Goal: Task Accomplishment & Management: Complete application form

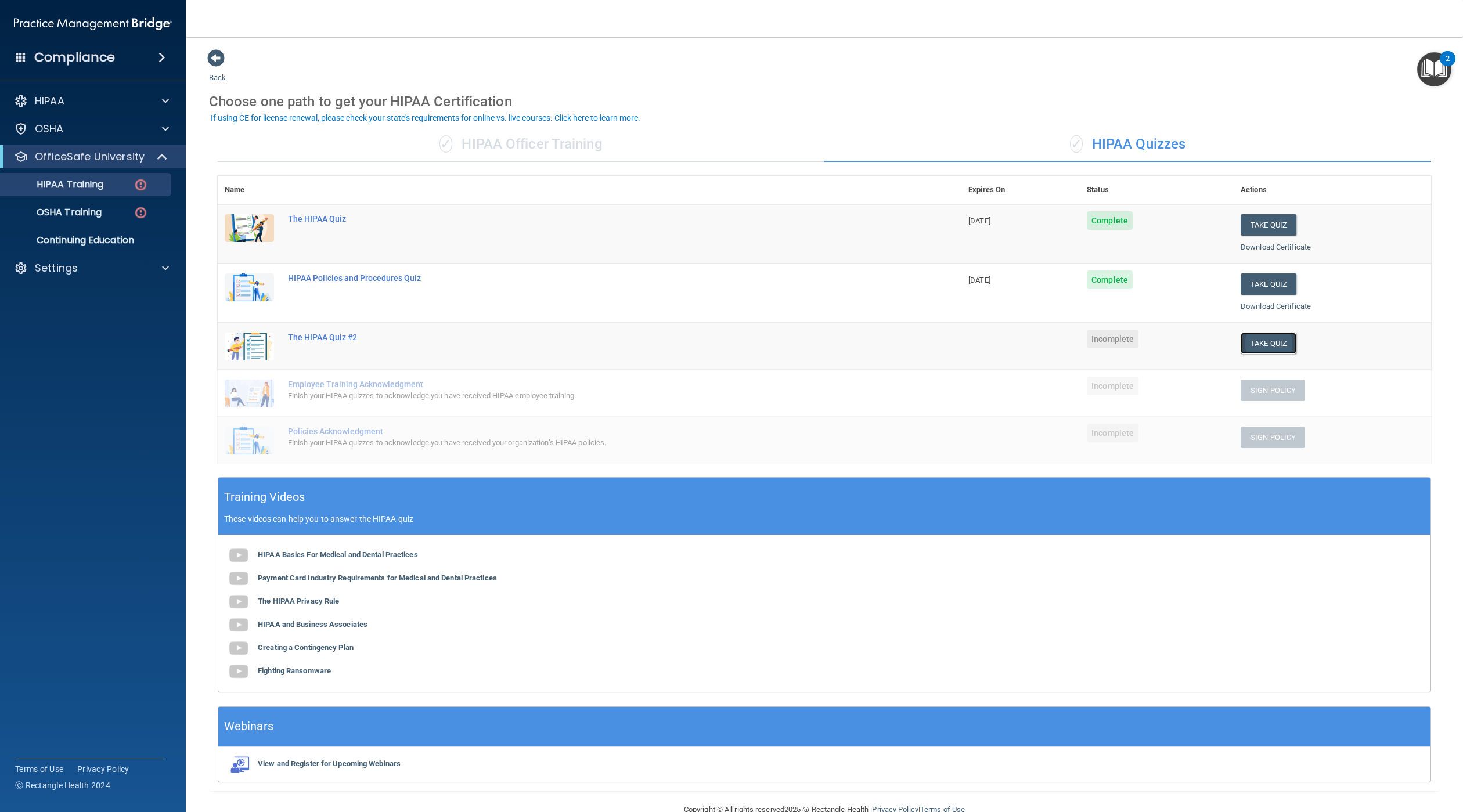
click at [1241, 337] on button "Take Quiz" at bounding box center [1268, 343] width 56 height 21
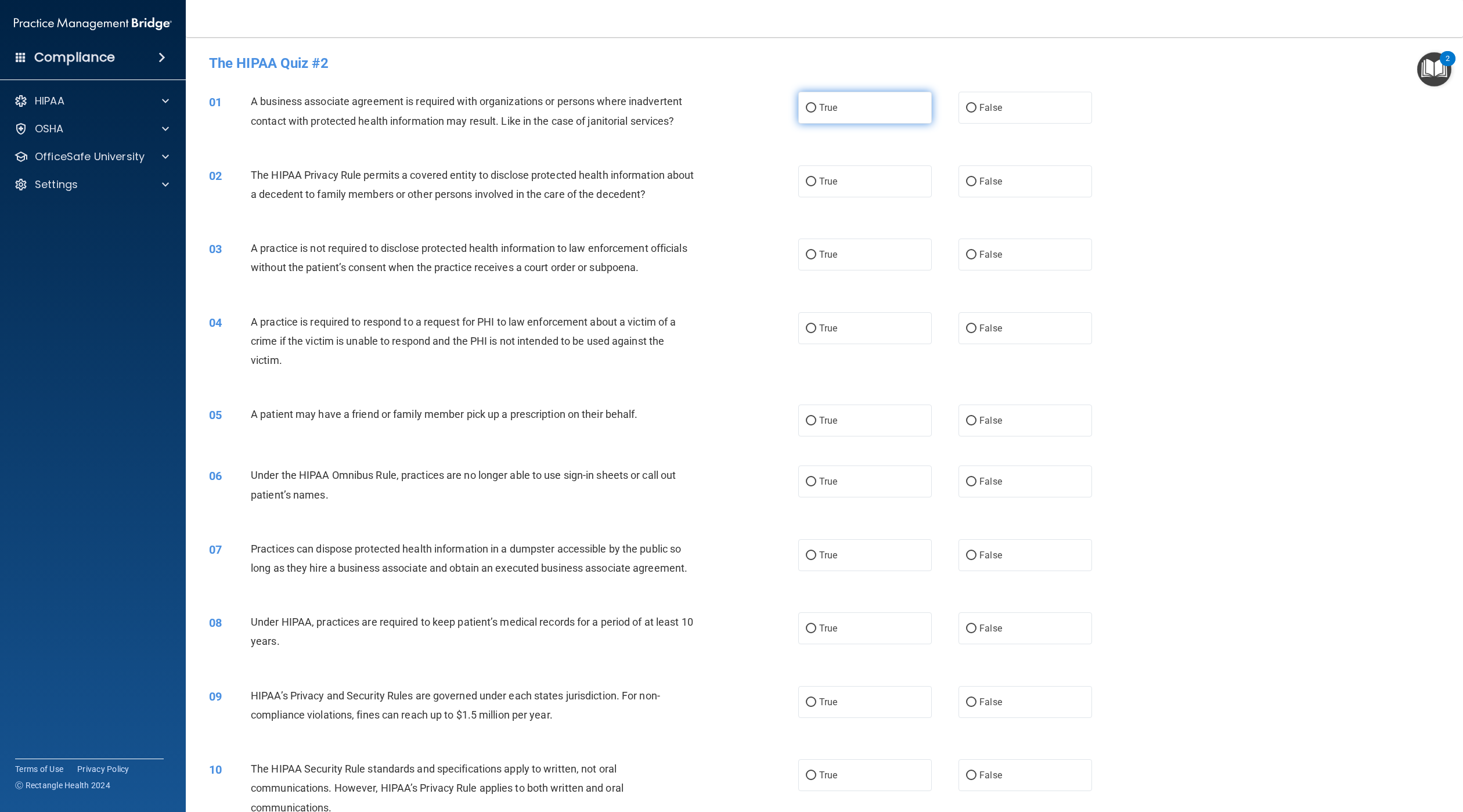
click at [885, 115] on label "True" at bounding box center [865, 107] width 133 height 32
click at [817, 112] on input "True" at bounding box center [811, 108] width 10 height 9
radio input "true"
click at [986, 183] on span "False" at bounding box center [990, 181] width 23 height 11
click at [976, 183] on input "False" at bounding box center [971, 182] width 10 height 9
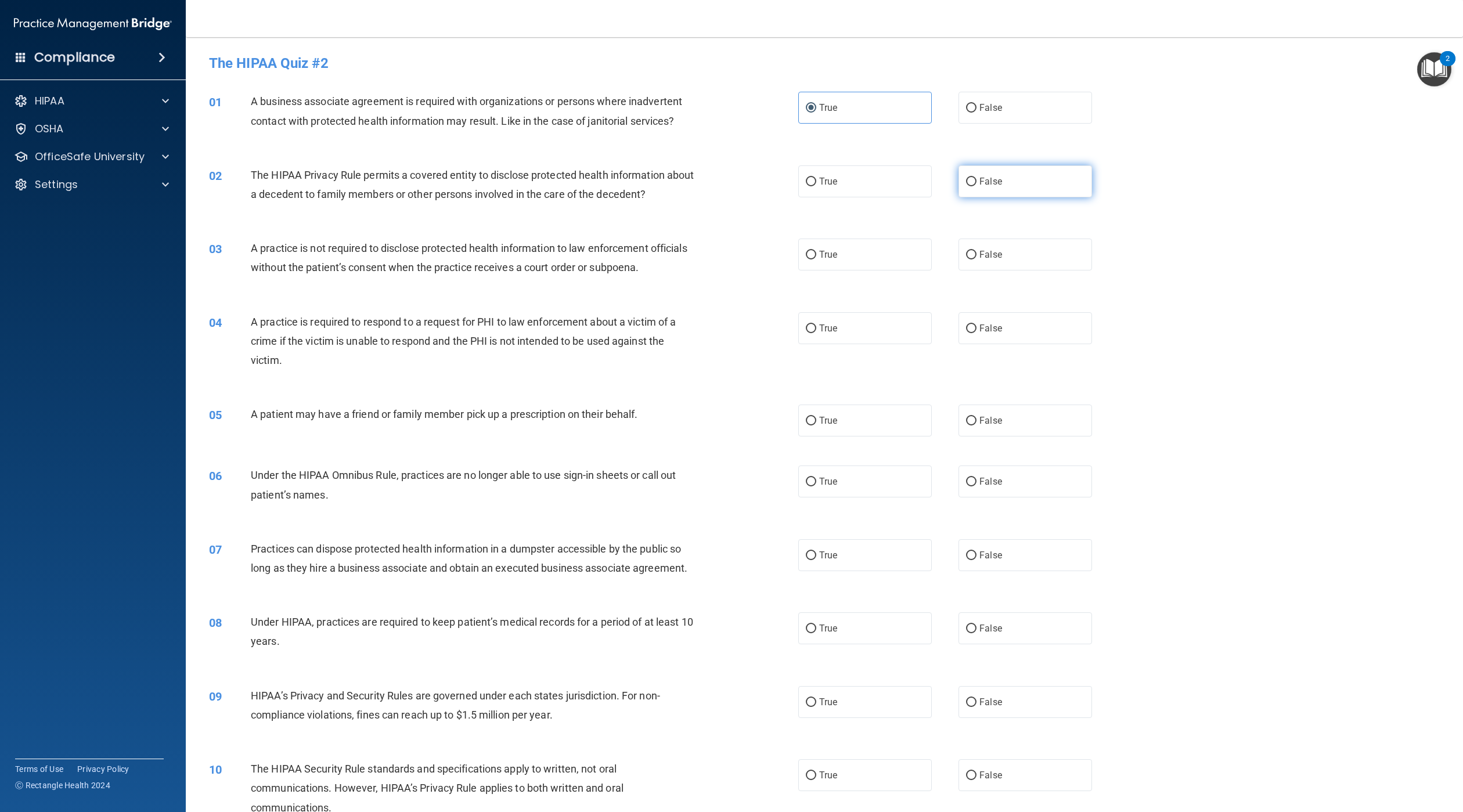
radio input "true"
click at [892, 249] on label "True" at bounding box center [865, 254] width 133 height 32
click at [817, 251] on input "True" at bounding box center [811, 255] width 10 height 9
radio input "true"
click at [988, 308] on div "04 A practice is required to respond to a request for PHI to law enforcement ab…" at bounding box center [825, 344] width 1249 height 93
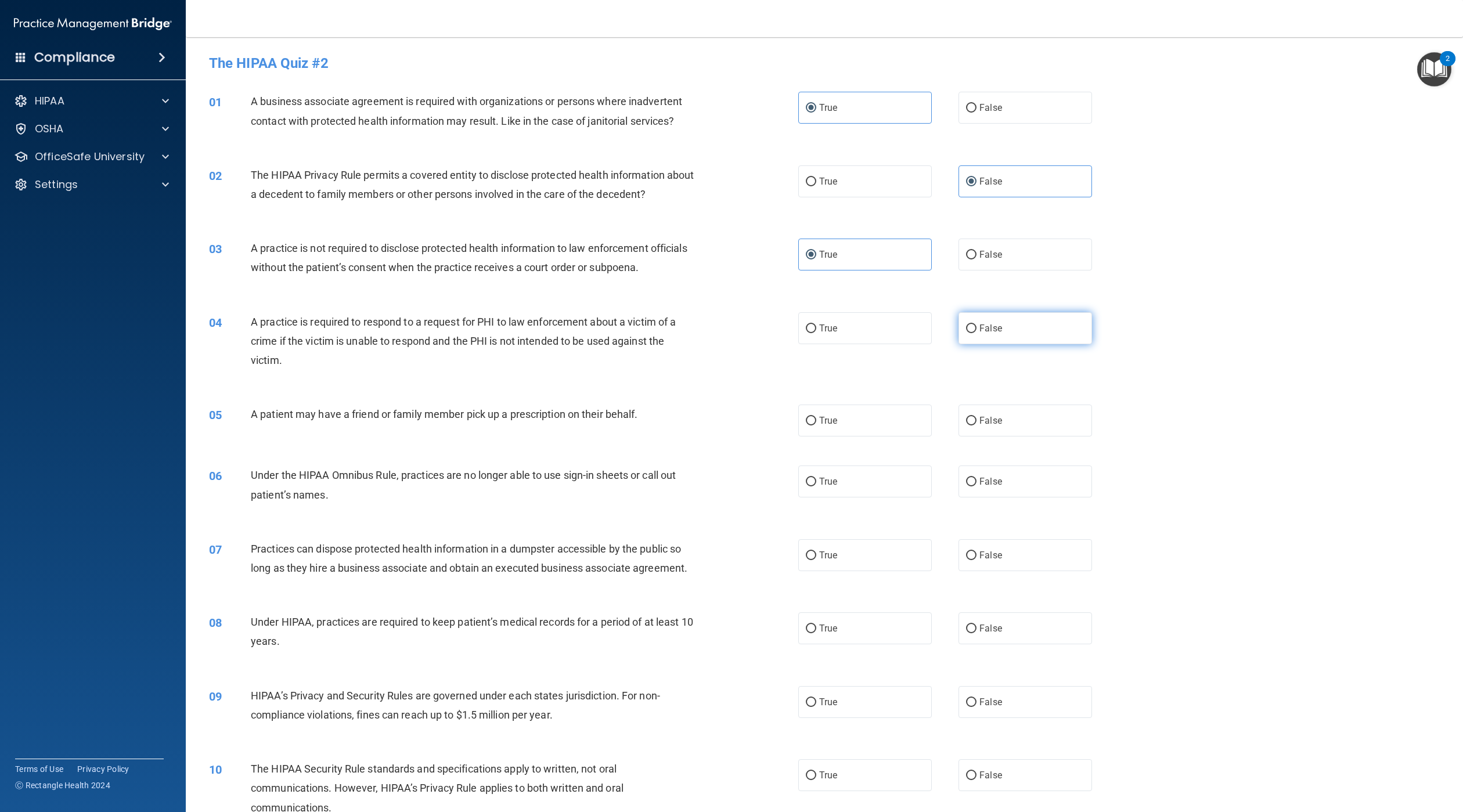
click at [989, 318] on label "False" at bounding box center [1025, 328] width 133 height 32
click at [976, 324] on input "False" at bounding box center [971, 329] width 10 height 9
radio input "true"
click at [901, 394] on div "05 A patient may have a friend or family member pick up a prescription on their…" at bounding box center [825, 420] width 1249 height 61
click at [903, 413] on label "True" at bounding box center [865, 421] width 133 height 32
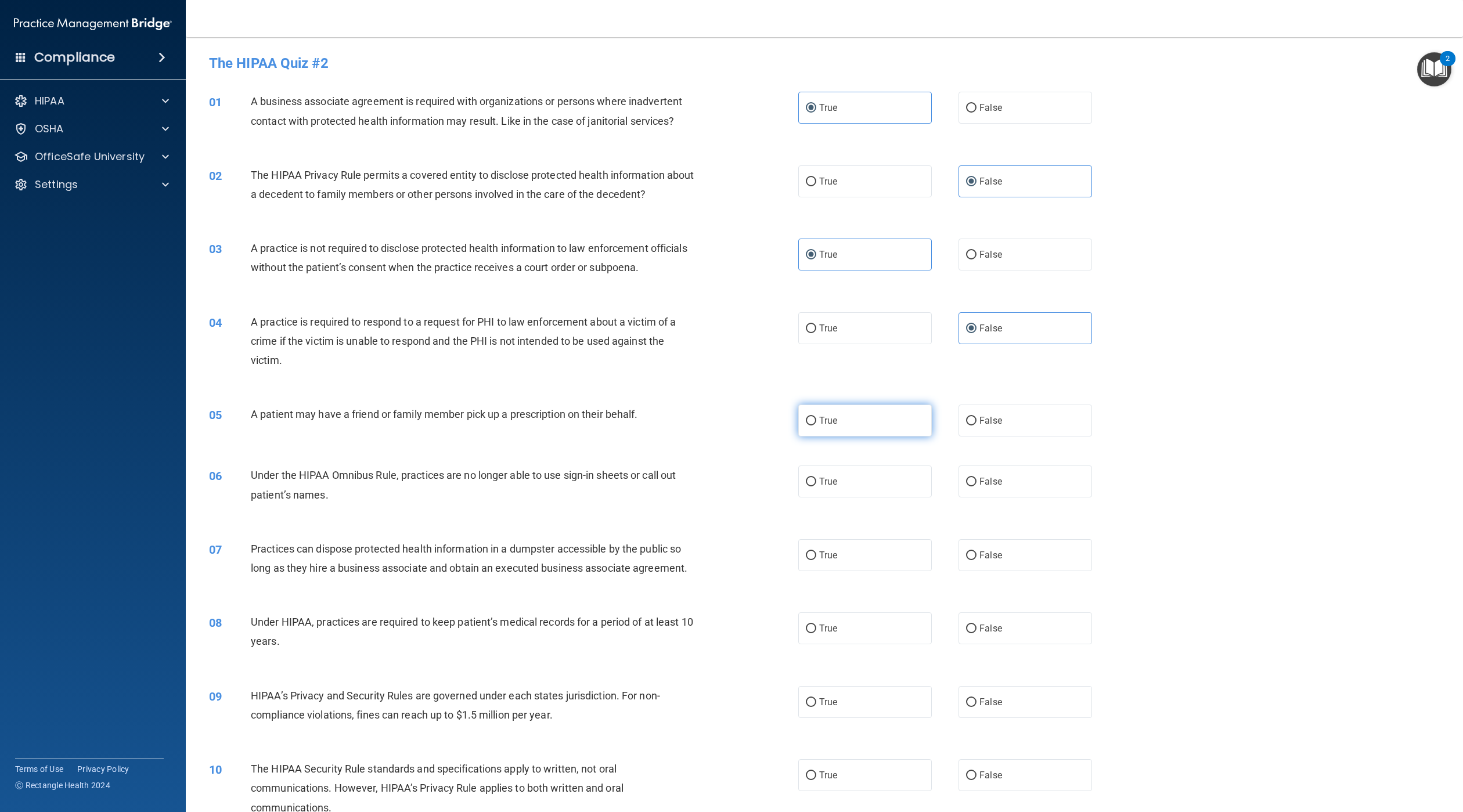
click at [817, 416] on input "True" at bounding box center [811, 421] width 10 height 9
radio input "true"
click at [988, 455] on div "06 Under the HIPAA Omnibus Rule, practices are no longer able to use sign-in sh…" at bounding box center [825, 487] width 1249 height 73
click at [987, 474] on label "False" at bounding box center [1025, 482] width 133 height 32
click at [976, 478] on input "False" at bounding box center [971, 482] width 10 height 9
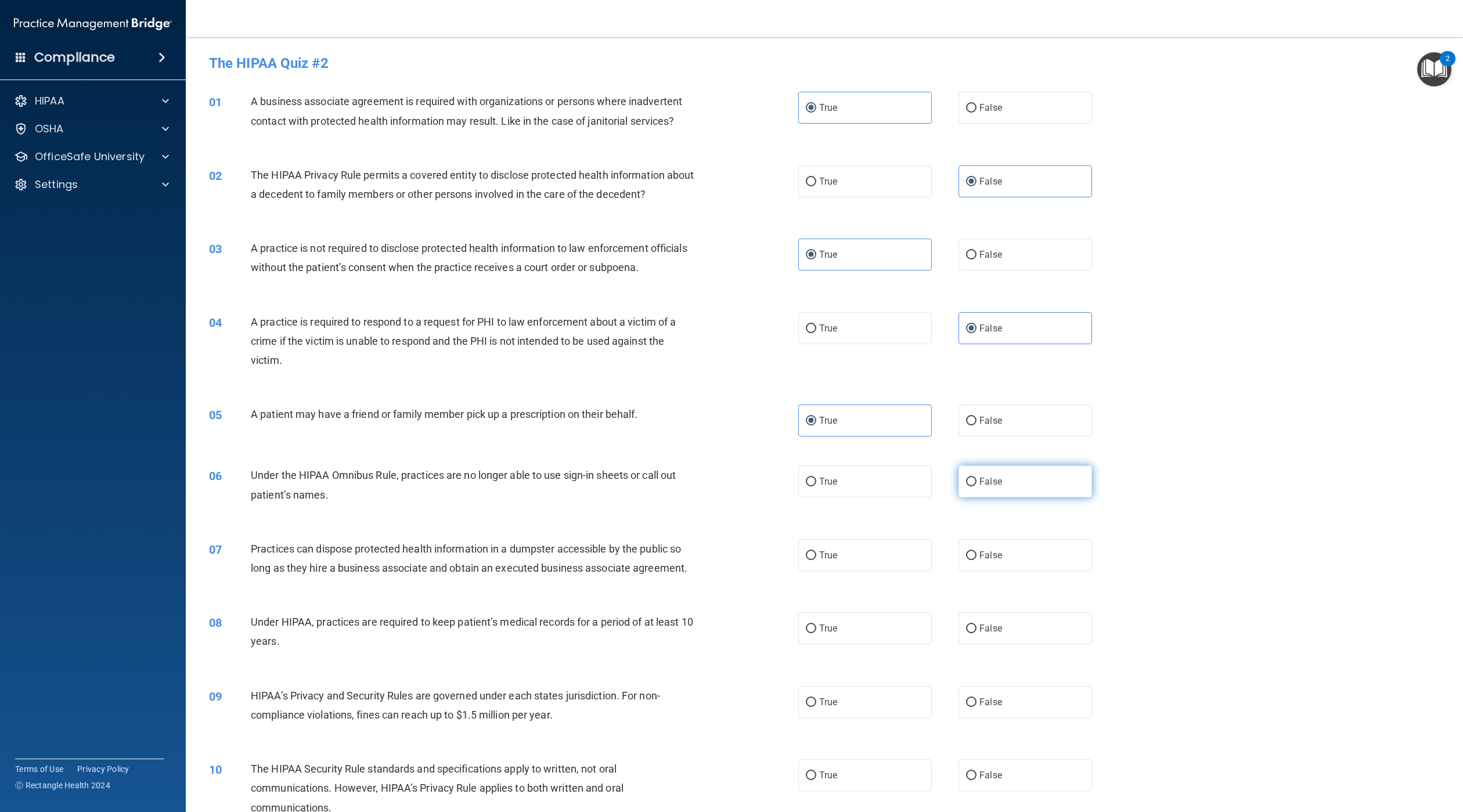
radio input "true"
click at [896, 555] on label "True" at bounding box center [865, 555] width 133 height 32
click at [817, 555] on input "True" at bounding box center [811, 556] width 10 height 9
radio input "true"
drag, startPoint x: 1010, startPoint y: 657, endPoint x: 1141, endPoint y: 566, distance: 159.5
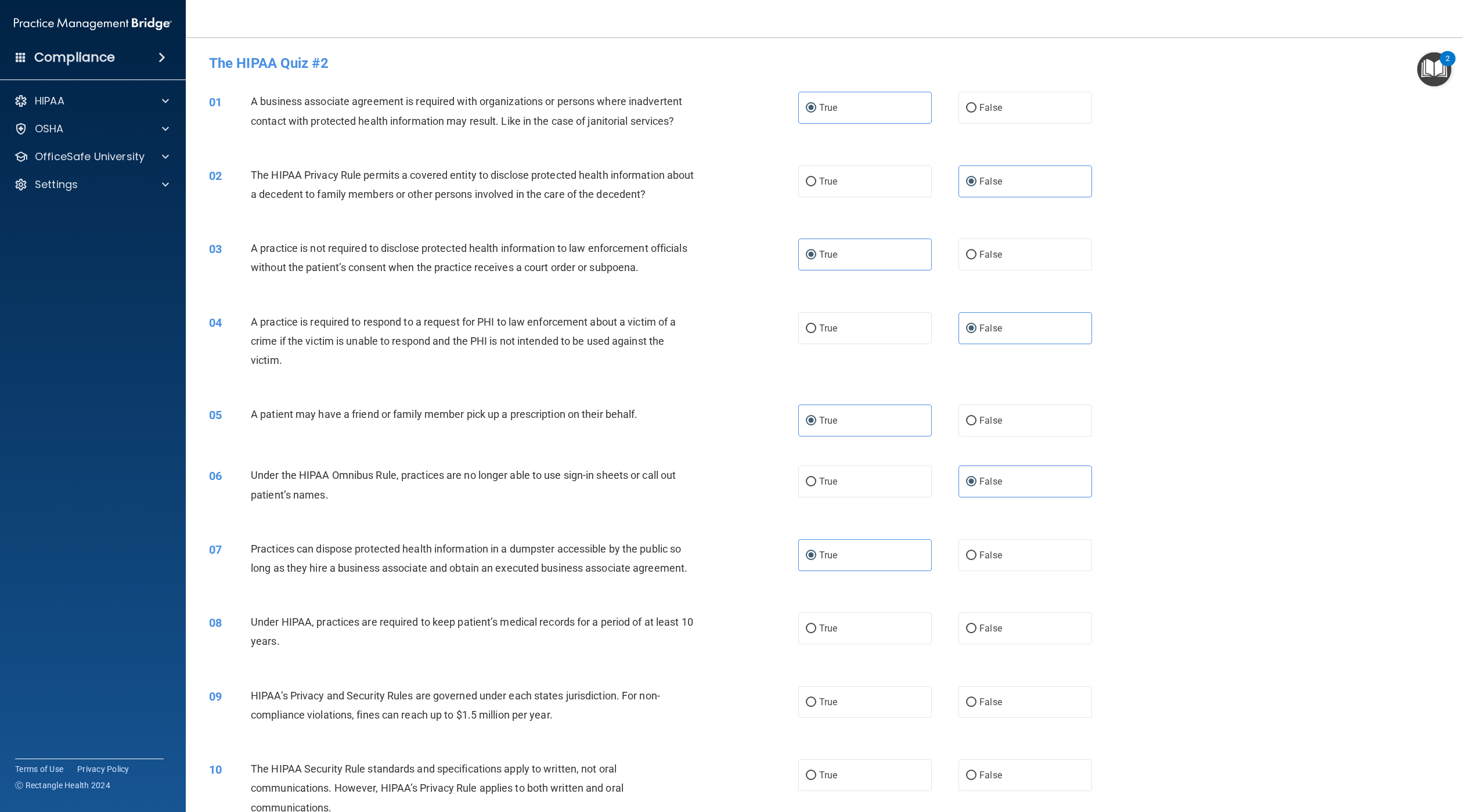
click at [1011, 644] on label "False" at bounding box center [1025, 628] width 133 height 32
click at [976, 633] on input "False" at bounding box center [971, 629] width 10 height 9
radio input "true"
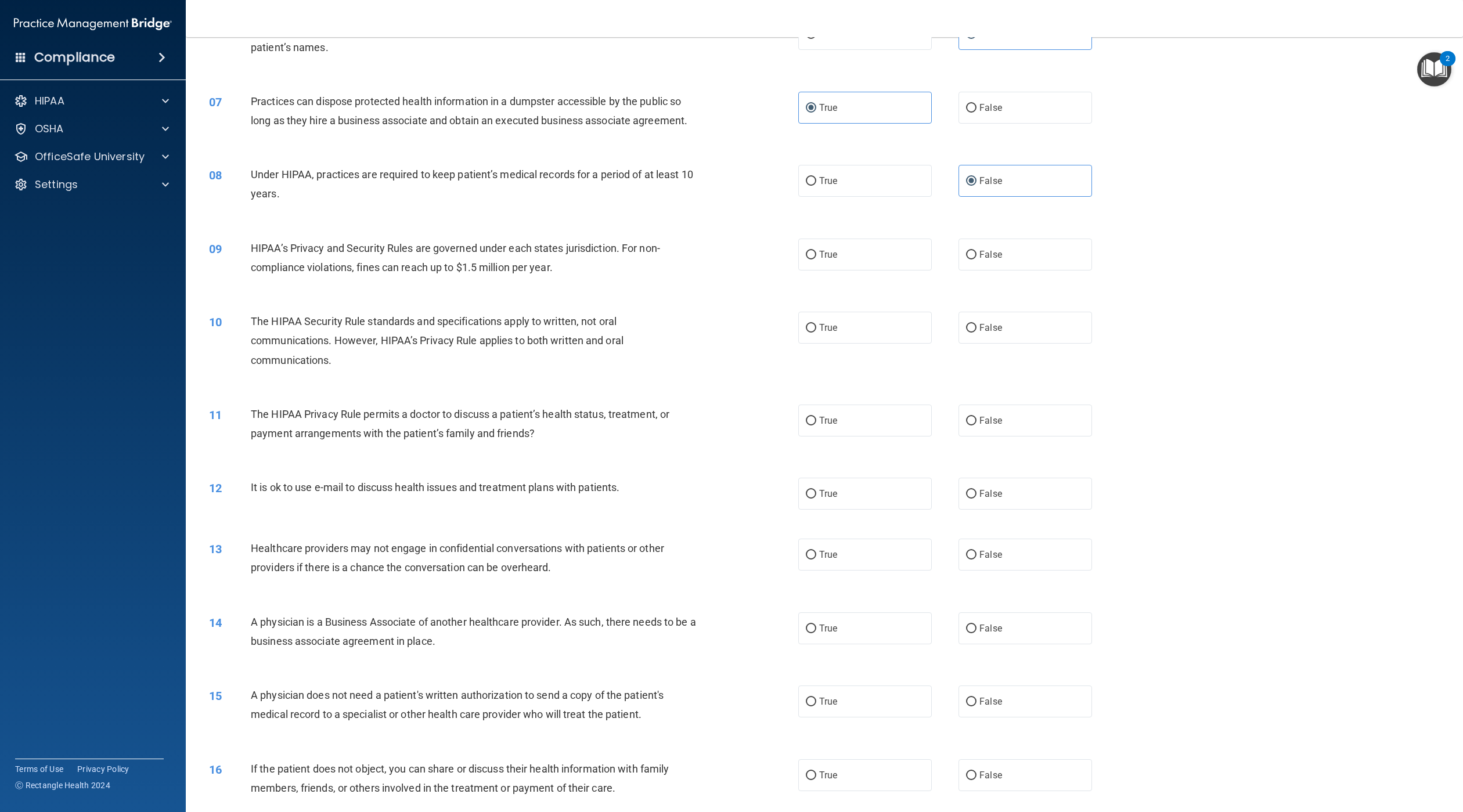
scroll to position [538, 0]
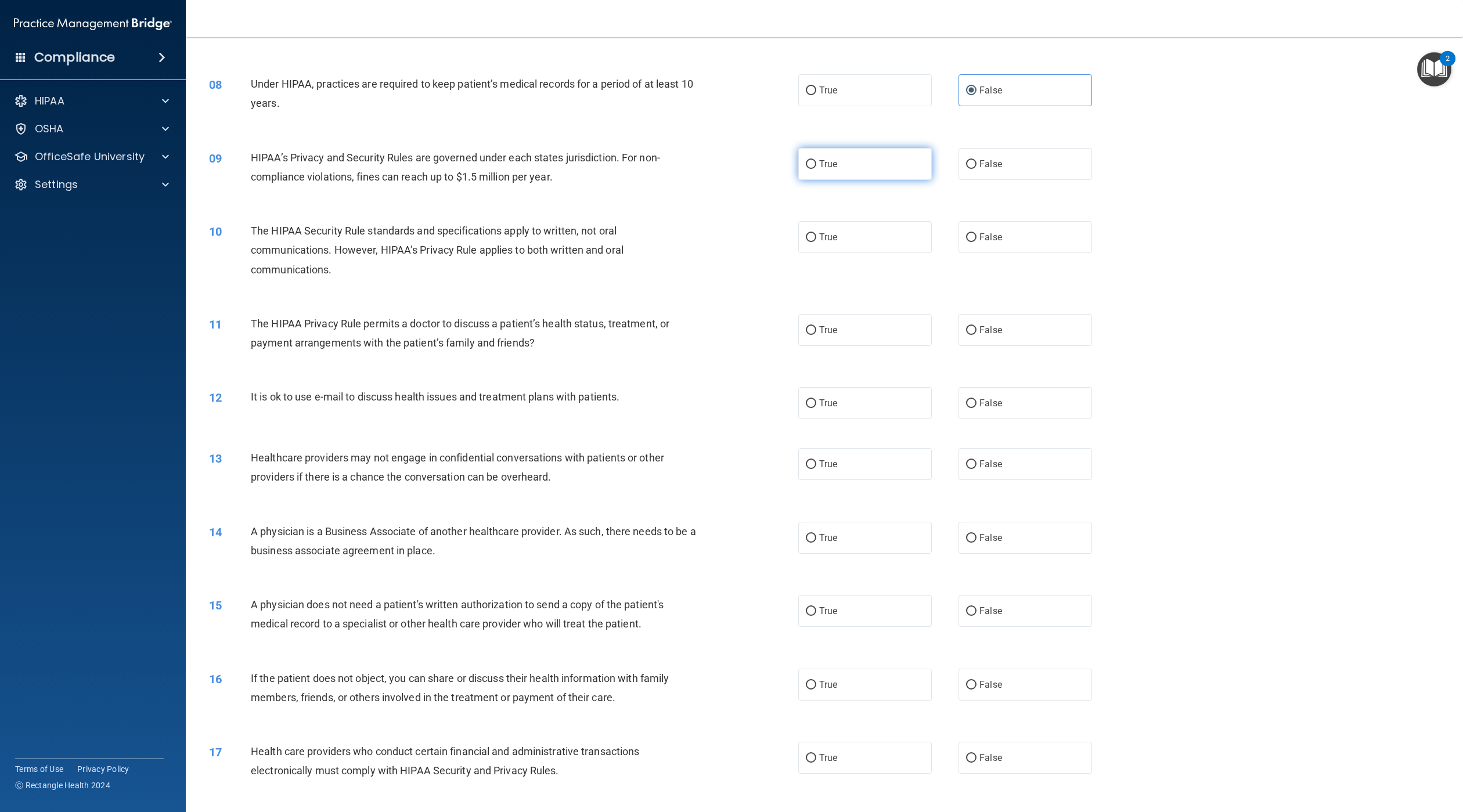
click at [881, 167] on label "True" at bounding box center [865, 164] width 133 height 32
click at [817, 167] on input "True" at bounding box center [811, 165] width 10 height 9
radio input "true"
click at [974, 236] on div "10 The HIPAA Security Rule standards and specifications apply to written, not o…" at bounding box center [825, 252] width 1249 height 93
click at [979, 243] on span "False" at bounding box center [990, 237] width 23 height 11
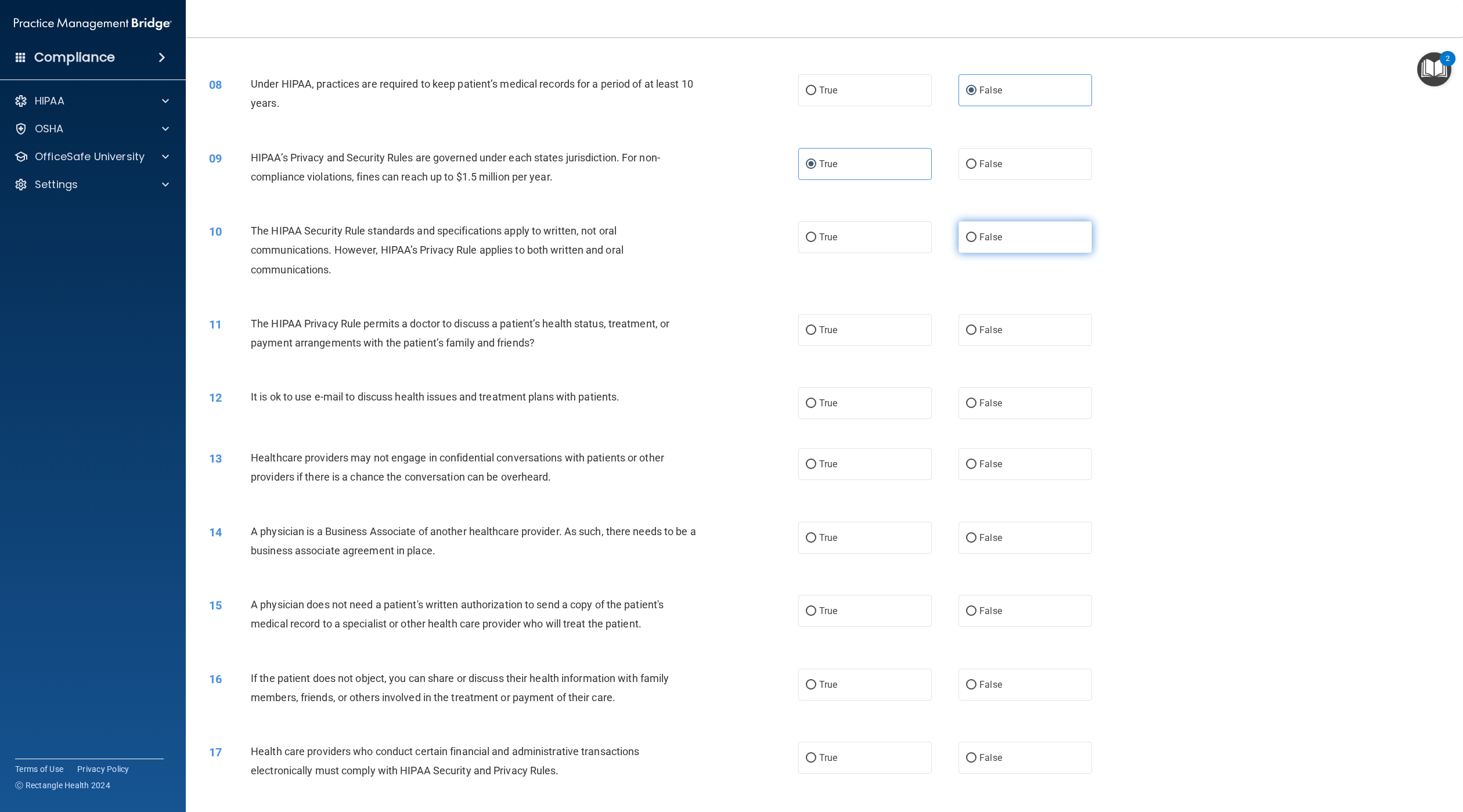
click at [975, 242] on input "False" at bounding box center [971, 238] width 10 height 9
radio input "true"
click at [892, 337] on label "True" at bounding box center [865, 330] width 133 height 32
click at [817, 335] on input "True" at bounding box center [811, 330] width 10 height 9
radio input "true"
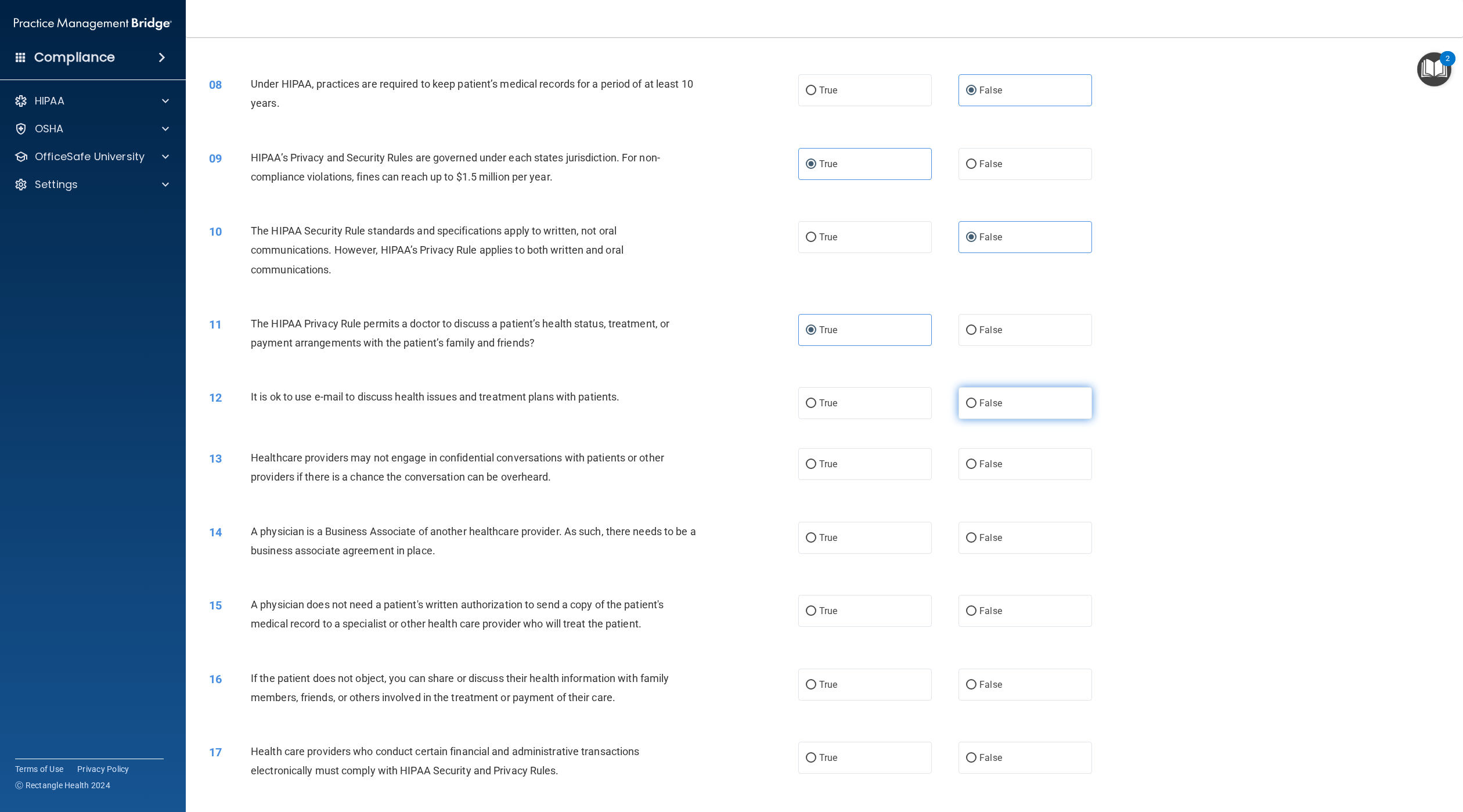
click at [1010, 419] on label "False" at bounding box center [1025, 403] width 133 height 32
click at [976, 408] on input "False" at bounding box center [971, 404] width 10 height 9
radio input "true"
click at [881, 477] on label "True" at bounding box center [865, 464] width 133 height 32
click at [817, 469] on input "True" at bounding box center [811, 464] width 10 height 9
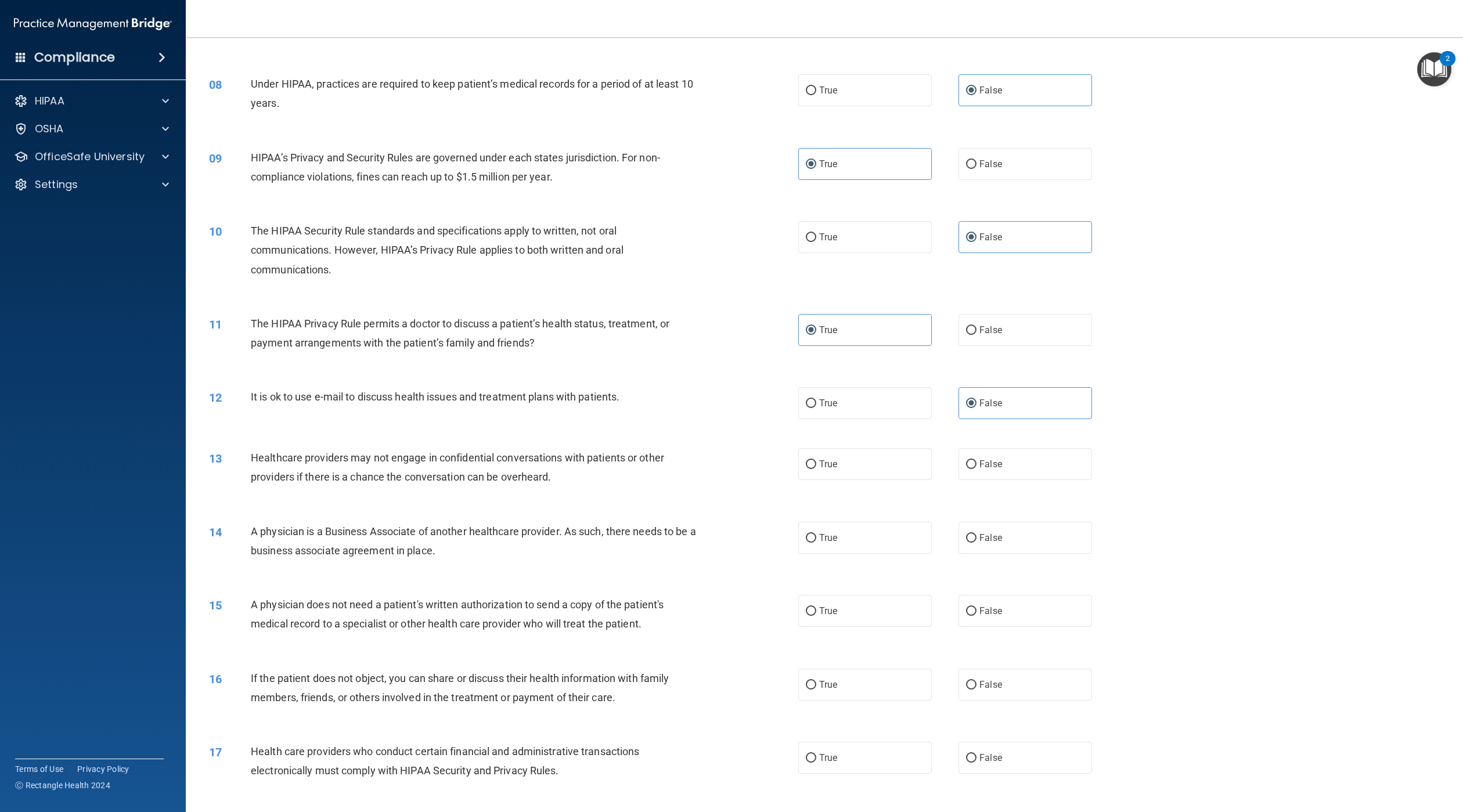
radio input "true"
click at [992, 553] on label "False" at bounding box center [1025, 537] width 133 height 32
click at [976, 543] on input "False" at bounding box center [971, 538] width 10 height 9
radio input "true"
click at [892, 627] on label "True" at bounding box center [865, 611] width 133 height 32
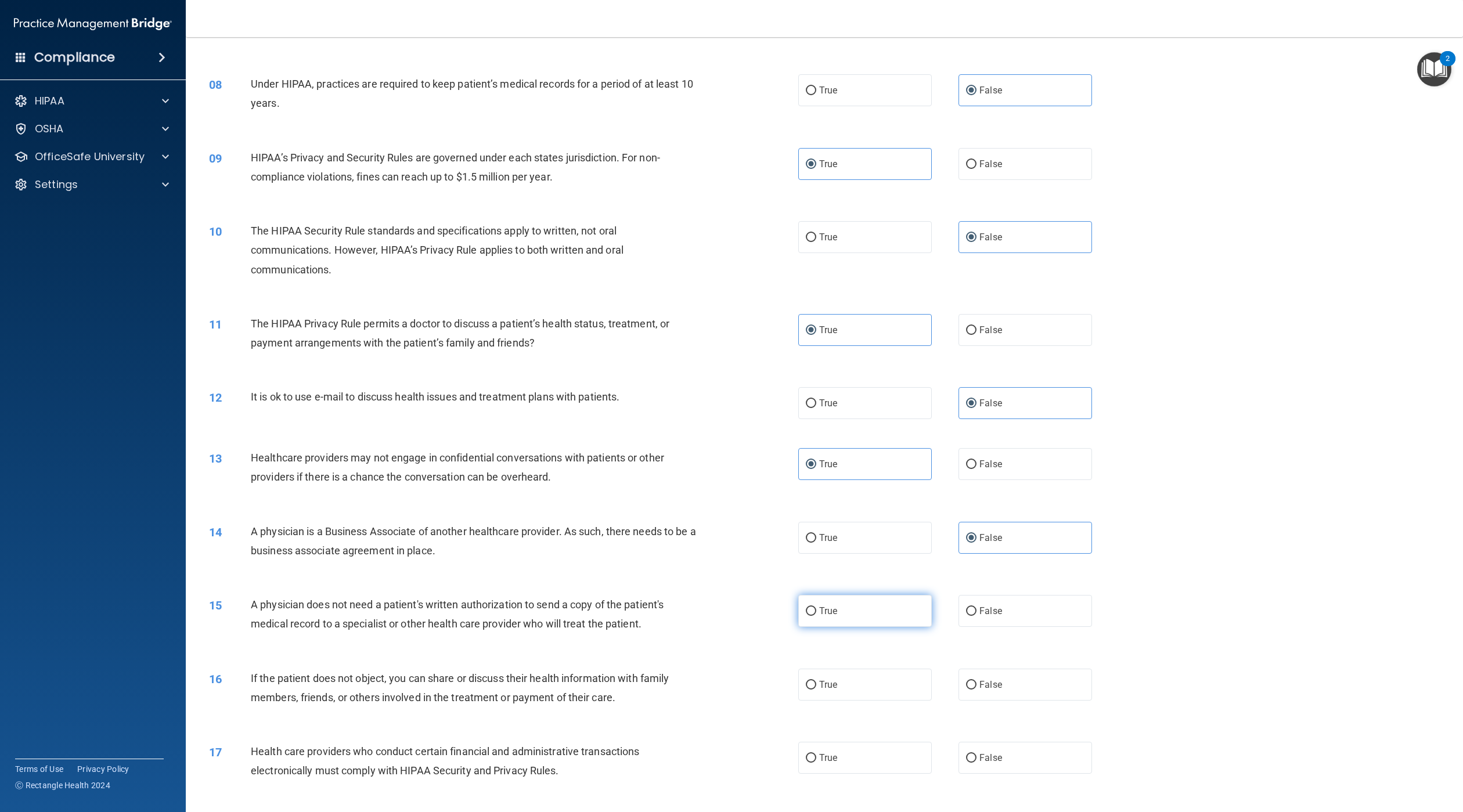
click at [817, 616] on input "True" at bounding box center [811, 611] width 10 height 9
radio input "true"
click at [979, 690] on span "False" at bounding box center [990, 685] width 23 height 11
click at [976, 690] on input "False" at bounding box center [971, 685] width 10 height 9
radio input "true"
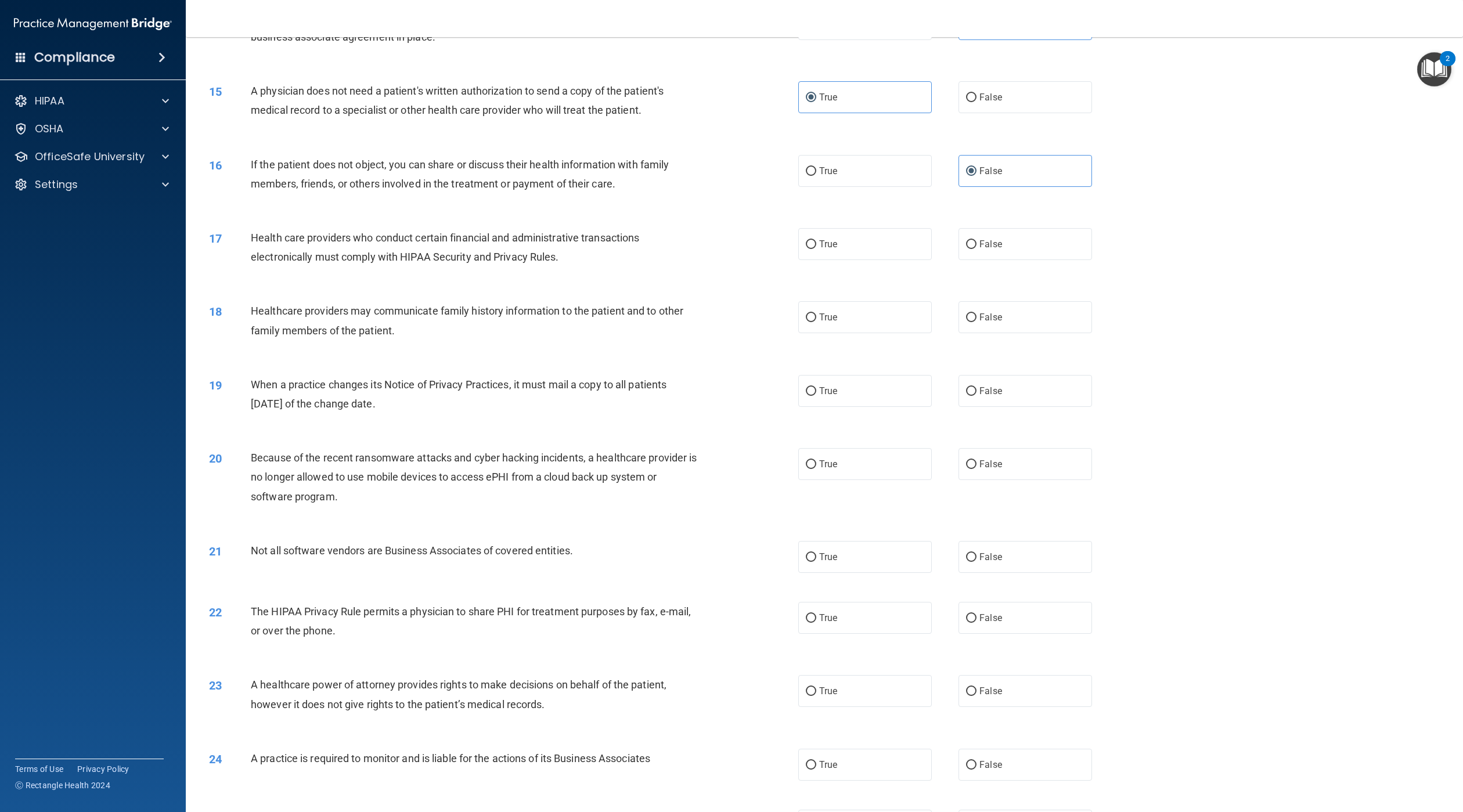
scroll to position [1191, 0]
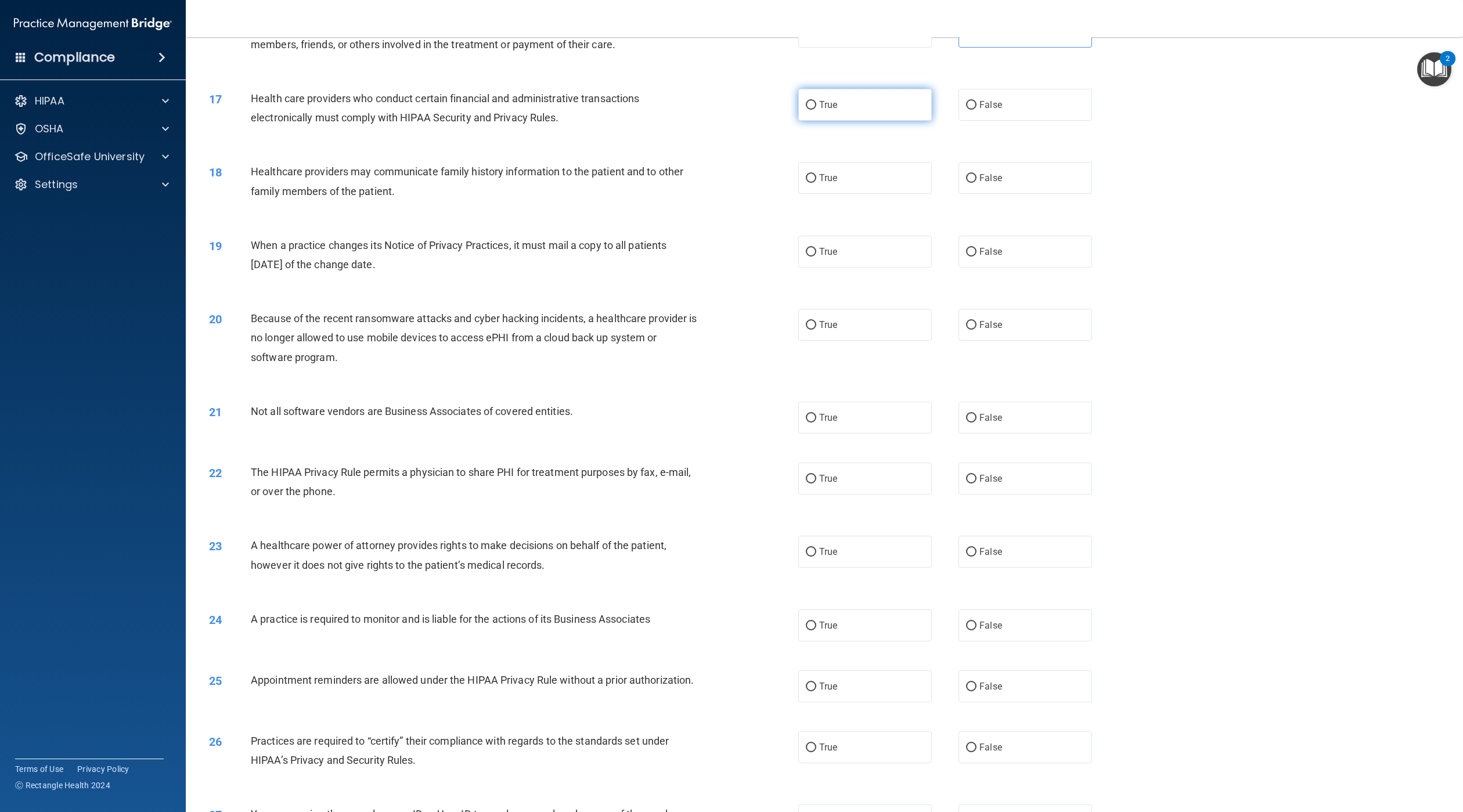
click at [891, 121] on label "True" at bounding box center [865, 105] width 133 height 32
click at [817, 110] on input "True" at bounding box center [811, 105] width 10 height 9
radio input "true"
click at [1002, 190] on label "False" at bounding box center [1025, 178] width 133 height 32
click at [976, 183] on input "False" at bounding box center [971, 178] width 10 height 9
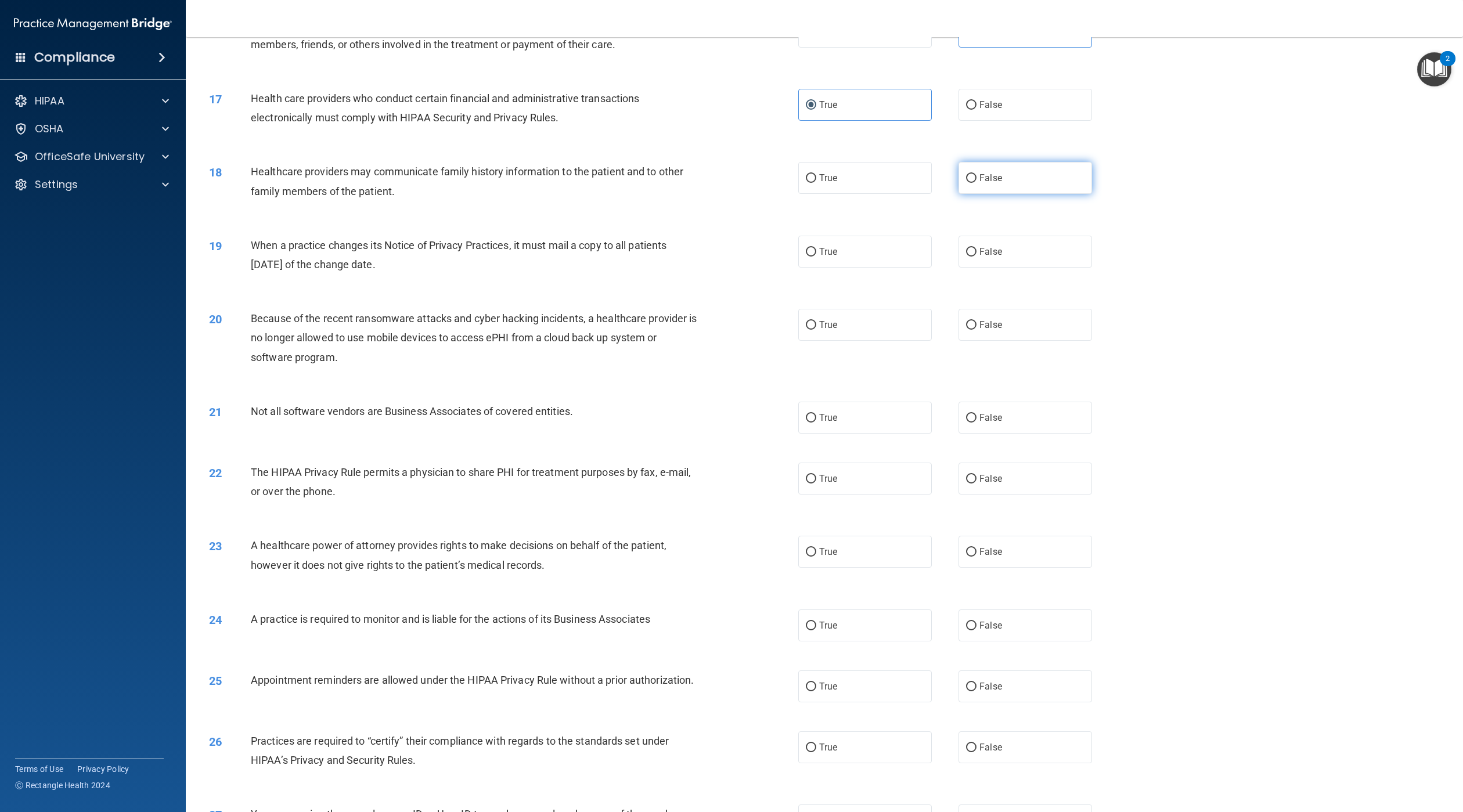
radio input "true"
drag, startPoint x: 845, startPoint y: 267, endPoint x: 972, endPoint y: 324, distance: 139.2
click at [847, 267] on label "True" at bounding box center [865, 252] width 133 height 32
click at [817, 257] on input "True" at bounding box center [811, 252] width 10 height 9
radio input "true"
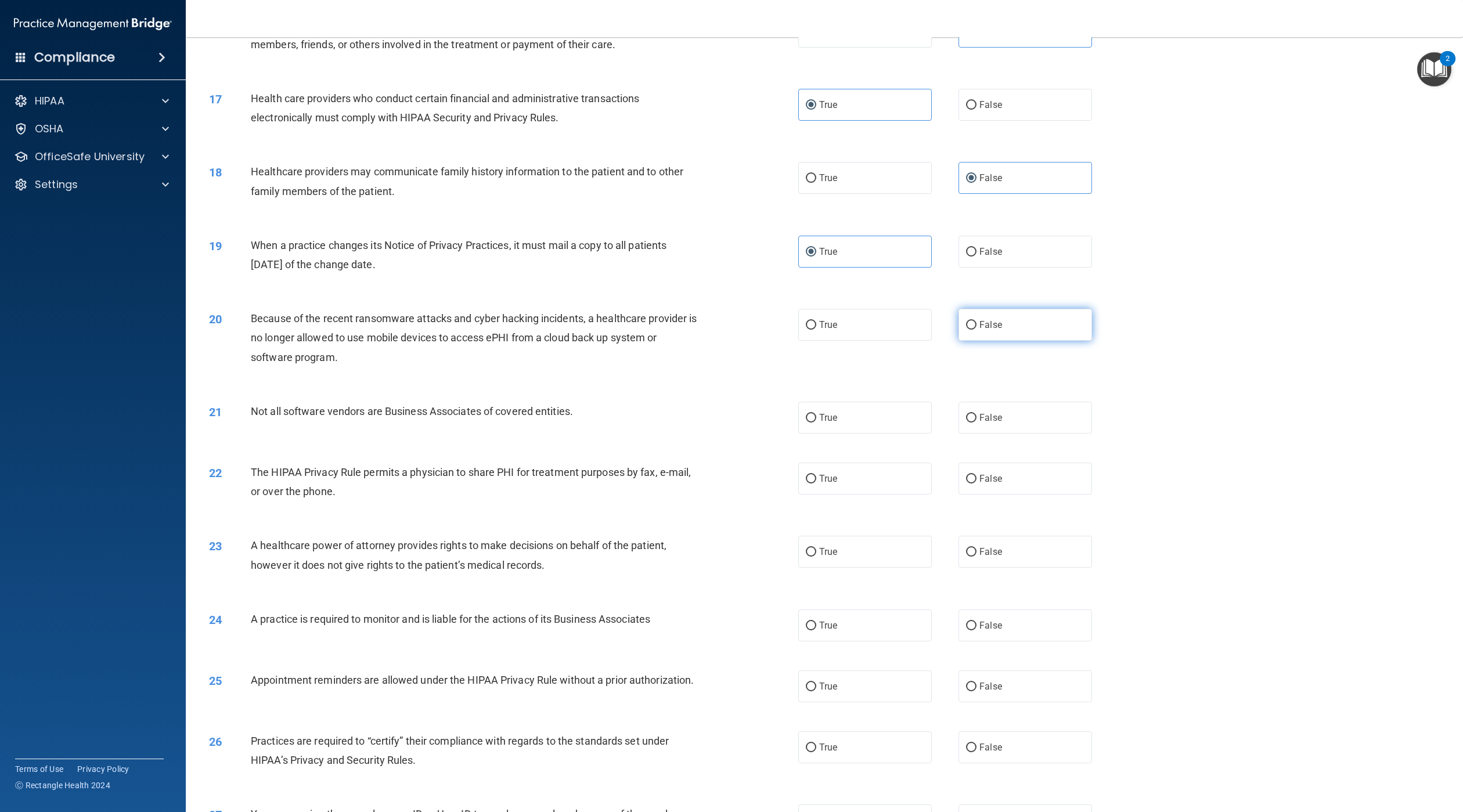
click at [991, 335] on label "False" at bounding box center [1025, 325] width 133 height 32
click at [976, 330] on input "False" at bounding box center [971, 326] width 10 height 9
radio input "true"
click at [866, 434] on label "True" at bounding box center [865, 418] width 133 height 32
click at [817, 423] on input "True" at bounding box center [811, 418] width 10 height 9
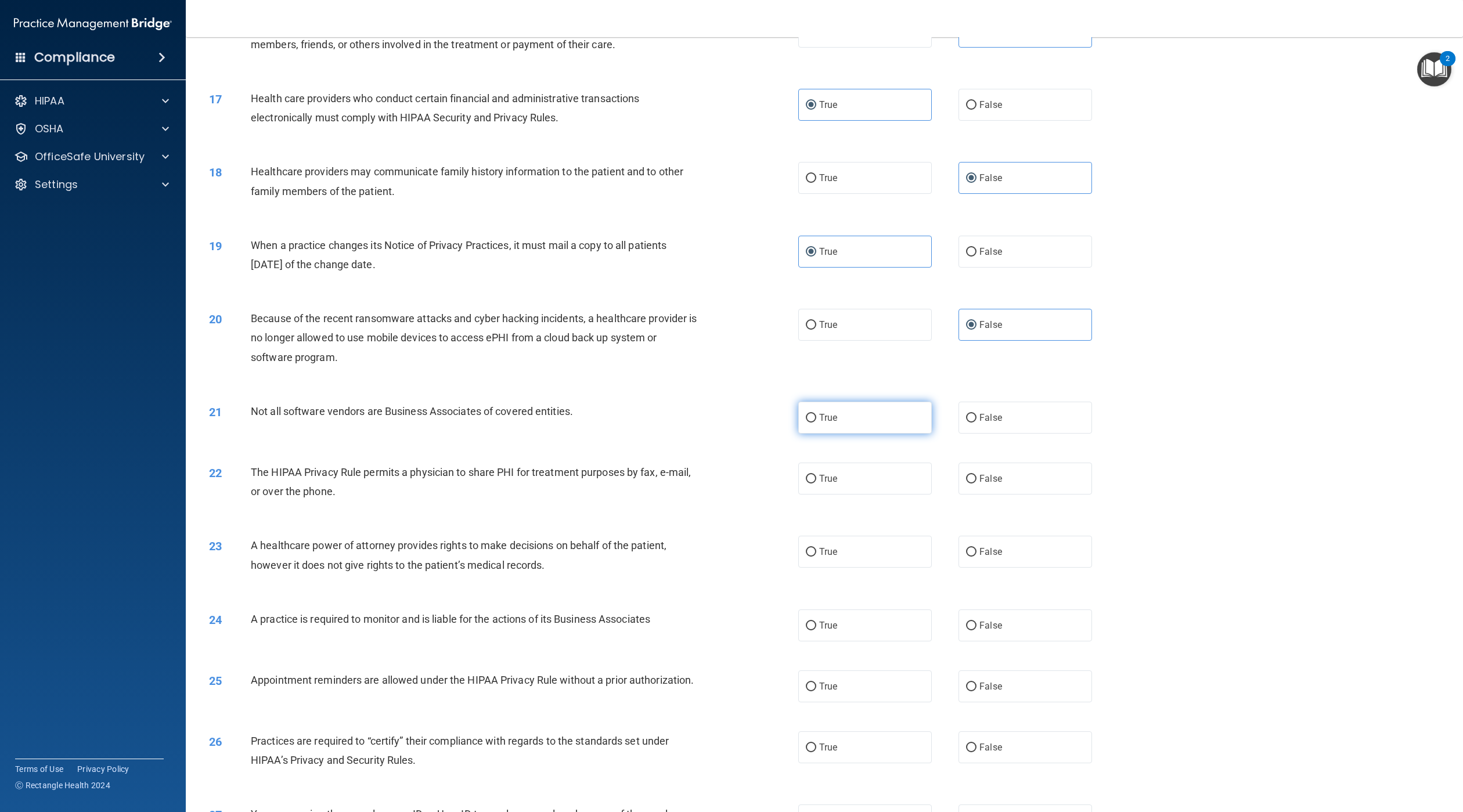
radio input "true"
click at [990, 494] on label "False" at bounding box center [1025, 478] width 133 height 32
click at [976, 483] on input "False" at bounding box center [971, 479] width 10 height 9
radio input "true"
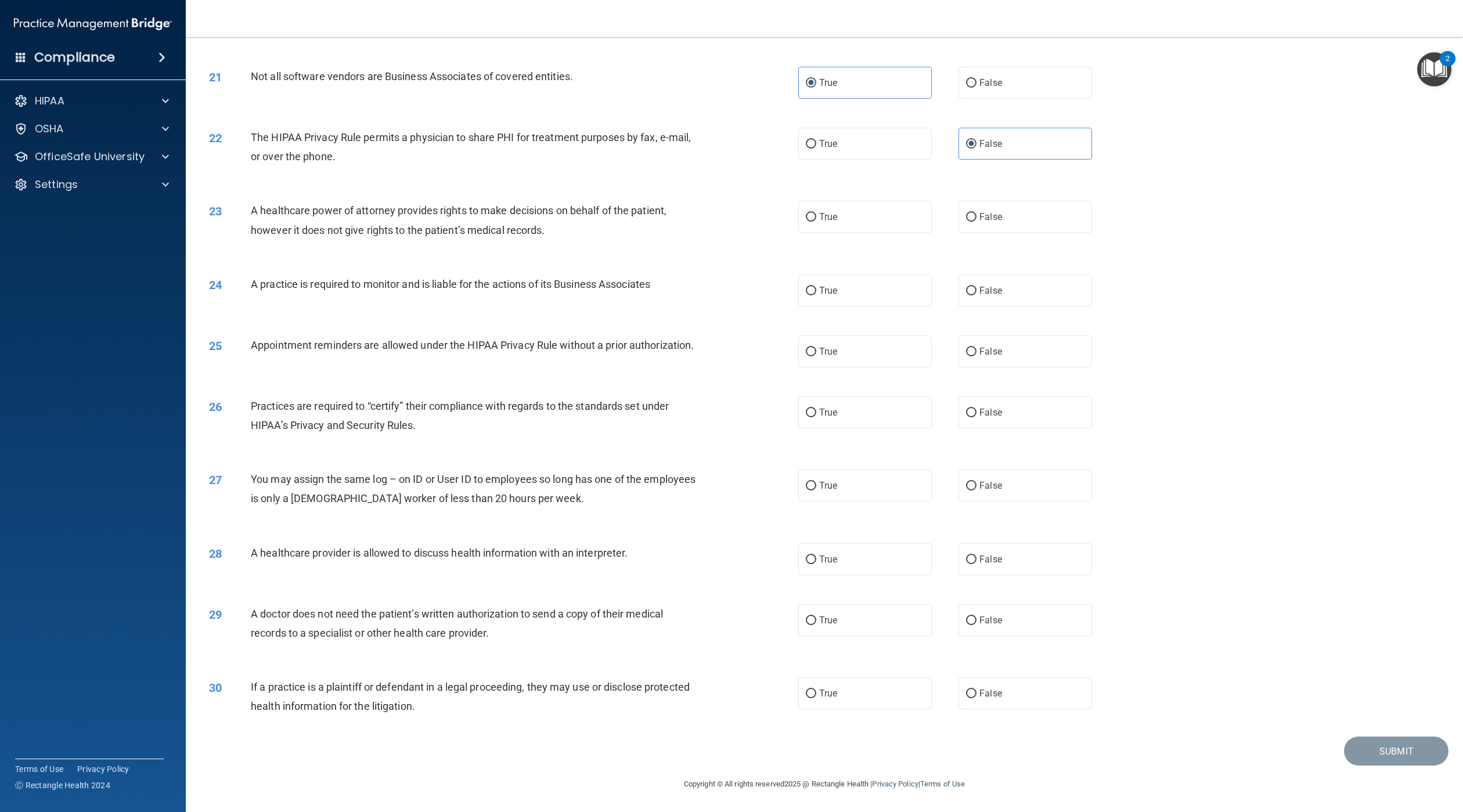
drag, startPoint x: 833, startPoint y: 201, endPoint x: 909, endPoint y: 243, distance: 86.8
click at [833, 211] on span "True" at bounding box center [828, 217] width 18 height 11
click at [817, 213] on input "True" at bounding box center [811, 217] width 10 height 9
radio input "true"
click at [991, 289] on label "False" at bounding box center [1025, 291] width 133 height 32
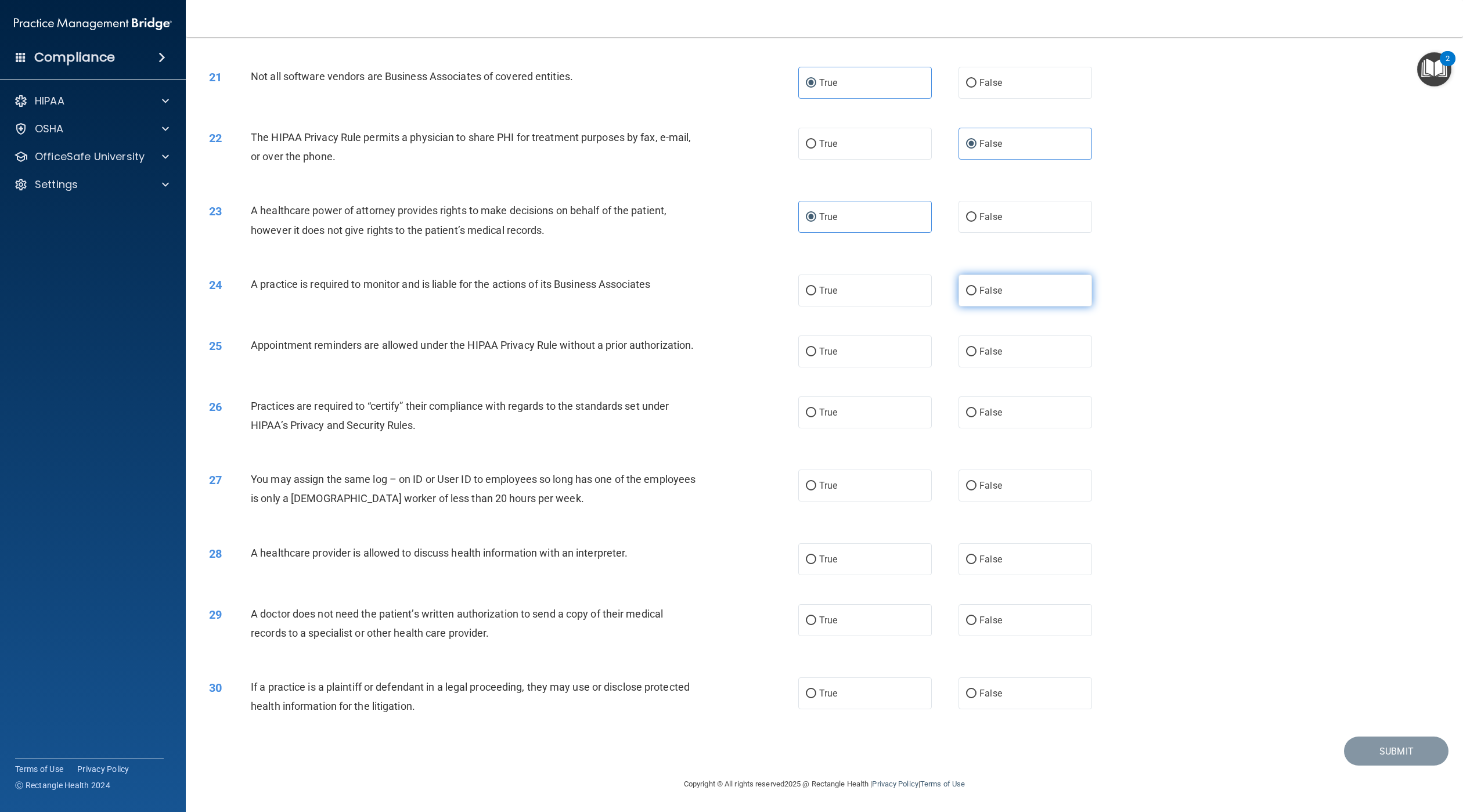
click at [976, 289] on input "False" at bounding box center [971, 291] width 10 height 9
radio input "true"
click at [850, 335] on label "True" at bounding box center [865, 351] width 133 height 32
click at [817, 348] on input "True" at bounding box center [811, 352] width 10 height 9
radio input "true"
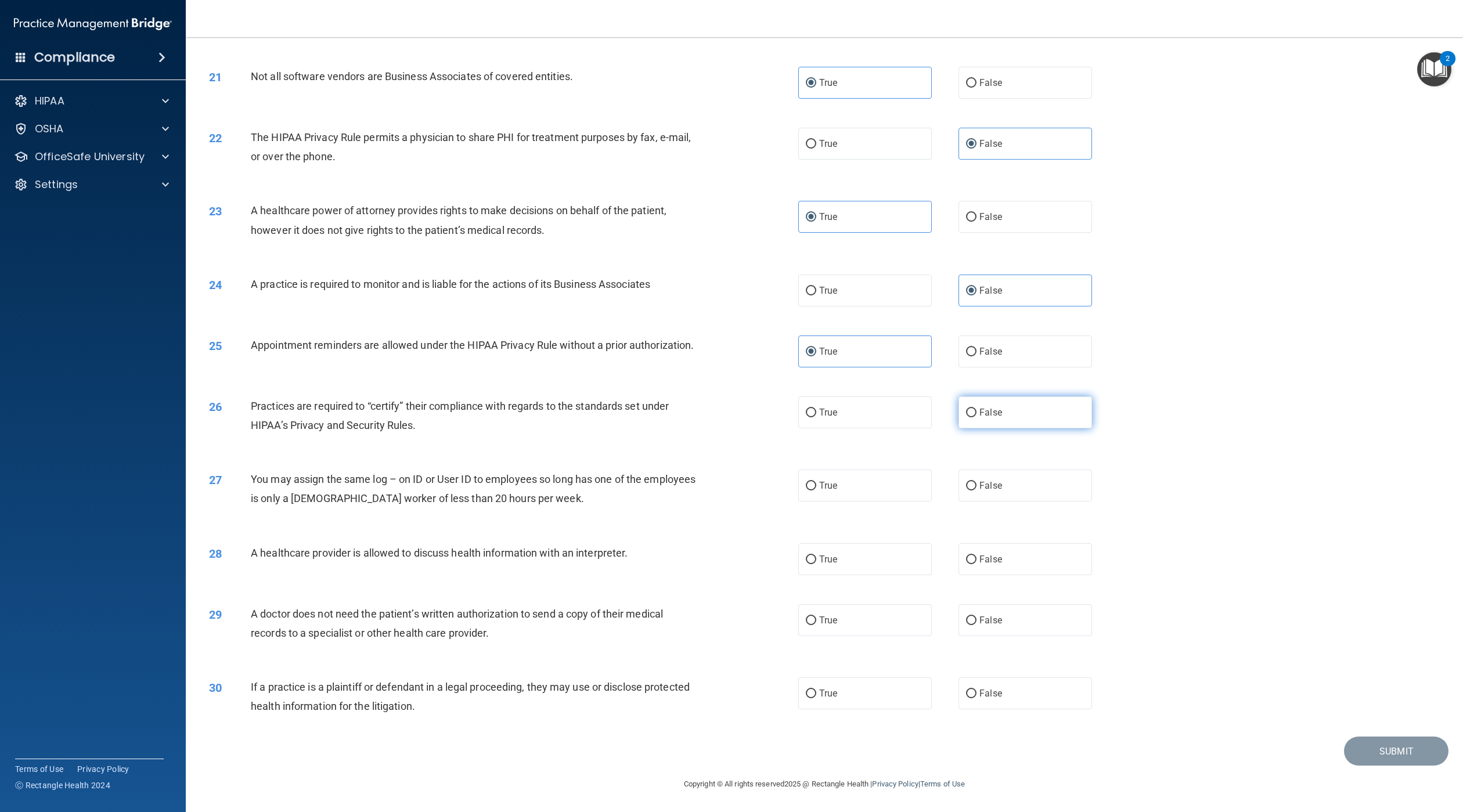
click at [1008, 415] on label "False" at bounding box center [1025, 412] width 133 height 32
click at [976, 415] on input "False" at bounding box center [971, 413] width 10 height 9
radio input "true"
click at [849, 480] on label "True" at bounding box center [865, 485] width 133 height 32
click at [817, 482] on input "True" at bounding box center [811, 486] width 10 height 9
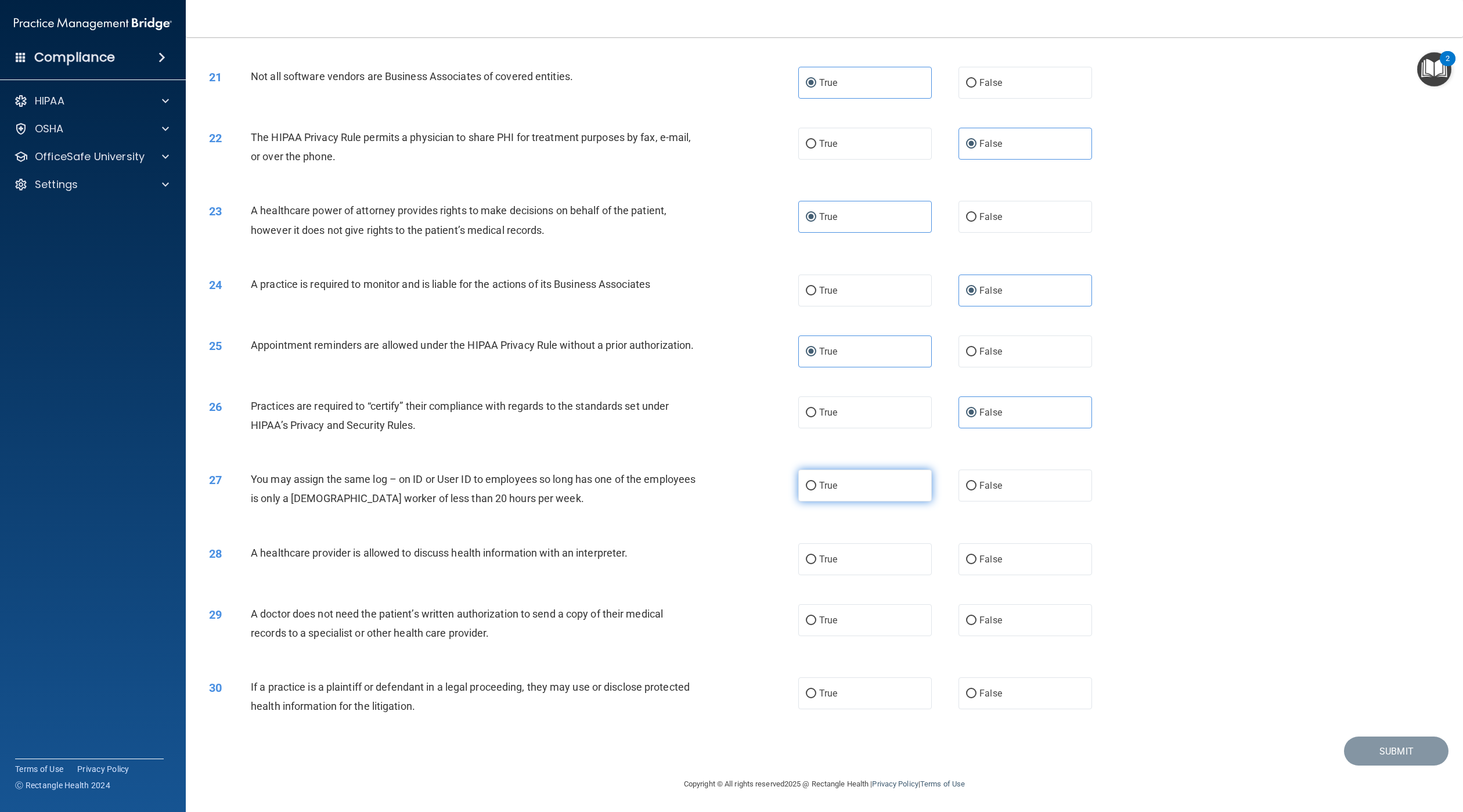
radio input "true"
click at [1035, 582] on div "28 A healthcare provider is allowed to discuss health information with an inter…" at bounding box center [825, 559] width 1249 height 61
click at [1022, 568] on label "False" at bounding box center [1025, 559] width 133 height 32
click at [976, 564] on input "False" at bounding box center [971, 560] width 10 height 9
radio input "true"
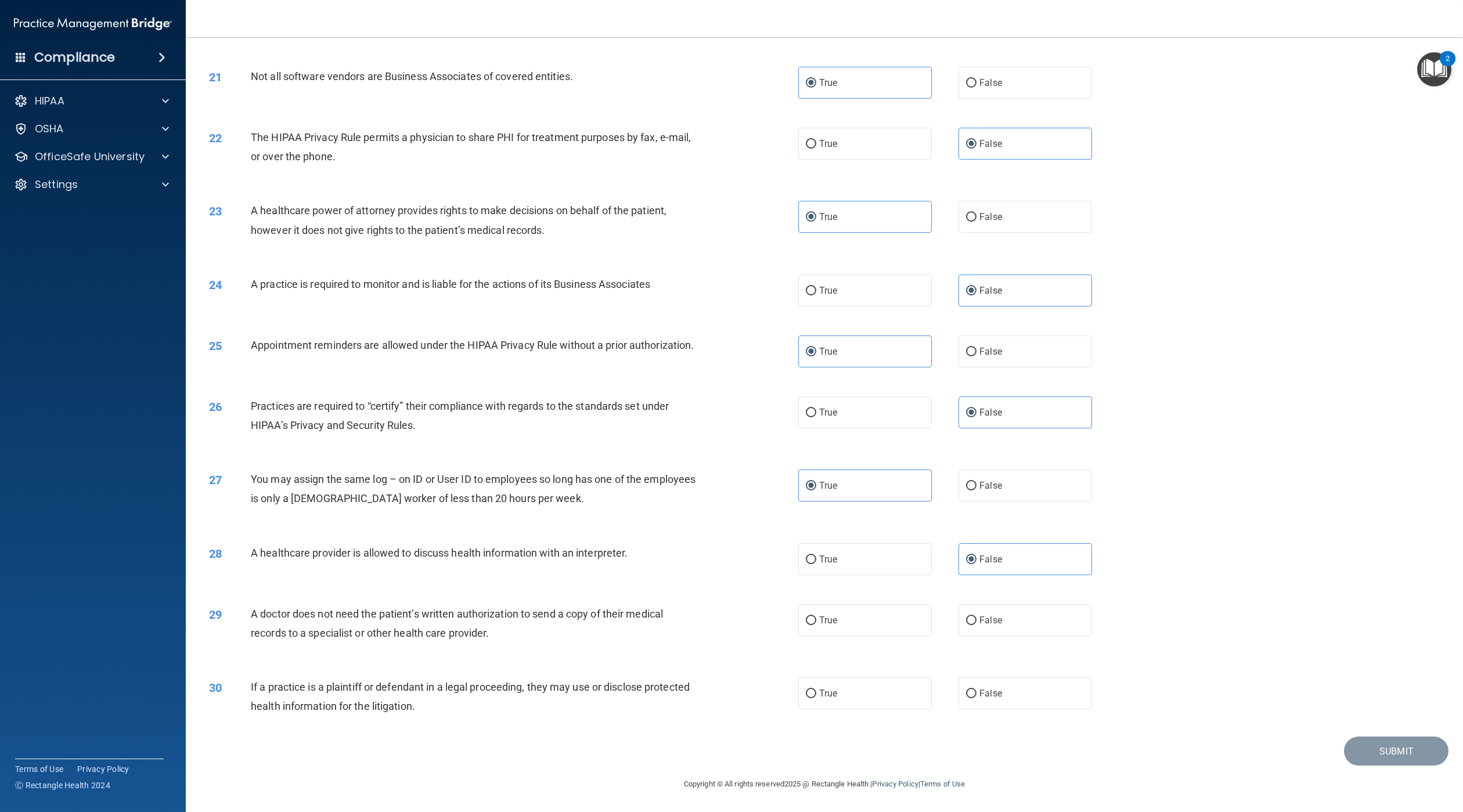
click at [883, 626] on label "True" at bounding box center [865, 620] width 133 height 32
click at [817, 625] on input "True" at bounding box center [811, 621] width 10 height 9
radio input "true"
click at [1006, 685] on label "False" at bounding box center [1025, 693] width 133 height 32
click at [976, 690] on input "False" at bounding box center [971, 694] width 10 height 9
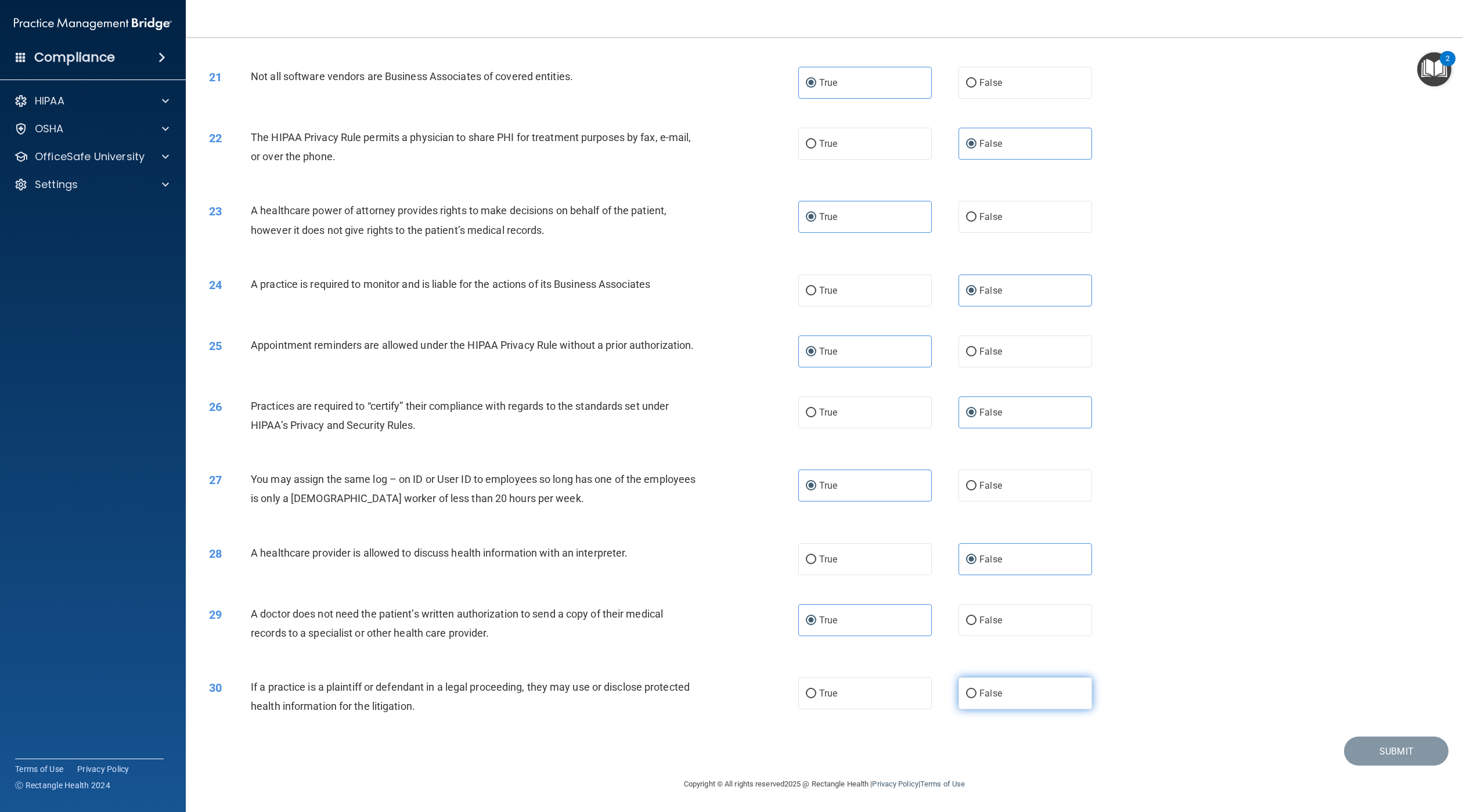
radio input "true"
click at [1368, 755] on button "Submit" at bounding box center [1397, 751] width 104 height 29
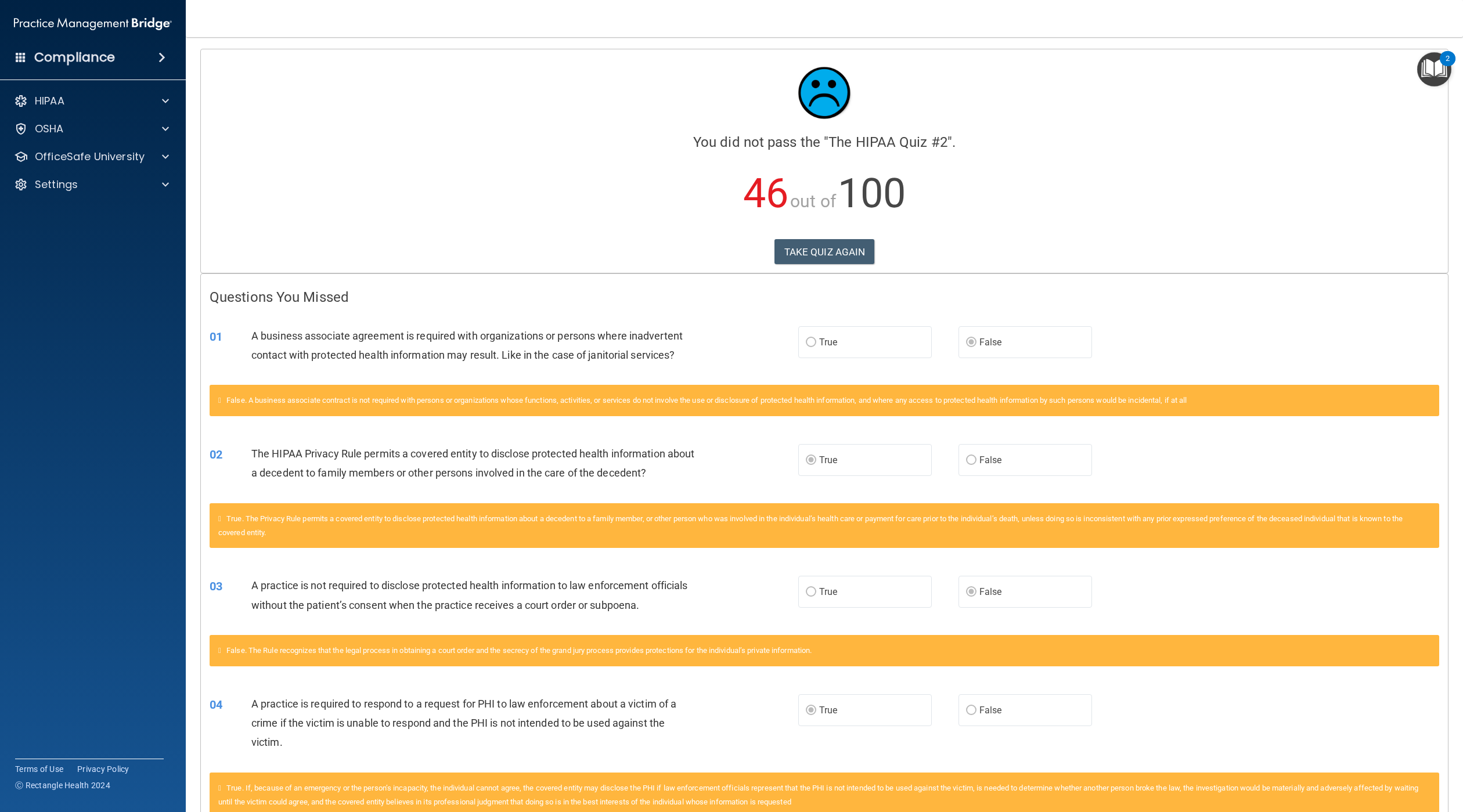
drag, startPoint x: 816, startPoint y: 244, endPoint x: 562, endPoint y: 136, distance: 276.0
click at [596, 187] on p "46 out of 100" at bounding box center [824, 193] width 1230 height 75
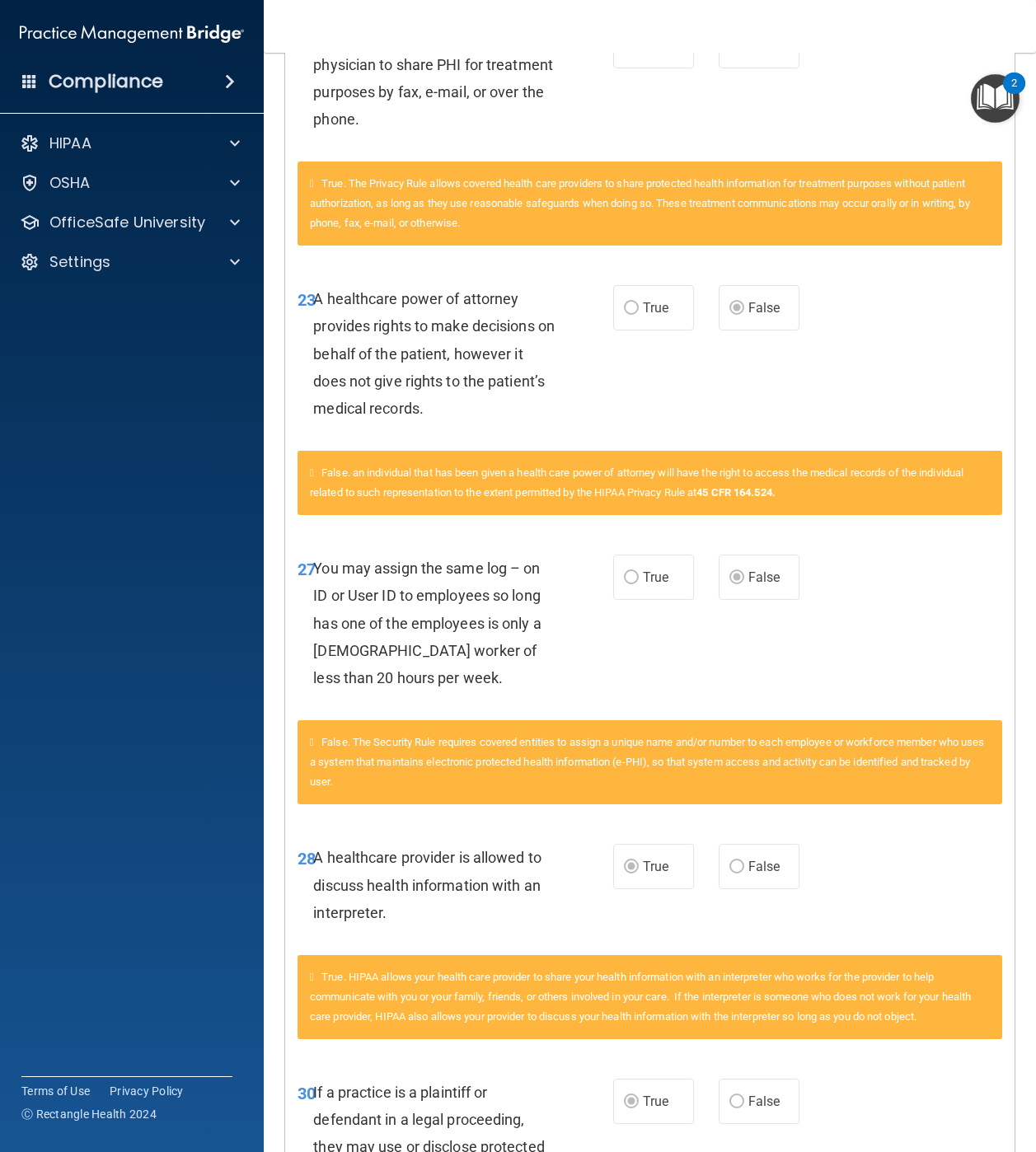
scroll to position [3956, 0]
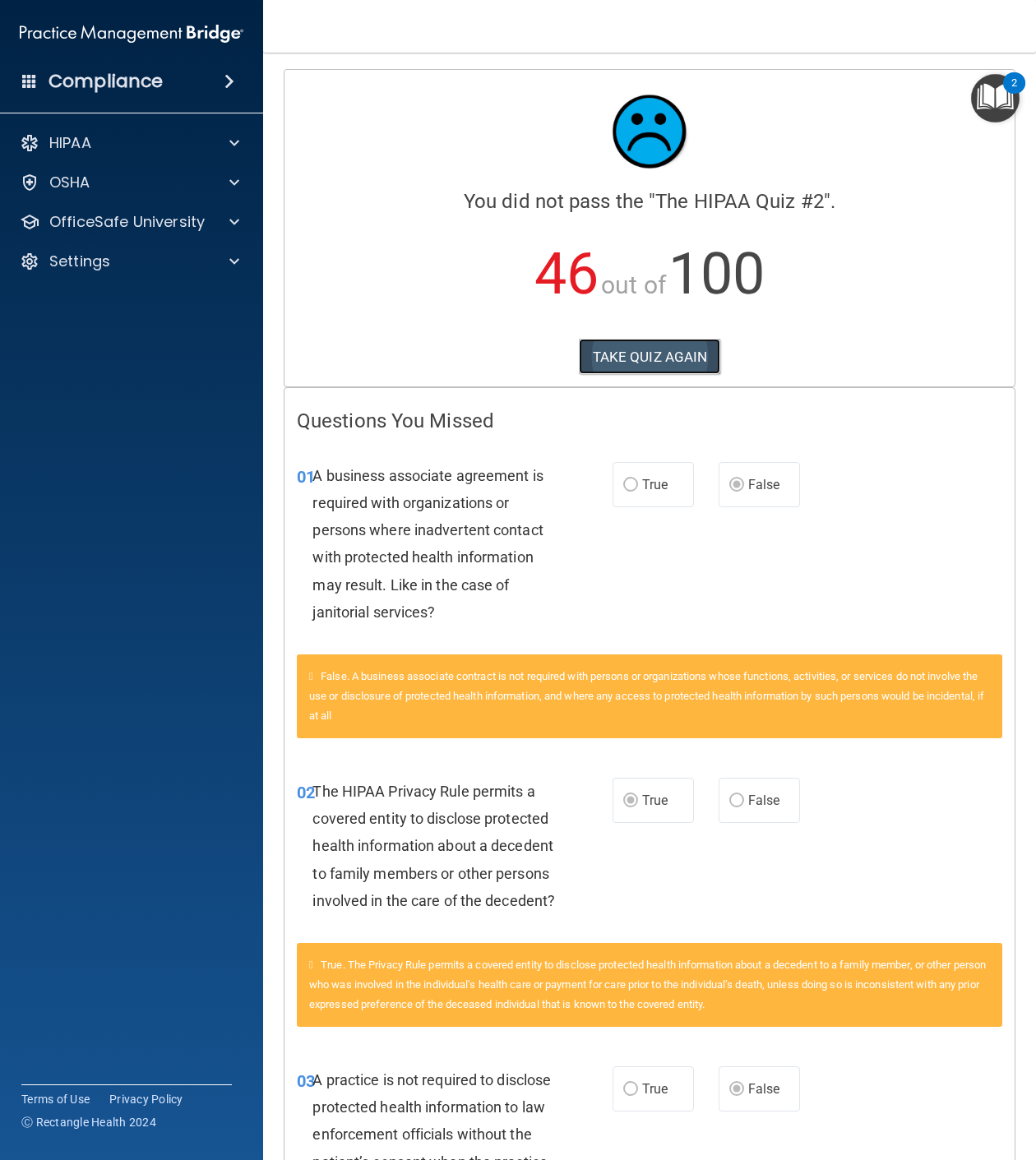
click at [674, 361] on button "TAKE QUIZ AGAIN" at bounding box center [649, 357] width 142 height 37
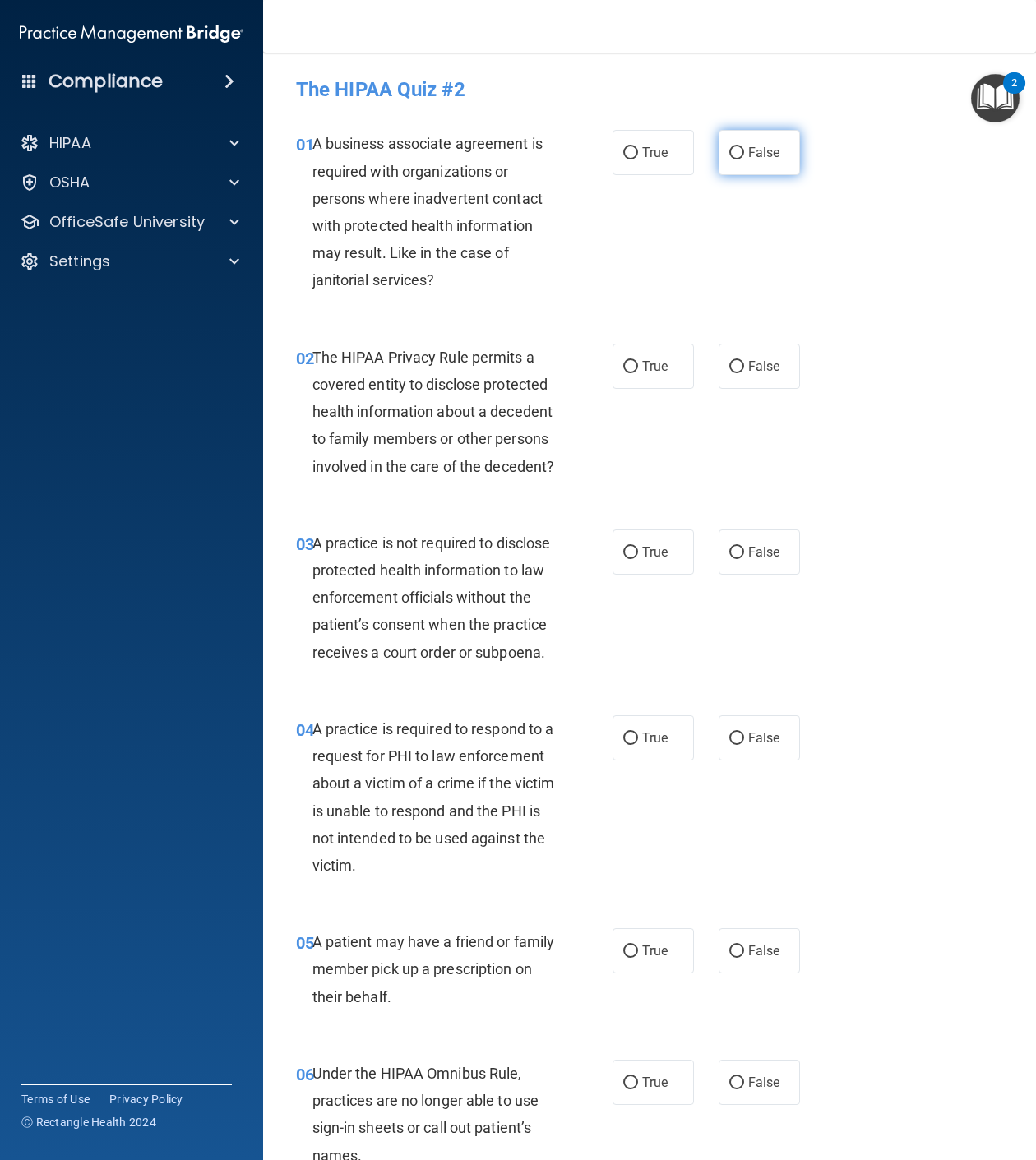
click at [730, 154] on input "False" at bounding box center [736, 153] width 15 height 12
radio input "true"
click at [654, 368] on span "True" at bounding box center [654, 366] width 25 height 16
click at [638, 368] on input "True" at bounding box center [630, 367] width 15 height 12
radio input "true"
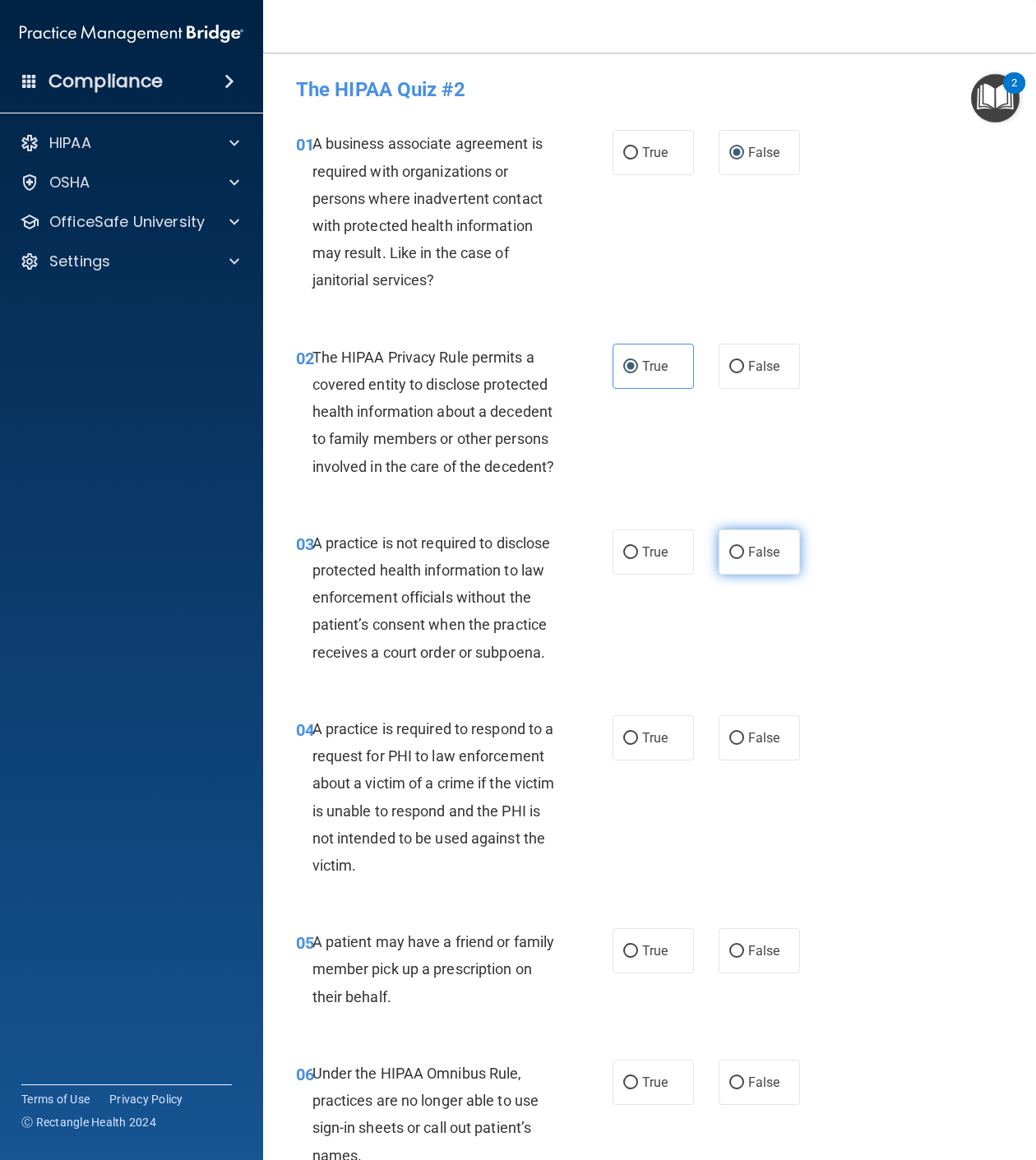
click at [748, 560] on span "False" at bounding box center [764, 553] width 32 height 16
click at [742, 560] on input "False" at bounding box center [736, 553] width 15 height 12
radio input "true"
click at [645, 746] on span "True" at bounding box center [654, 738] width 25 height 16
click at [638, 745] on input "True" at bounding box center [630, 739] width 15 height 12
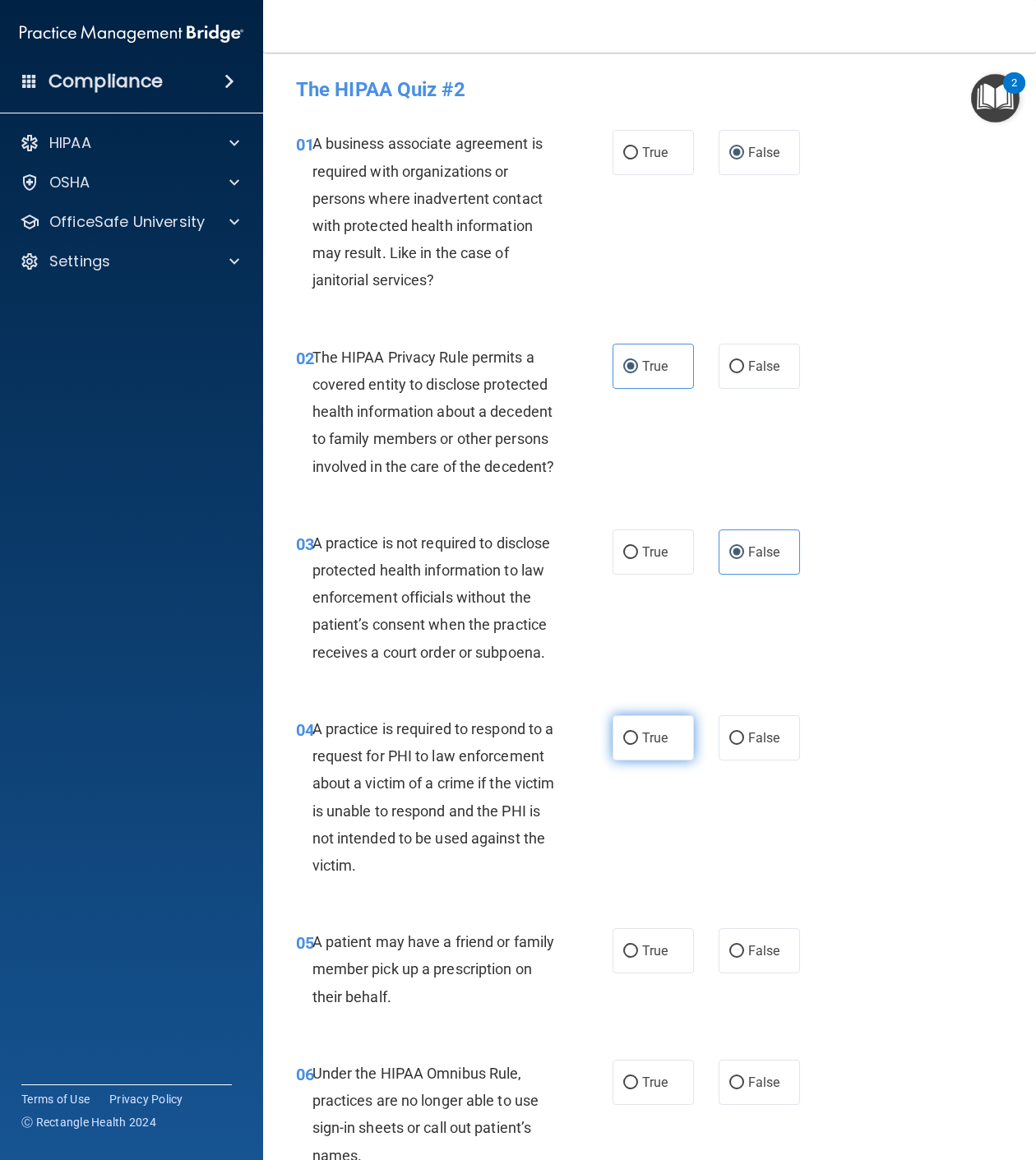
radio input "true"
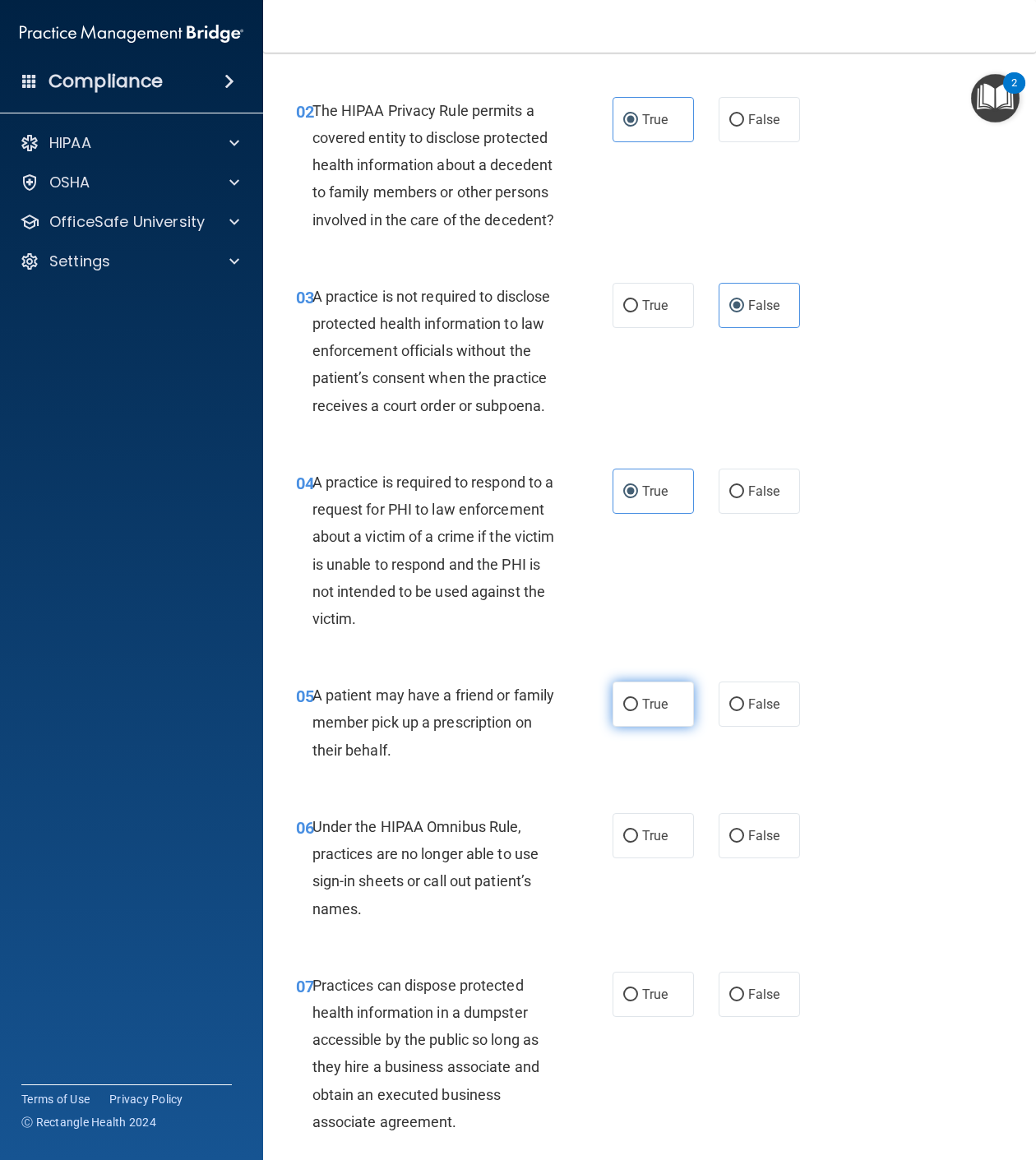
click at [642, 727] on label "True" at bounding box center [653, 704] width 82 height 45
click at [638, 711] on input "True" at bounding box center [630, 705] width 15 height 12
radio input "true"
click at [762, 843] on span "False" at bounding box center [764, 836] width 32 height 16
click at [744, 843] on input "False" at bounding box center [736, 836] width 15 height 12
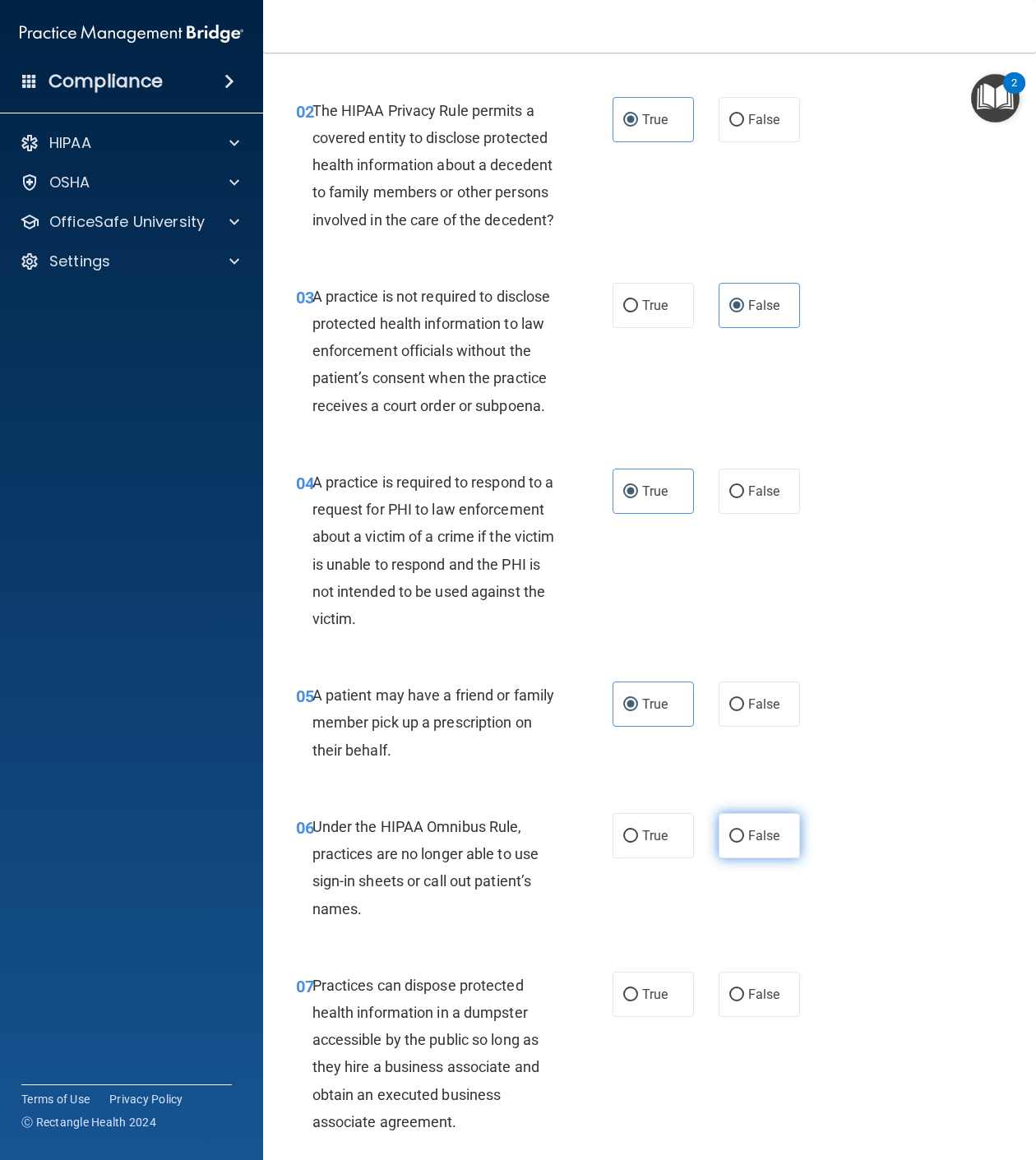
radio input "true"
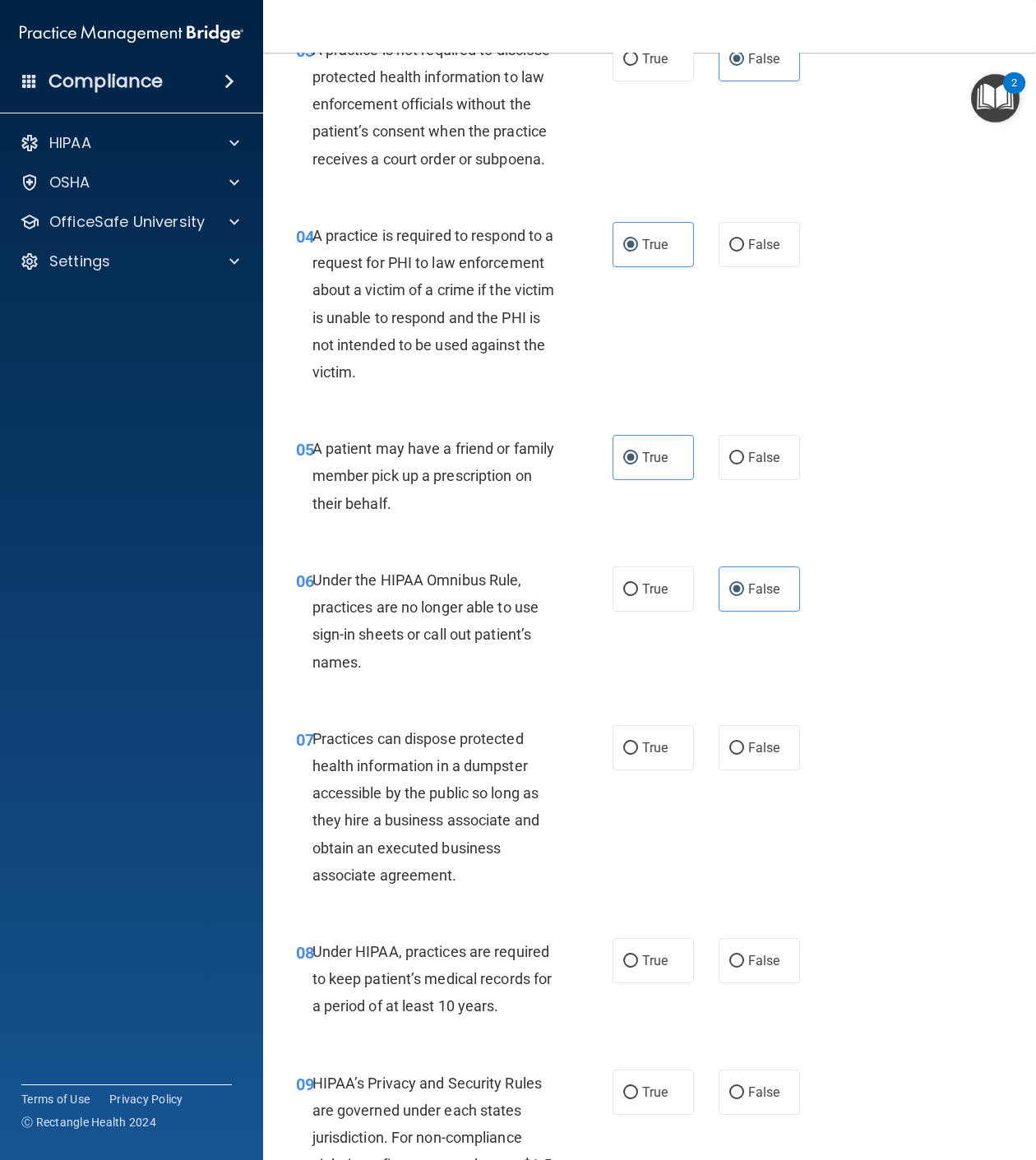
scroll to position [617, 0]
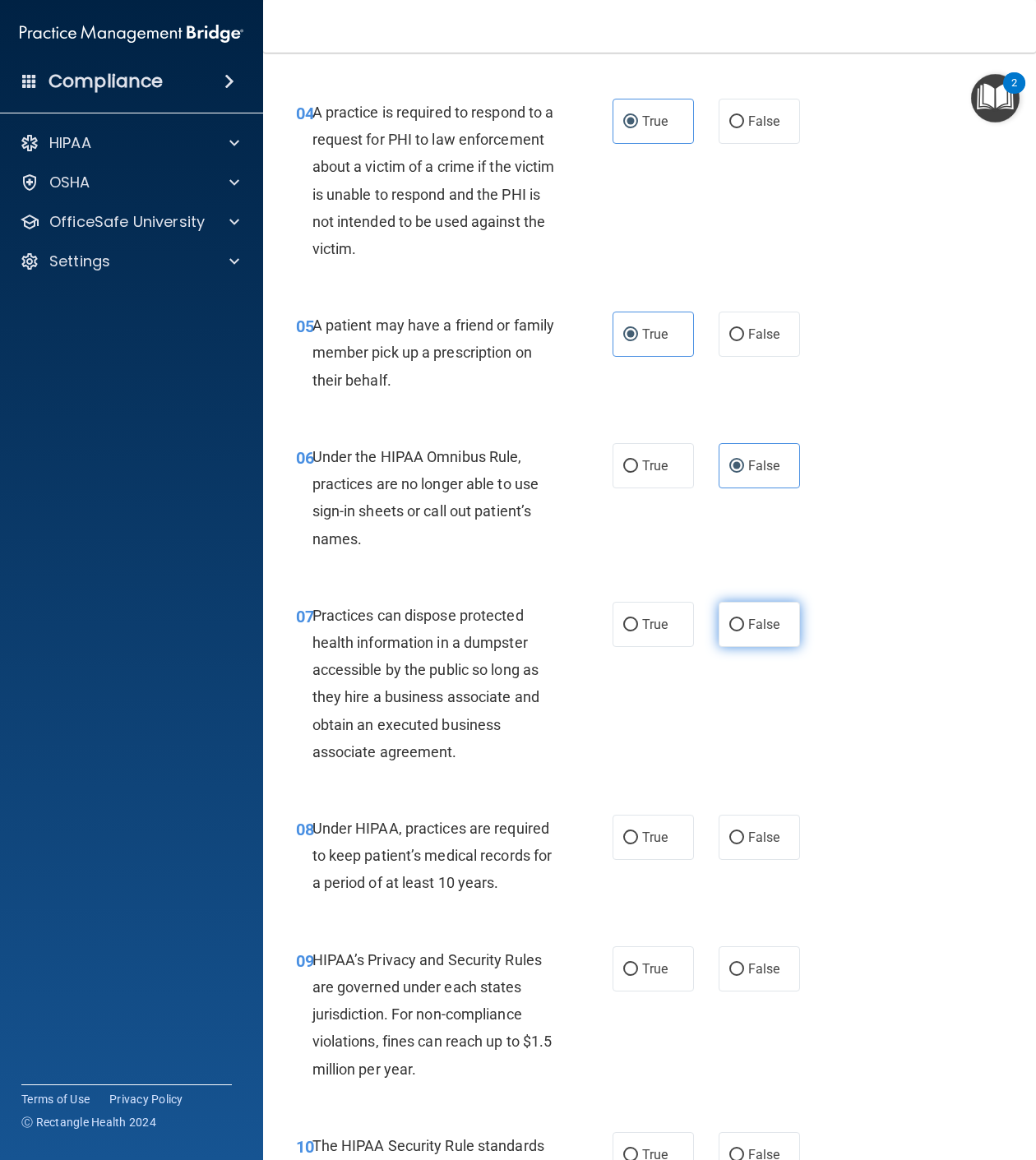
click at [736, 647] on label "False" at bounding box center [759, 625] width 82 height 45
click at [736, 632] on input "False" at bounding box center [736, 626] width 15 height 12
radio input "true"
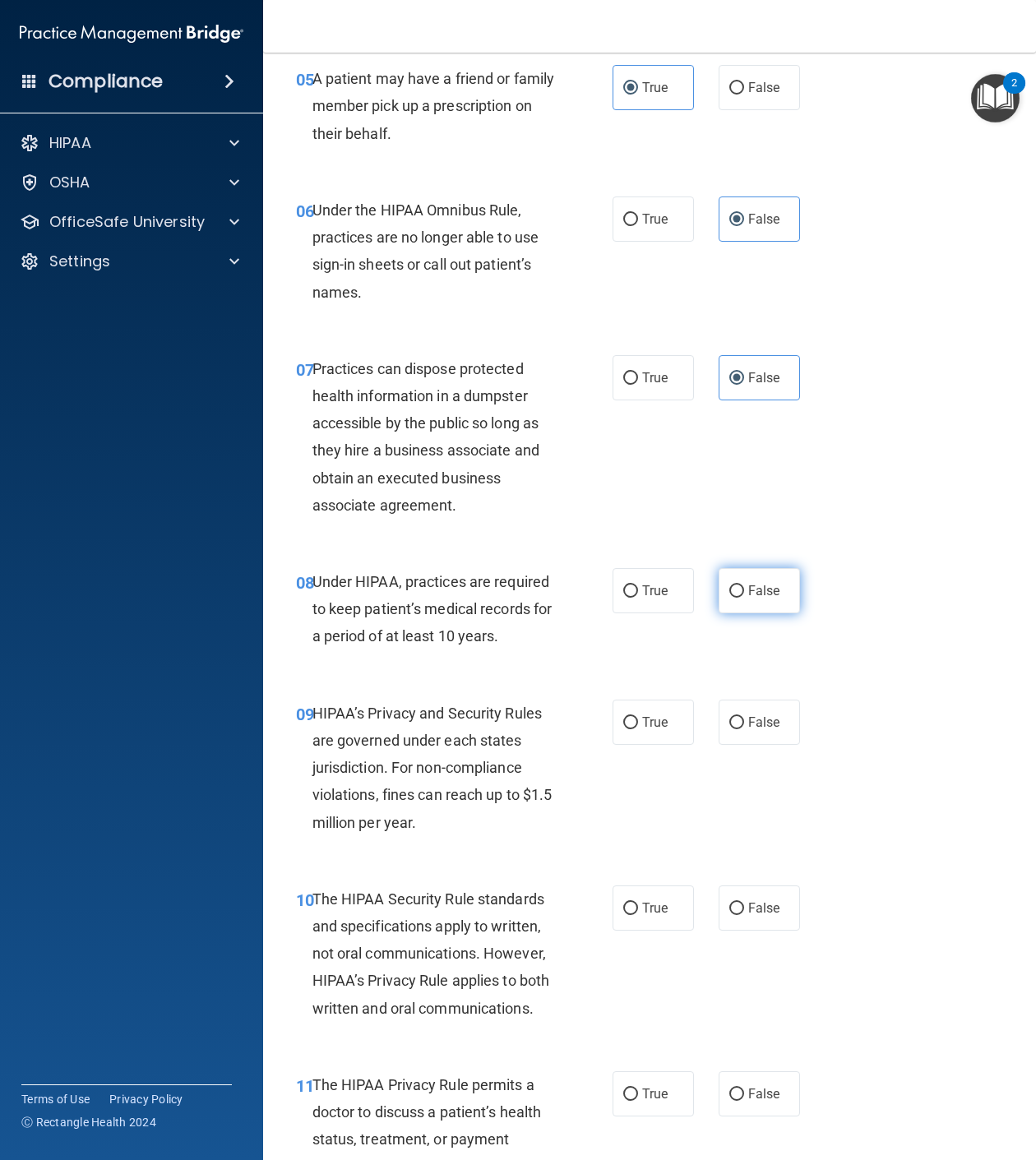
click at [748, 614] on label "False" at bounding box center [759, 591] width 82 height 45
click at [744, 598] on input "False" at bounding box center [736, 592] width 15 height 12
radio input "true"
click at [745, 745] on label "False" at bounding box center [759, 722] width 82 height 45
click at [744, 729] on input "False" at bounding box center [736, 723] width 15 height 12
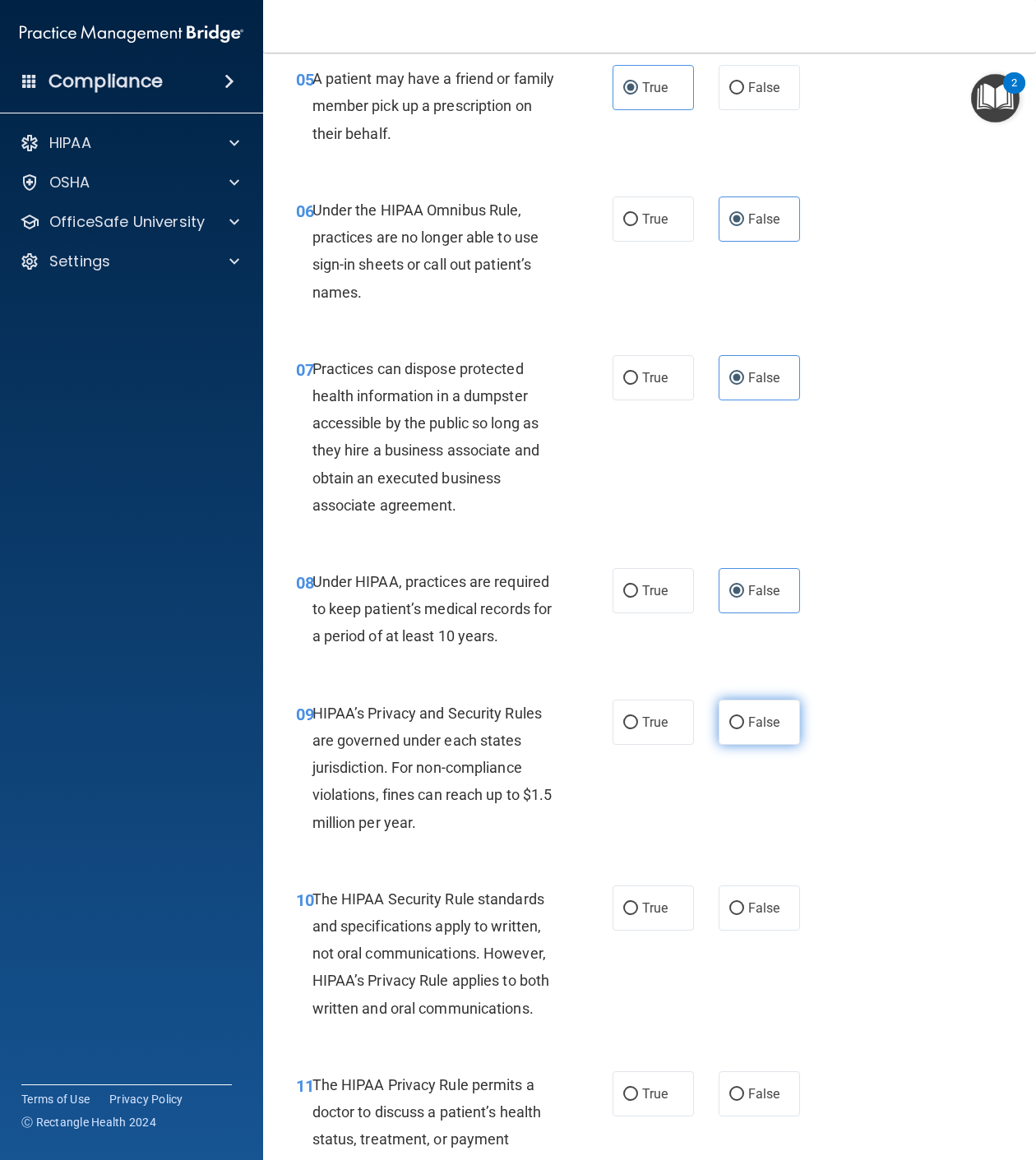
radio input "true"
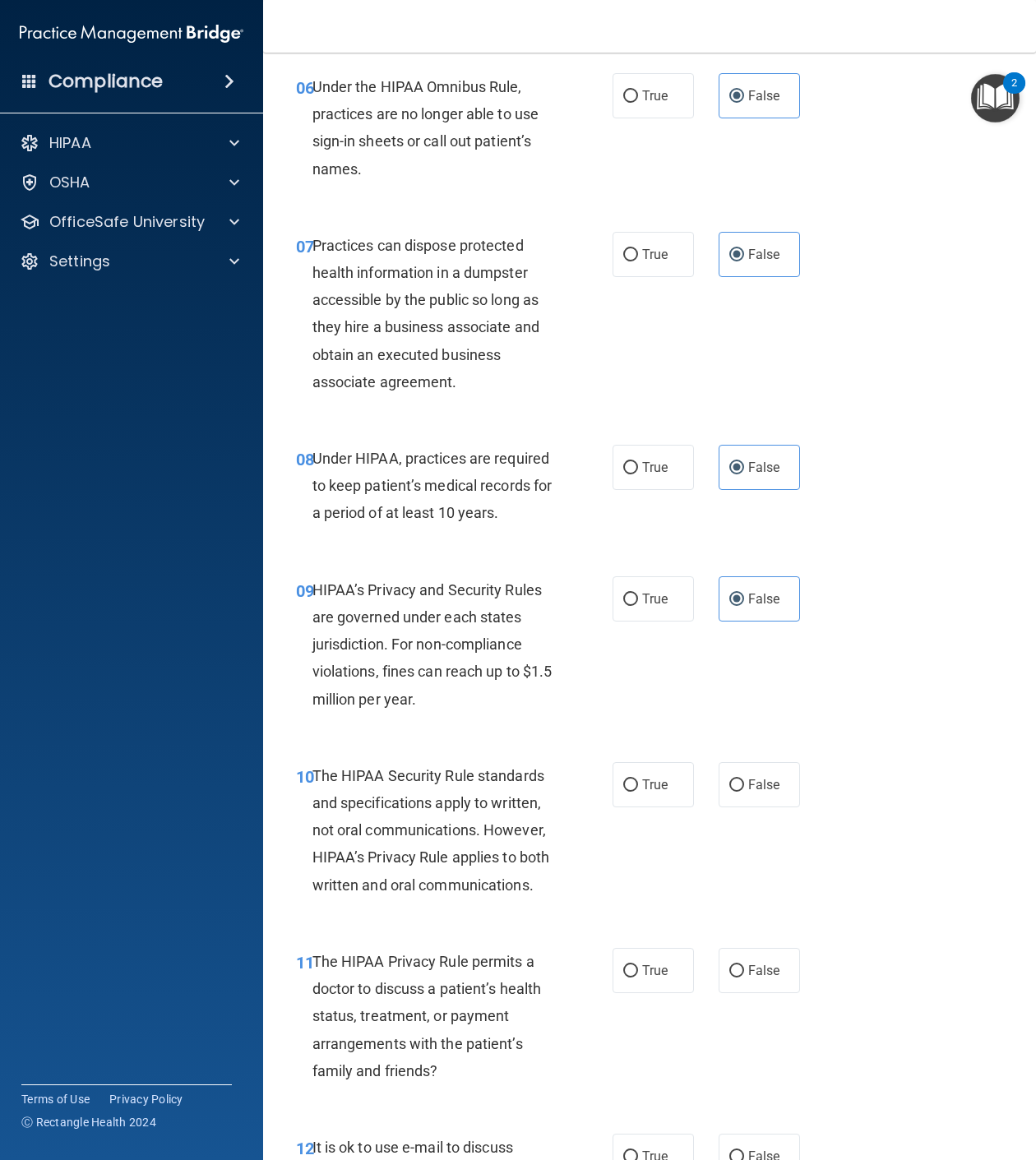
scroll to position [1110, 0]
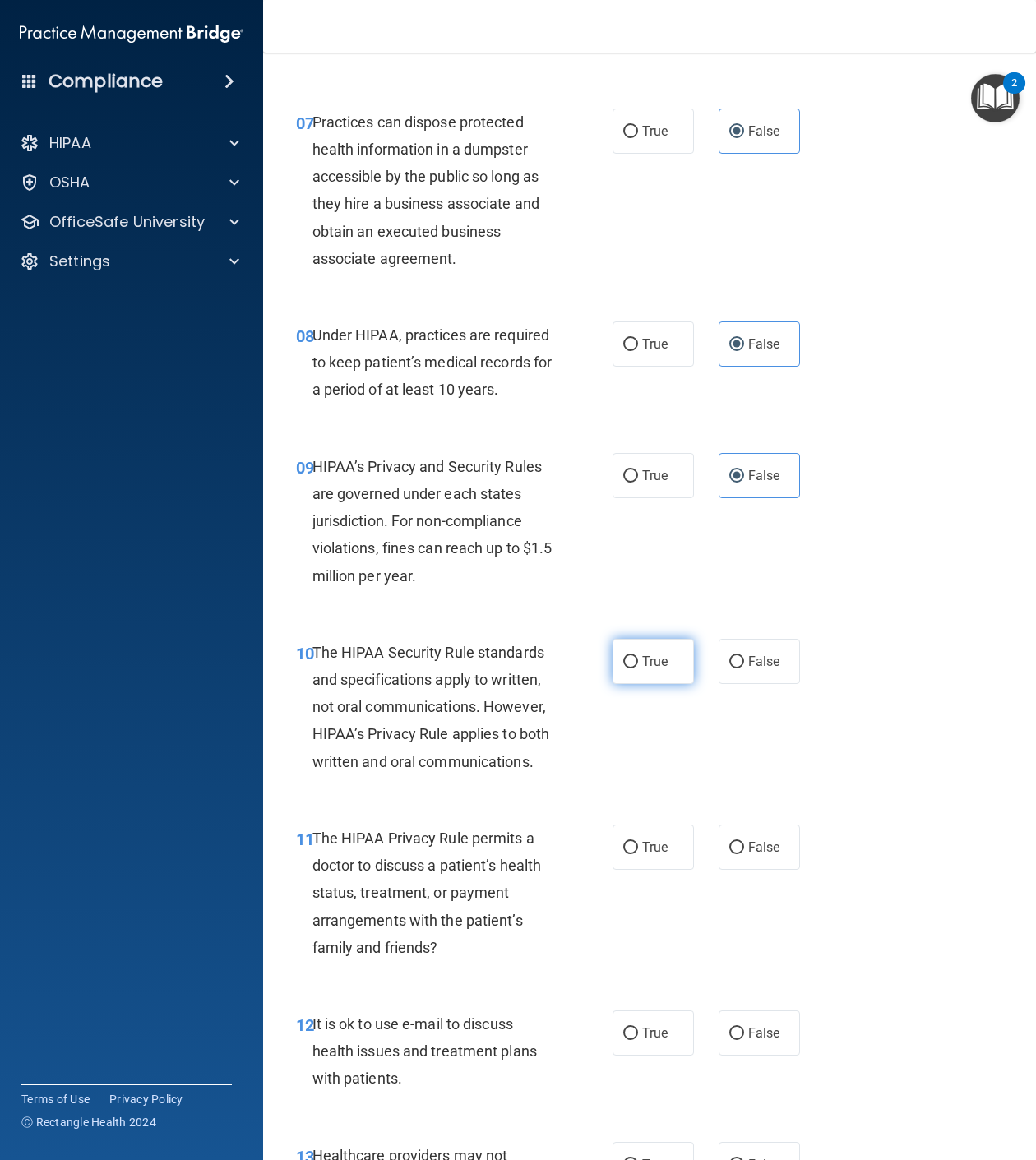
click at [649, 669] on span "True" at bounding box center [654, 661] width 25 height 16
click at [638, 668] on input "True" at bounding box center [630, 662] width 15 height 12
radio input "true"
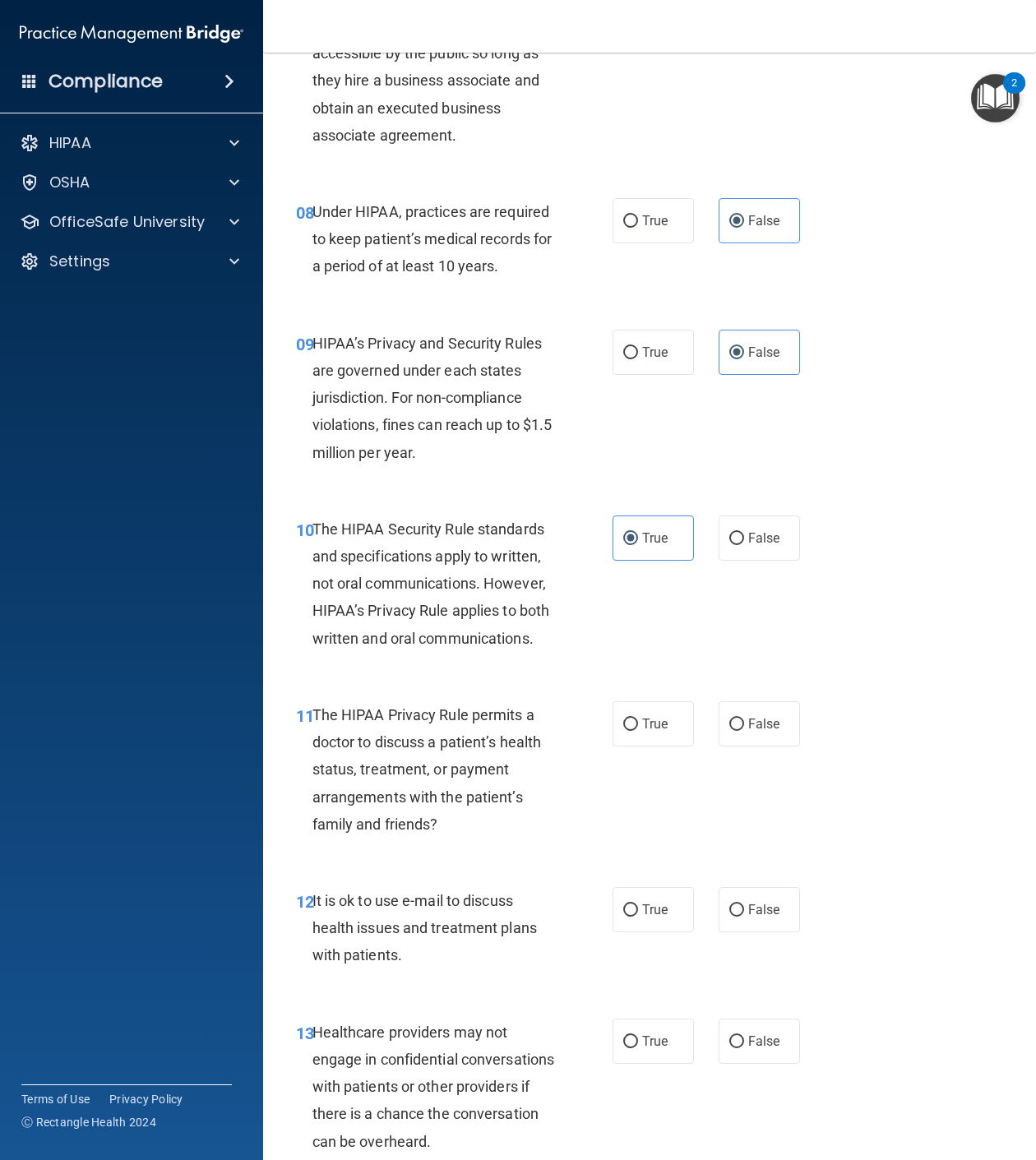
scroll to position [1480, 0]
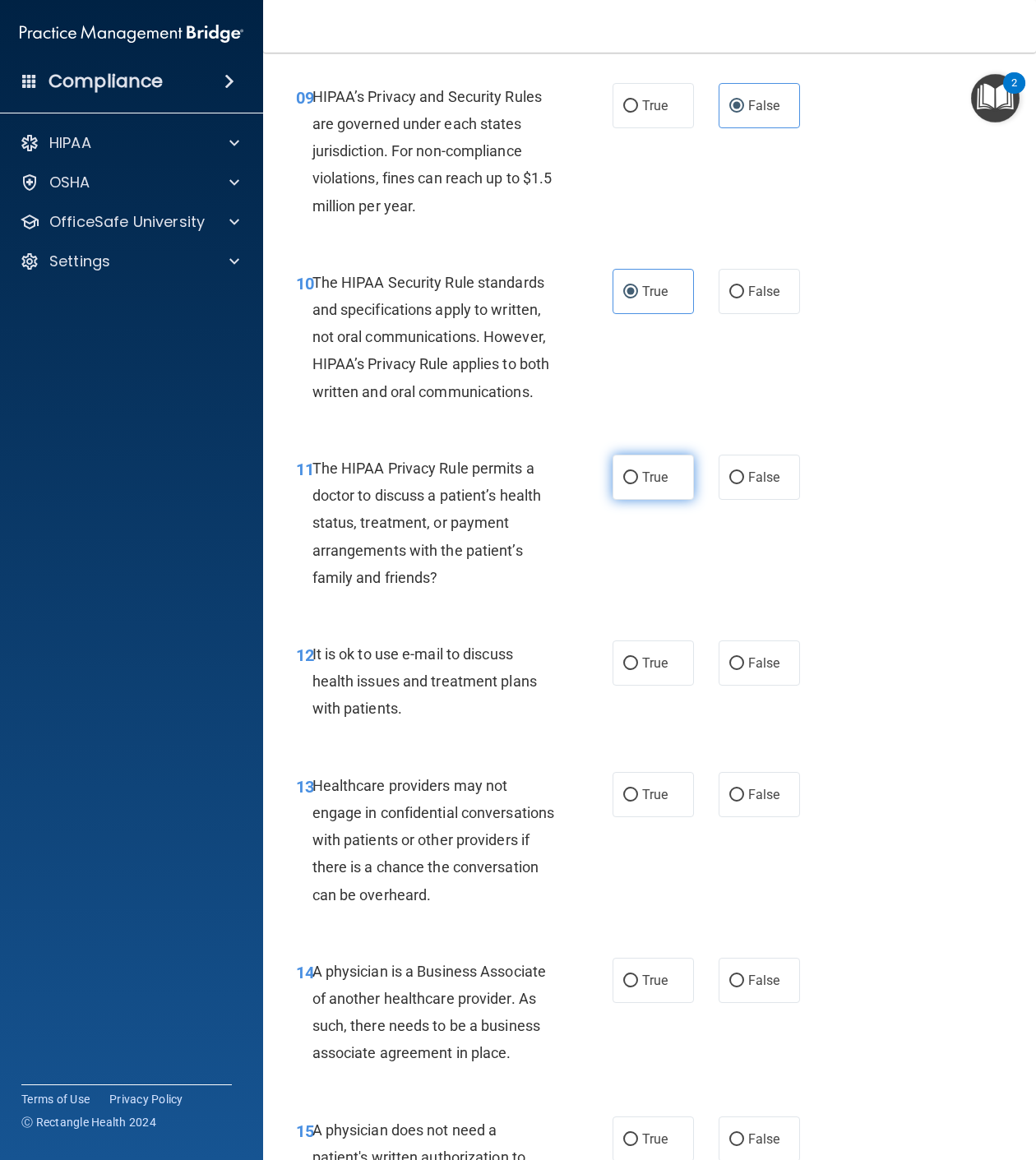
click at [654, 486] on span "True" at bounding box center [654, 478] width 25 height 16
click at [638, 485] on input "True" at bounding box center [630, 478] width 15 height 12
radio input "true"
click at [634, 686] on label "True" at bounding box center [653, 663] width 82 height 45
click at [634, 670] on input "True" at bounding box center [630, 664] width 15 height 12
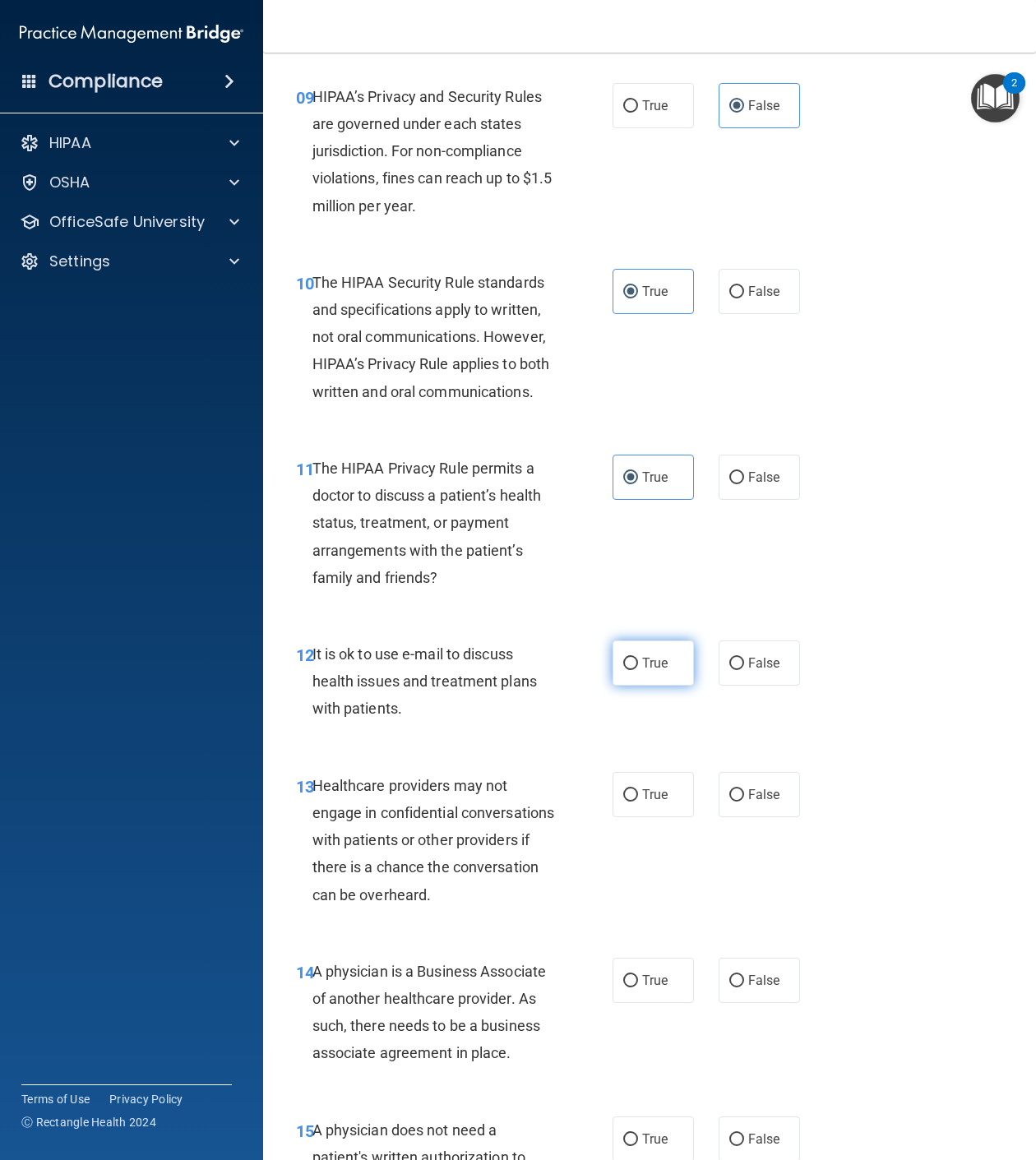
radio input "true"
click at [748, 802] on span "False" at bounding box center [764, 795] width 32 height 16
click at [744, 801] on input "False" at bounding box center [736, 795] width 15 height 12
radio input "true"
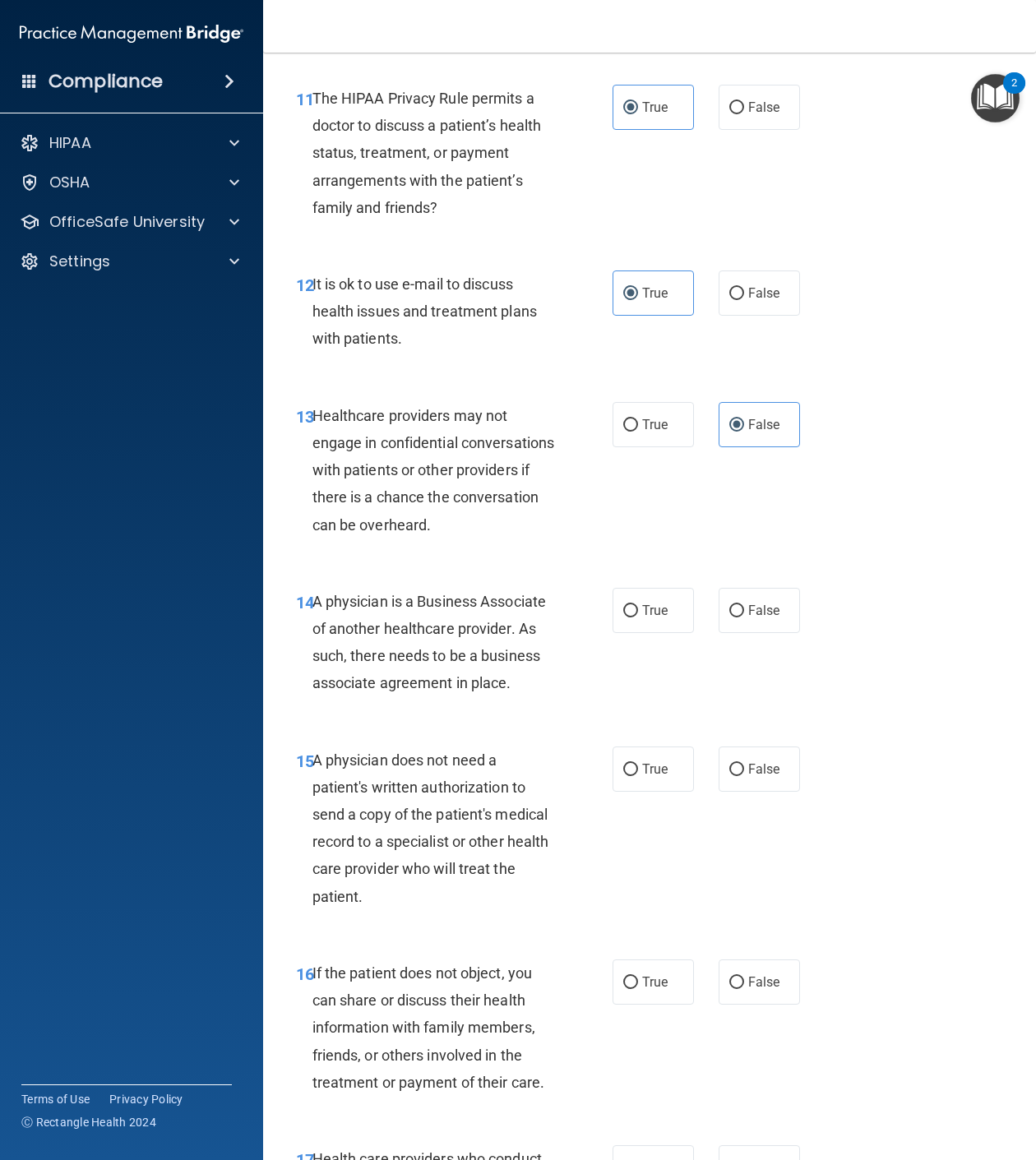
scroll to position [1974, 0]
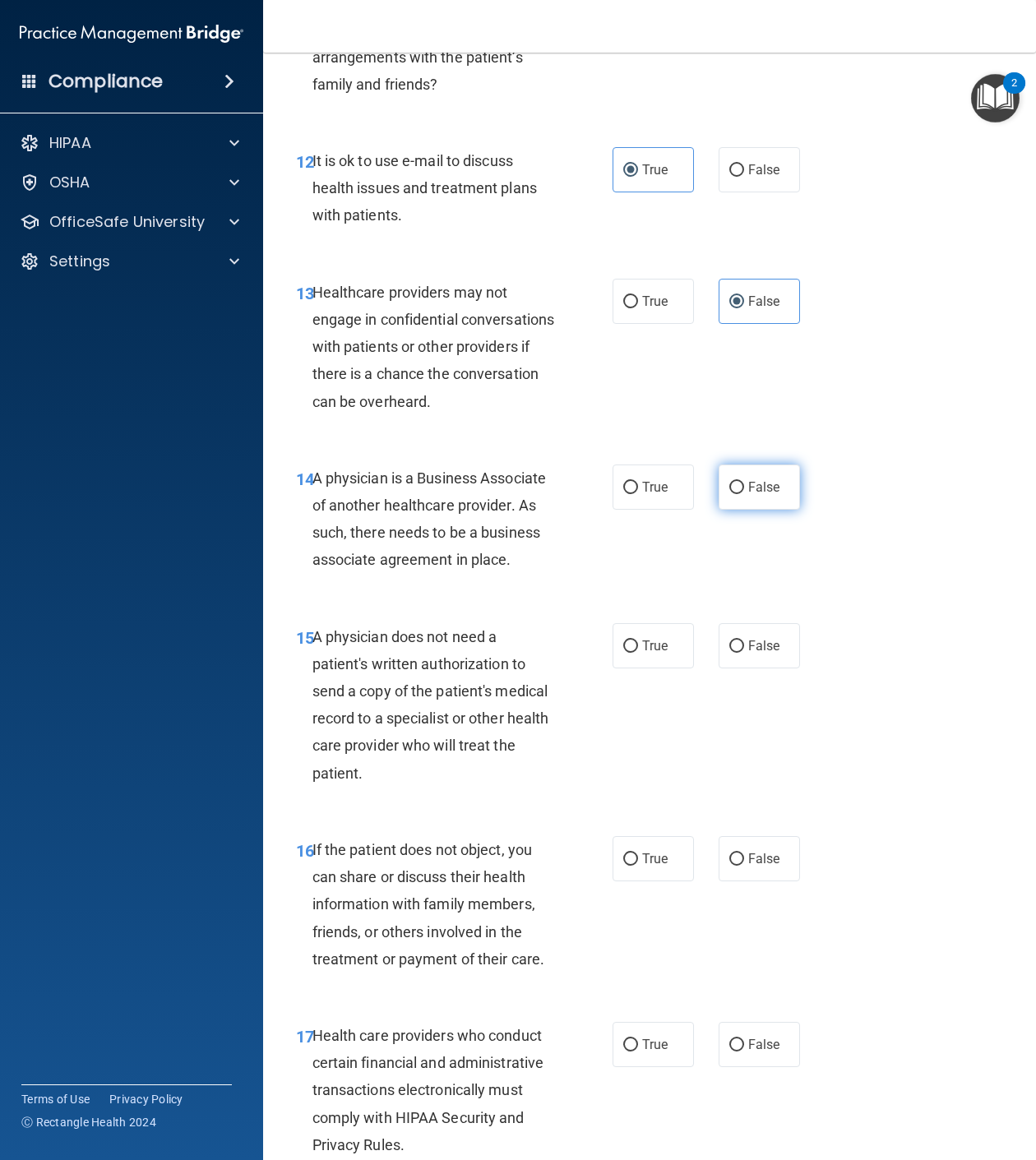
click at [767, 510] on label "False" at bounding box center [759, 487] width 82 height 45
click at [744, 494] on input "False" at bounding box center [736, 488] width 15 height 12
radio input "true"
click at [657, 668] on label "True" at bounding box center [653, 646] width 82 height 45
click at [638, 653] on input "True" at bounding box center [630, 647] width 15 height 12
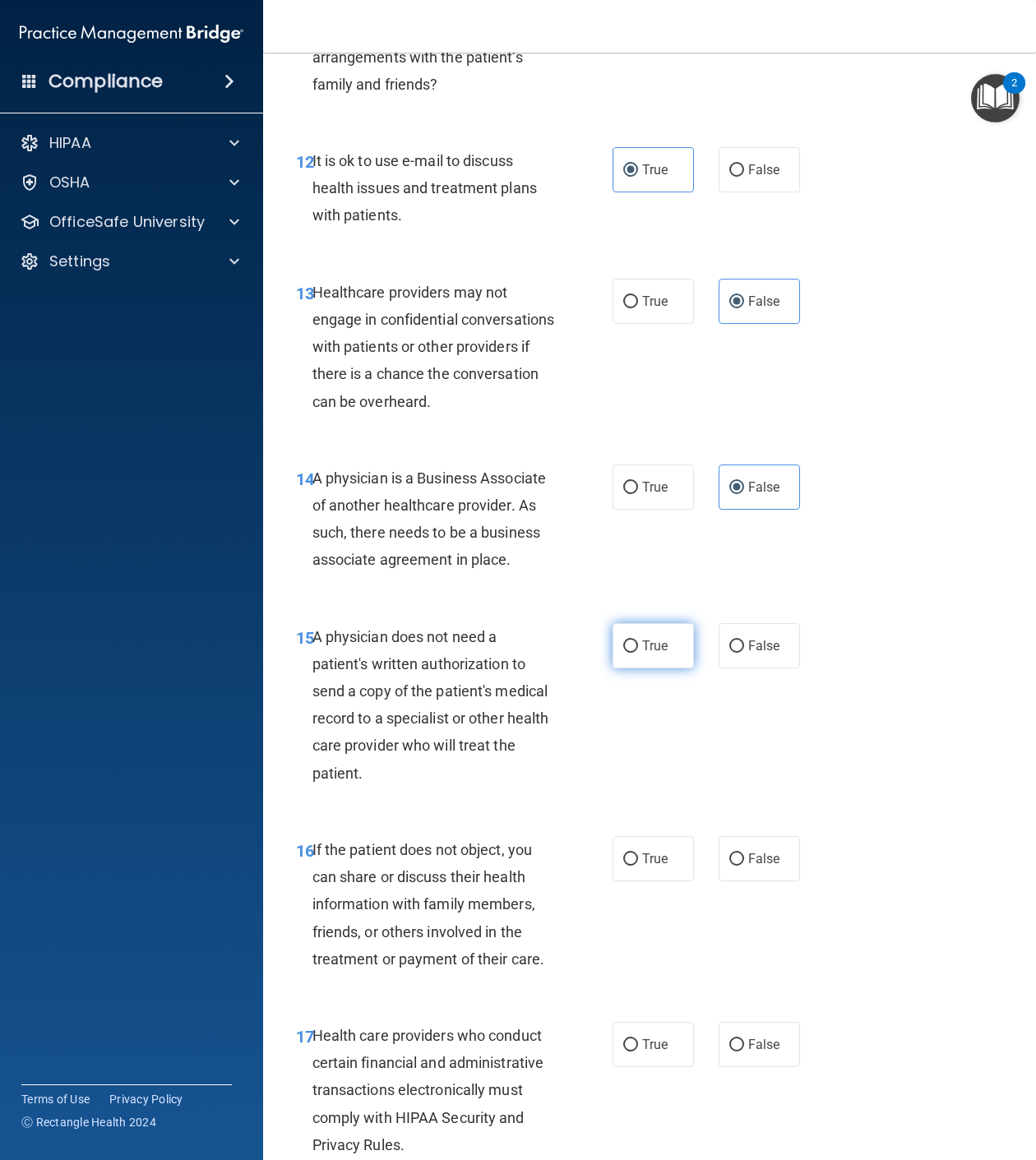
radio input "true"
click at [647, 867] on span "True" at bounding box center [654, 859] width 25 height 16
click at [638, 866] on input "True" at bounding box center [630, 860] width 15 height 12
radio input "true"
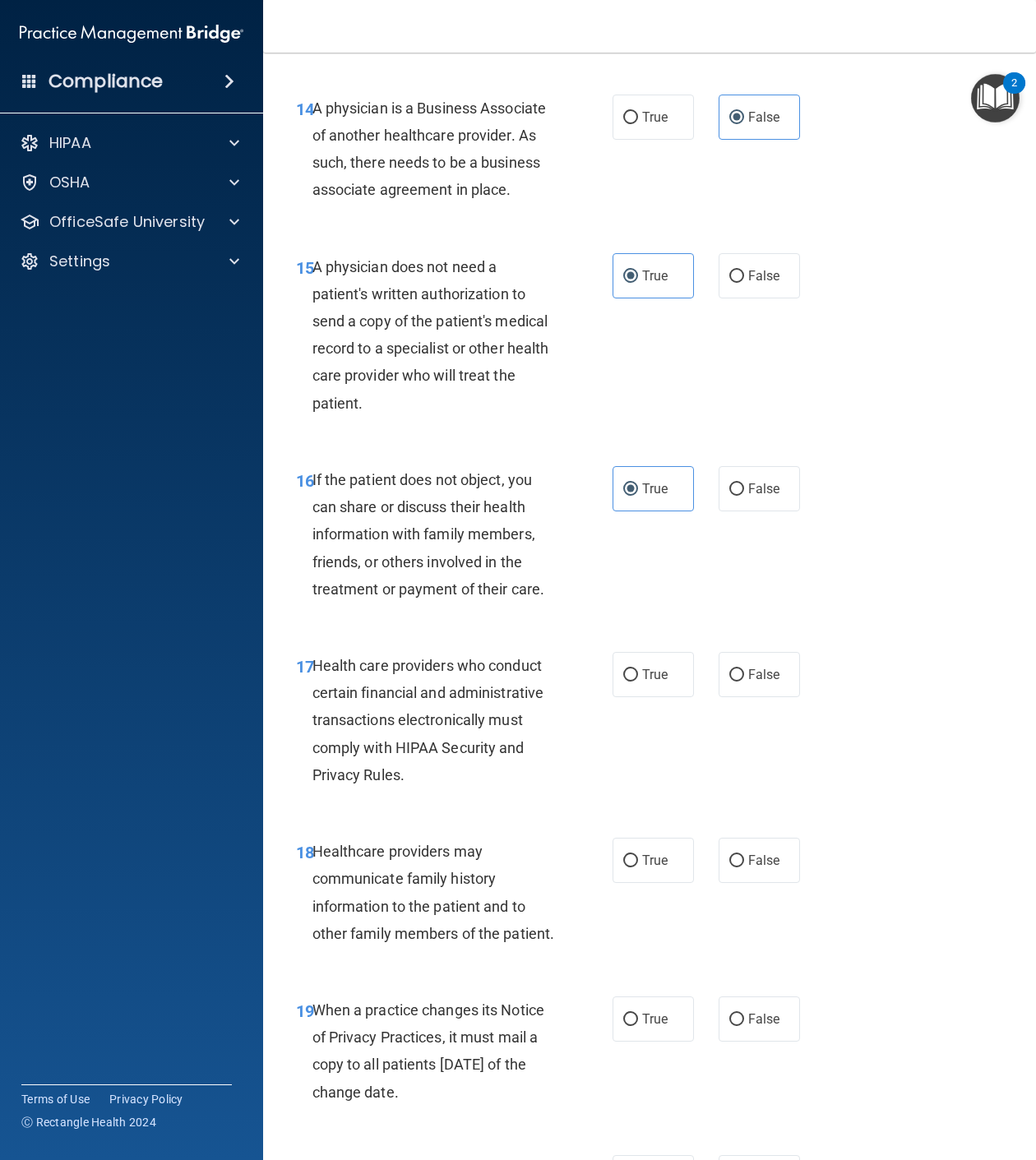
scroll to position [2467, 0]
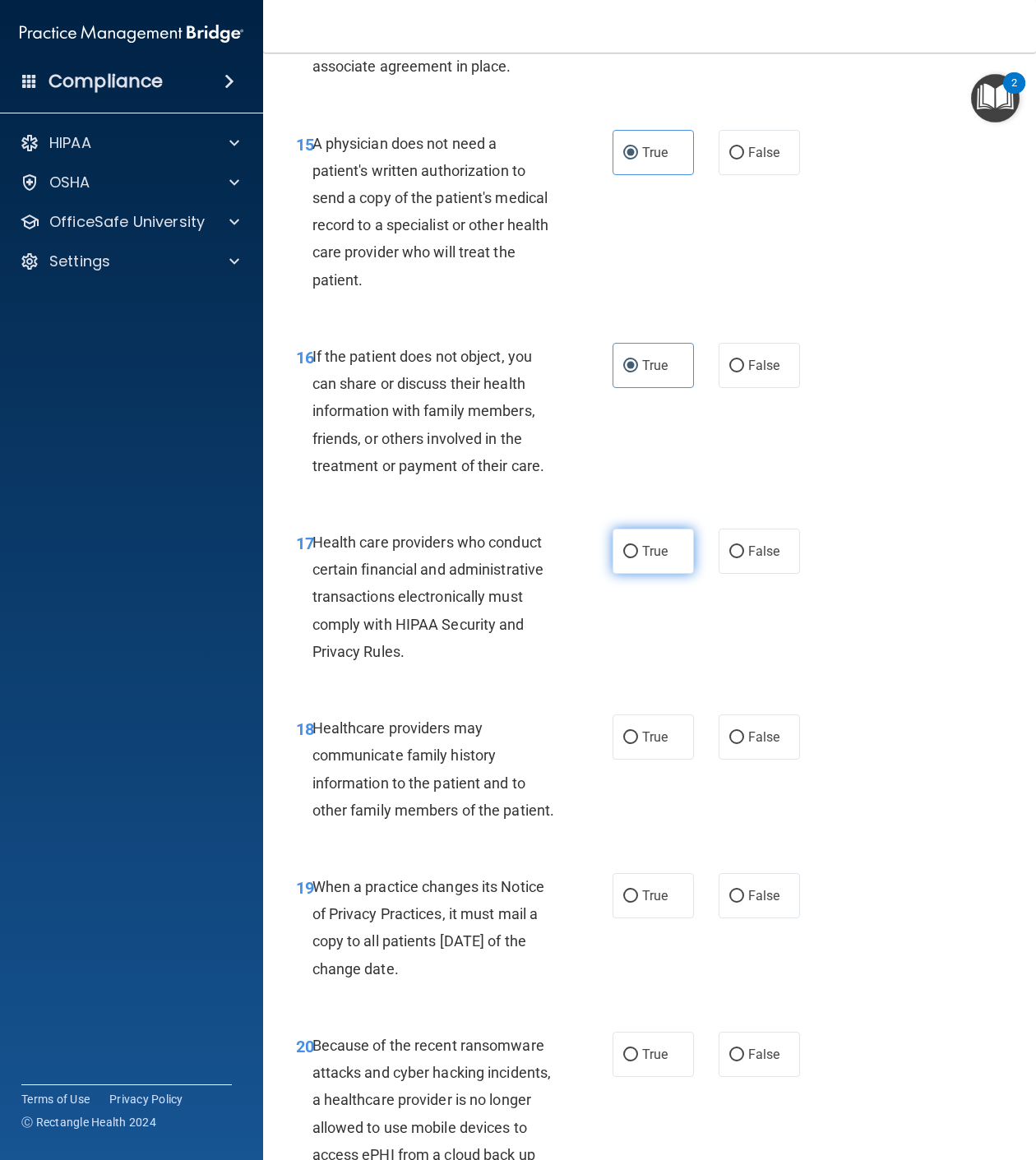
click at [661, 560] on span "True" at bounding box center [654, 552] width 25 height 16
click at [638, 559] on input "True" at bounding box center [630, 552] width 15 height 12
radio input "true"
click at [777, 760] on label "False" at bounding box center [759, 737] width 82 height 45
click at [744, 744] on input "False" at bounding box center [736, 738] width 15 height 12
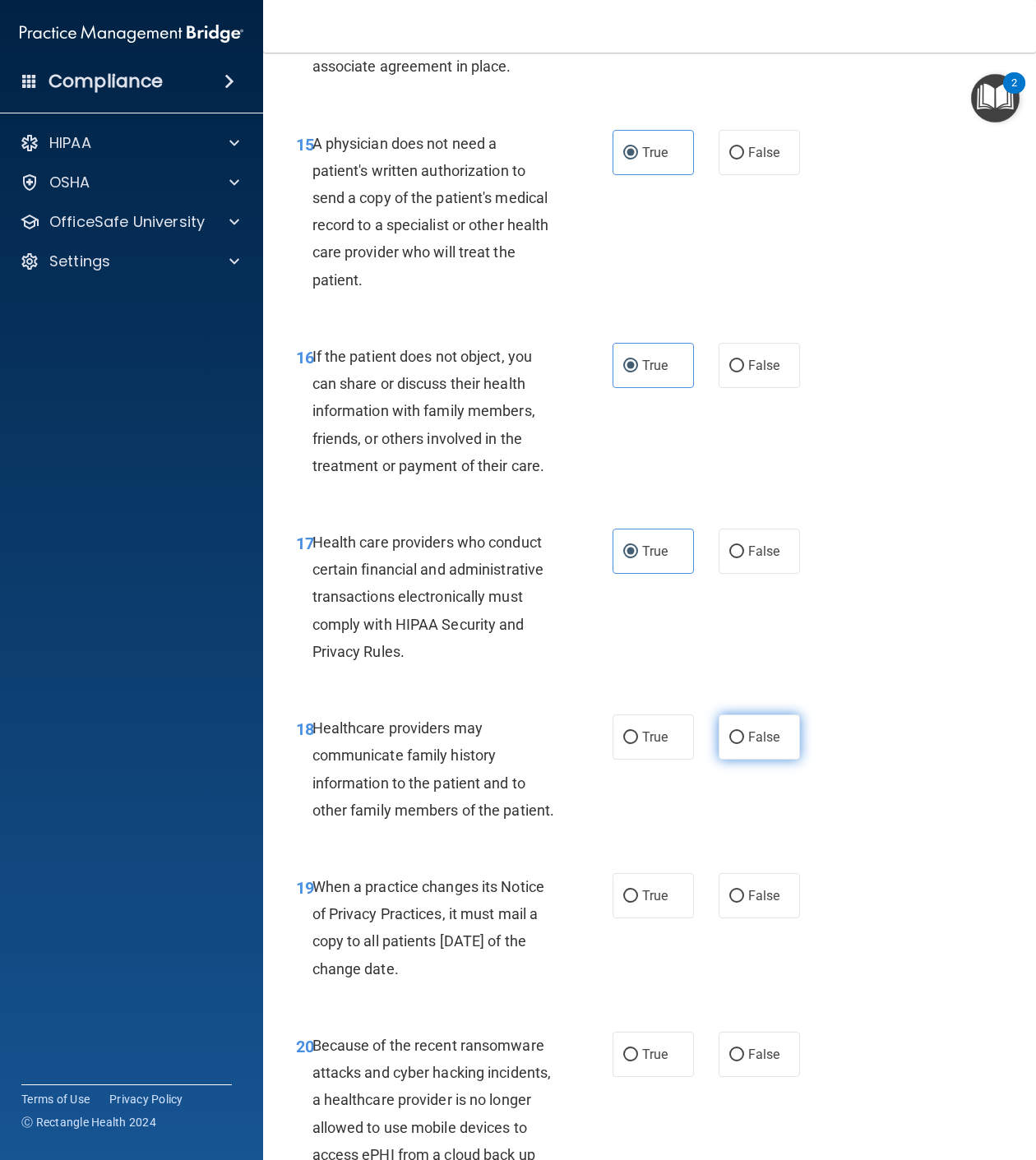
radio input "true"
click at [765, 903] on span "False" at bounding box center [764, 896] width 32 height 16
click at [744, 903] on input "False" at bounding box center [736, 896] width 15 height 12
radio input "true"
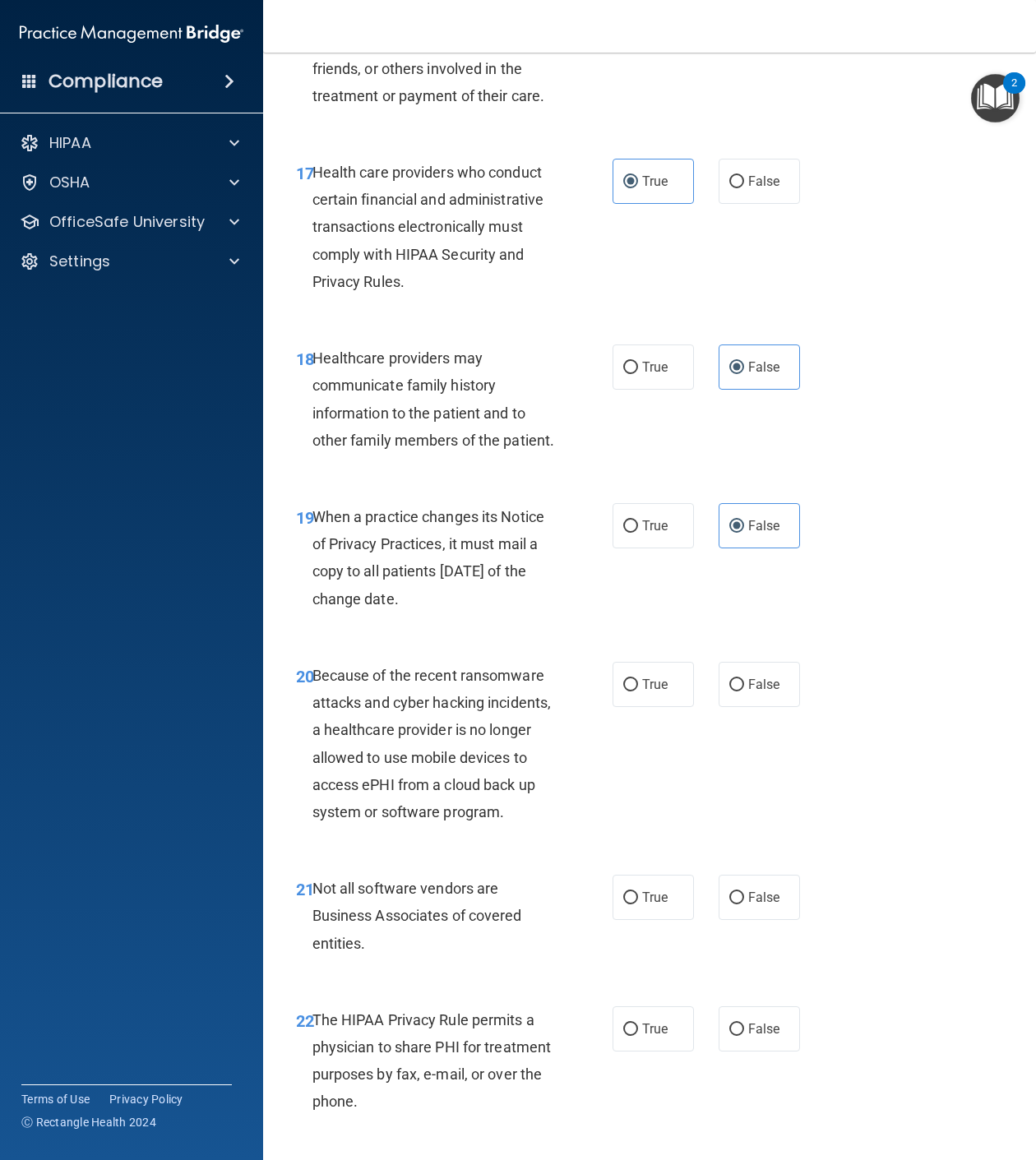
scroll to position [2960, 0]
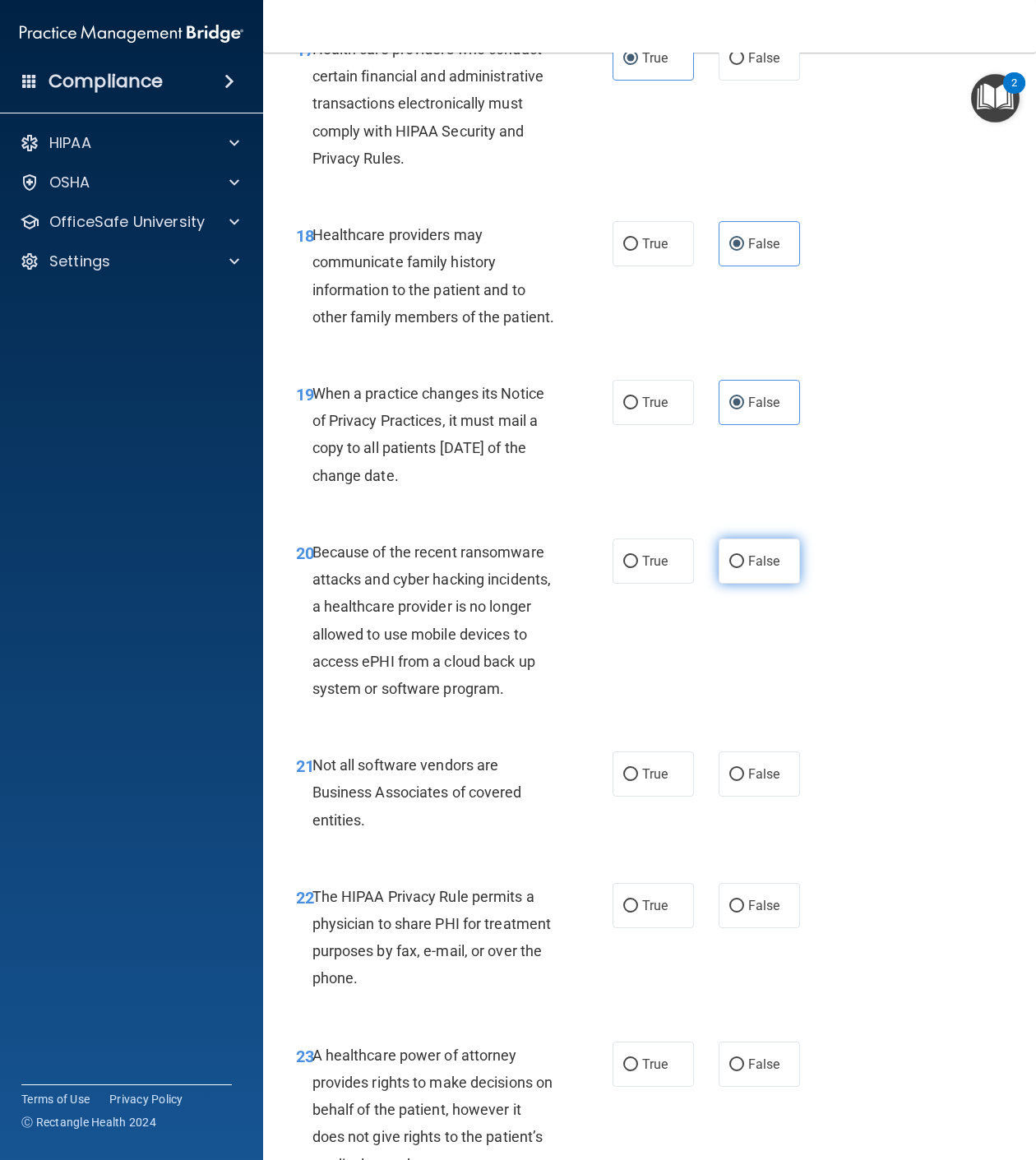
click at [751, 584] on label "False" at bounding box center [759, 561] width 82 height 45
click at [744, 568] on input "False" at bounding box center [736, 562] width 15 height 12
radio input "true"
click at [646, 797] on label "True" at bounding box center [653, 774] width 82 height 45
click at [638, 781] on input "True" at bounding box center [630, 775] width 15 height 12
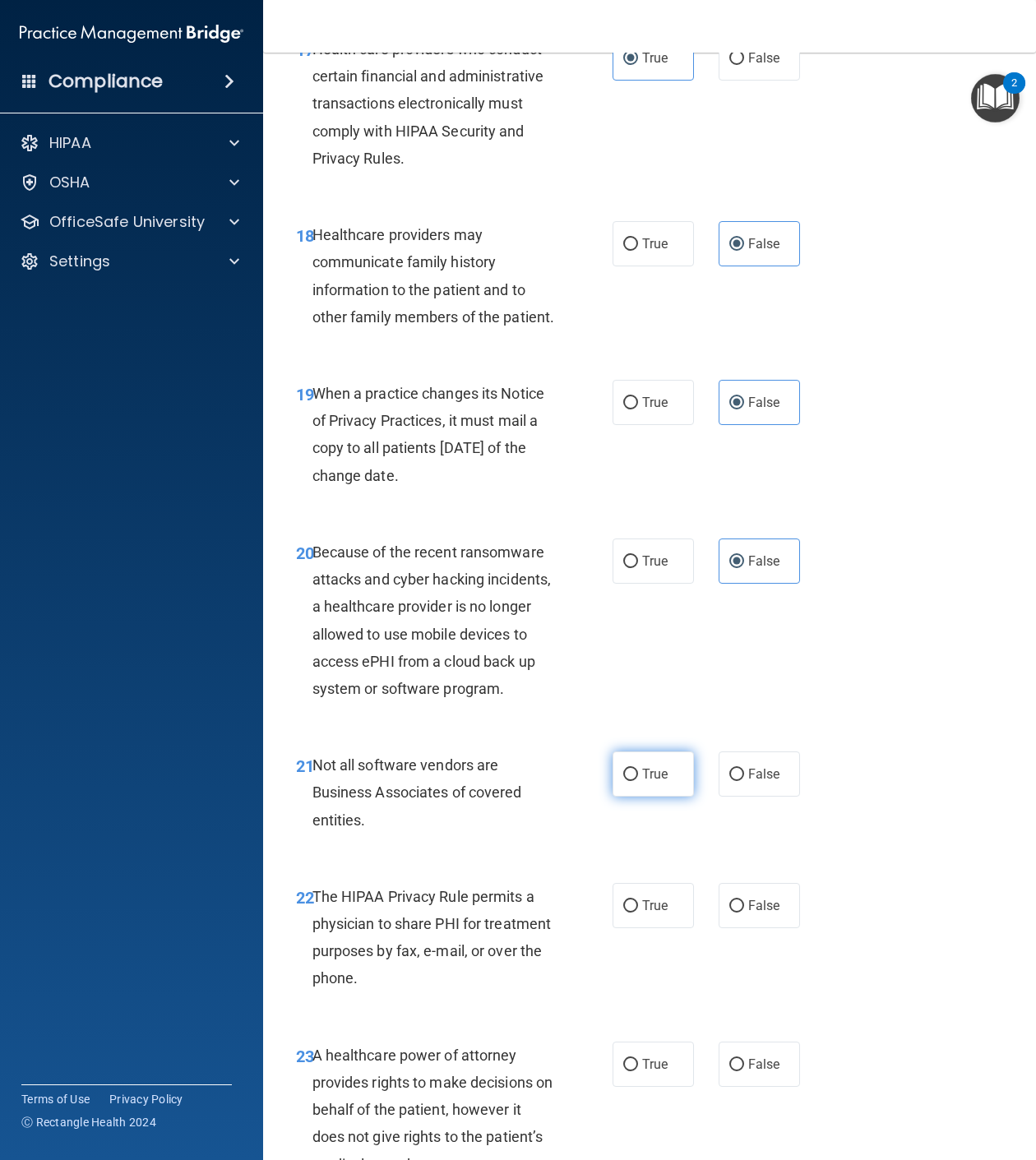
radio input "true"
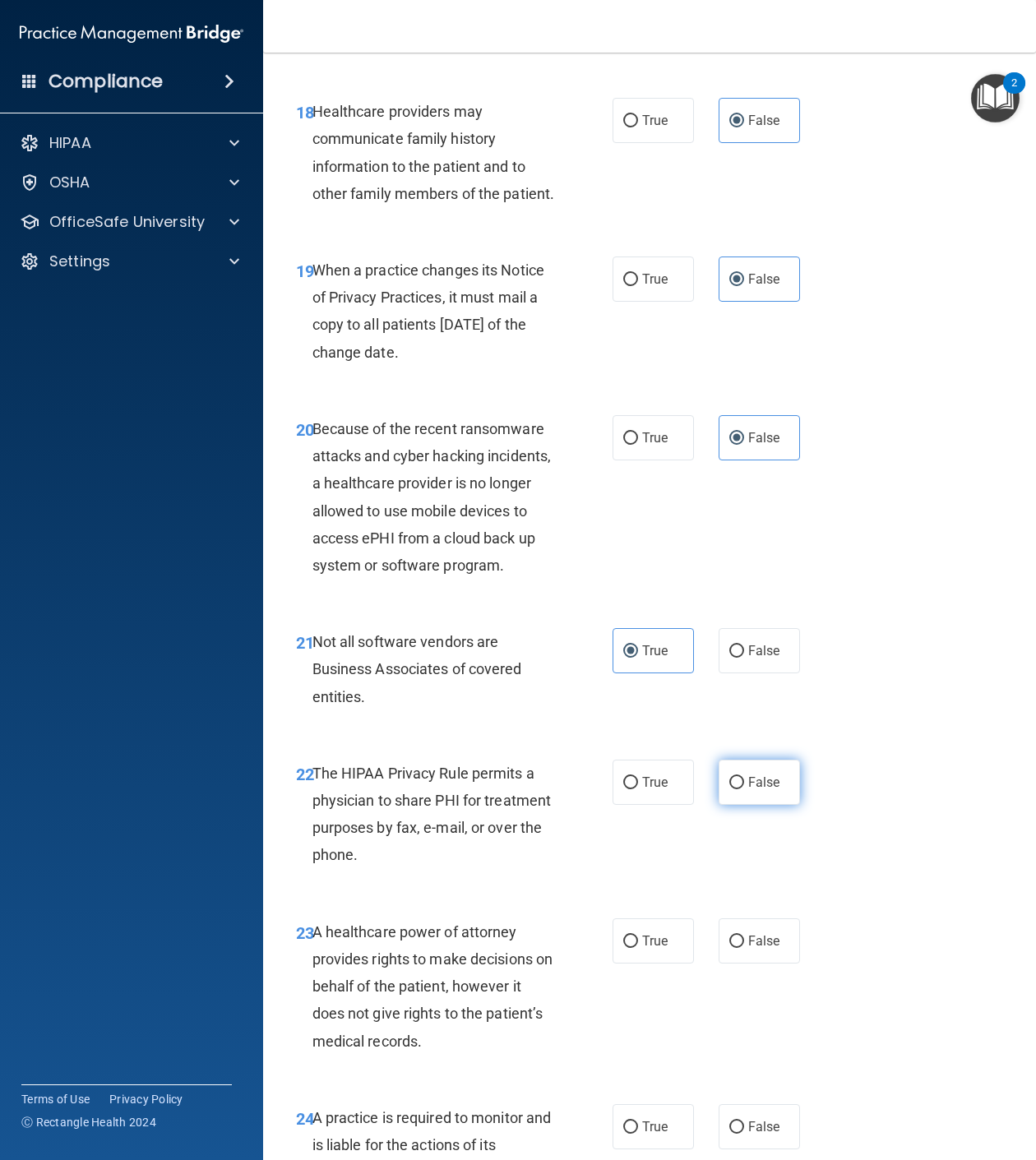
scroll to position [3207, 0]
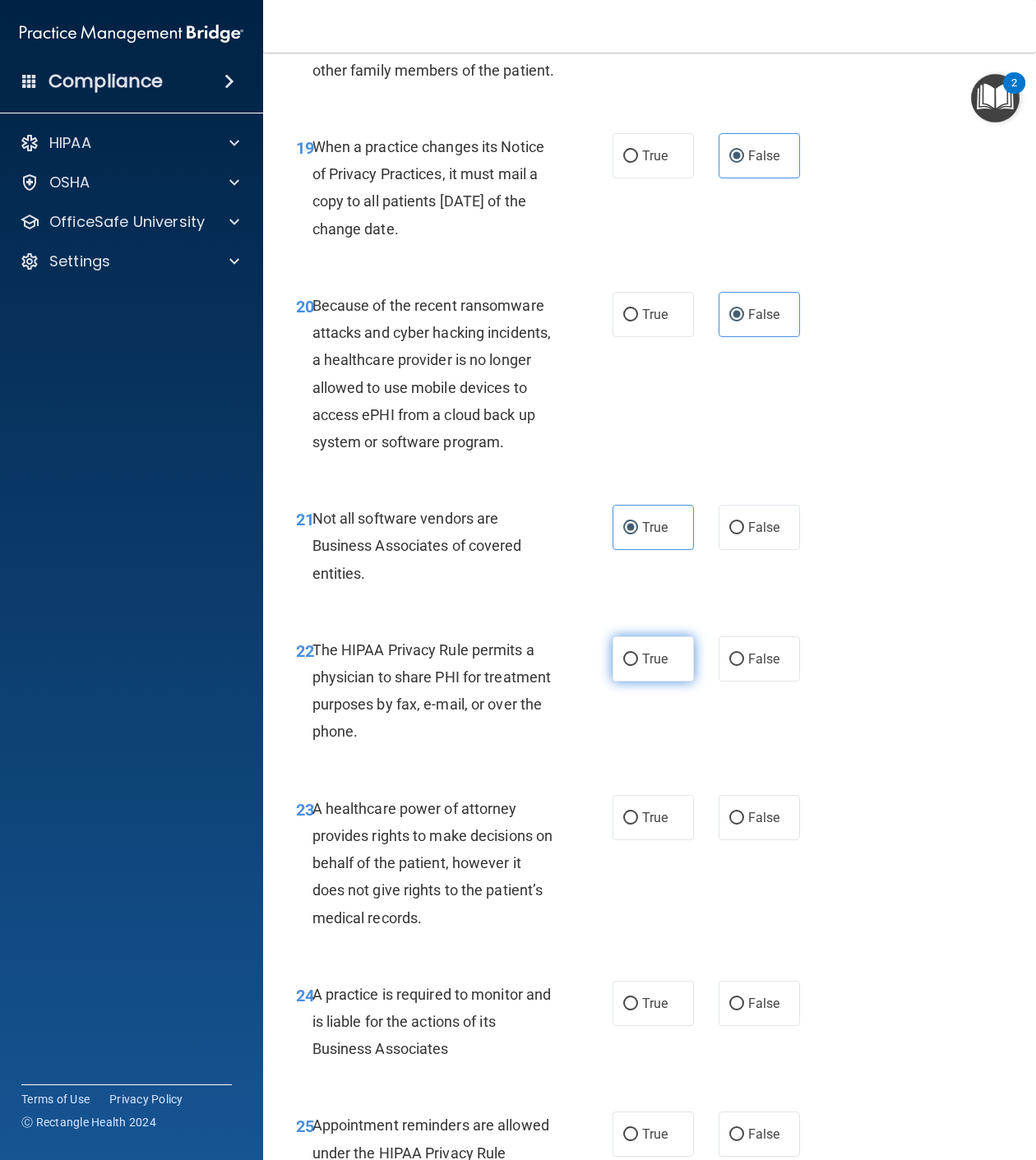
click at [676, 681] on label "True" at bounding box center [653, 659] width 82 height 45
click at [638, 666] on input "True" at bounding box center [630, 660] width 15 height 12
radio input "true"
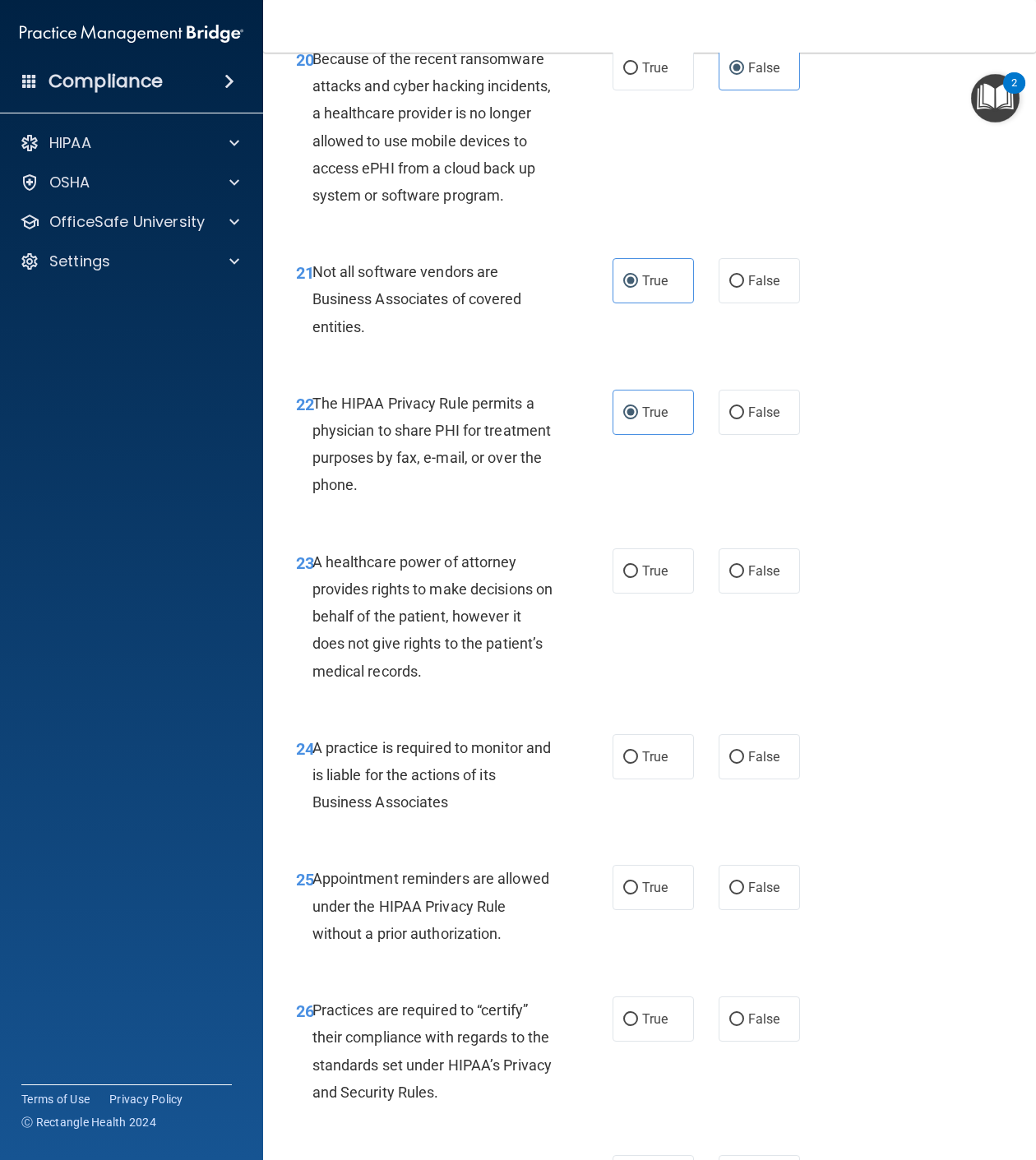
scroll to position [3577, 0]
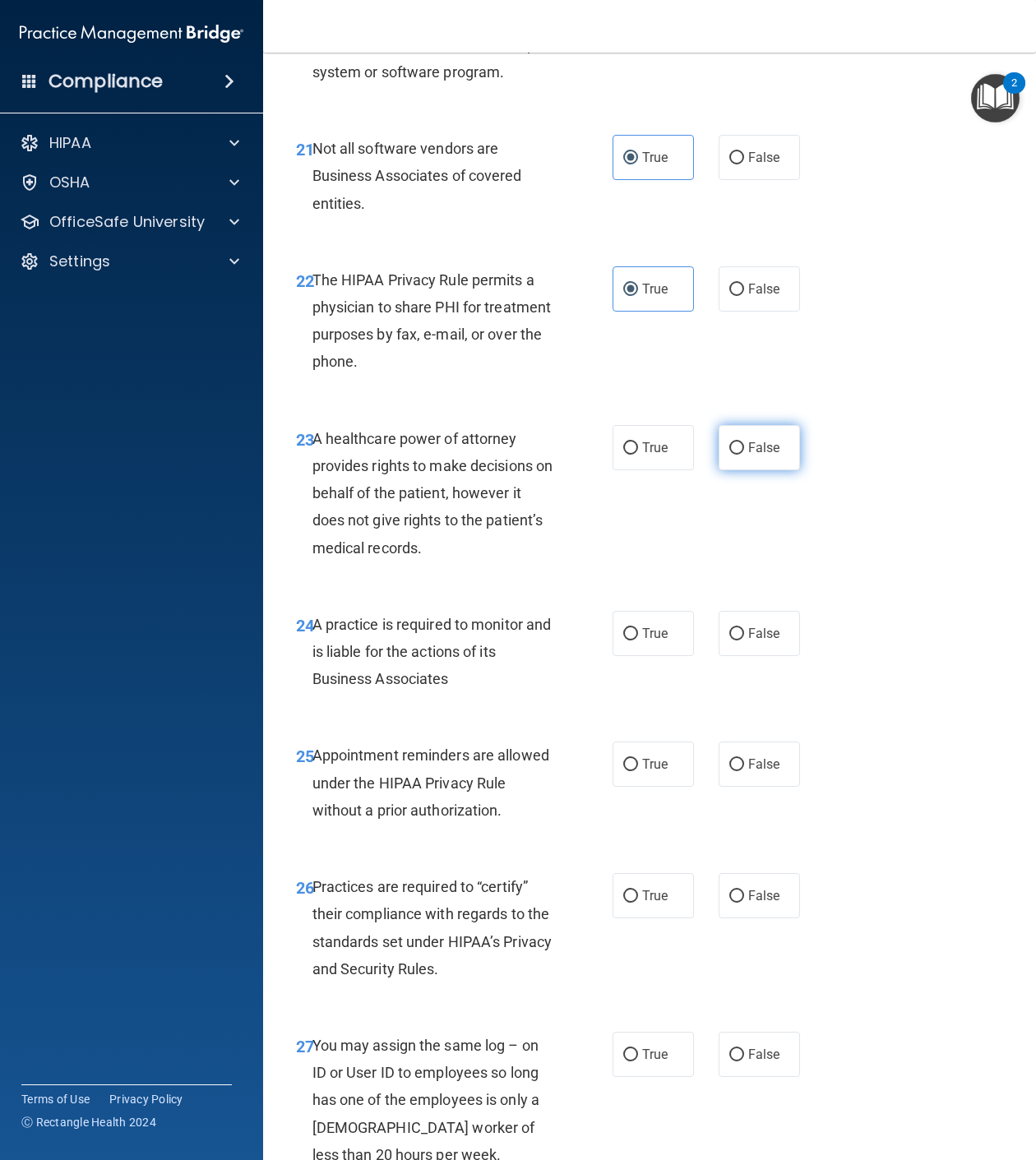
click at [765, 455] on span "False" at bounding box center [764, 448] width 32 height 16
click at [744, 455] on input "False" at bounding box center [736, 448] width 15 height 12
radio input "true"
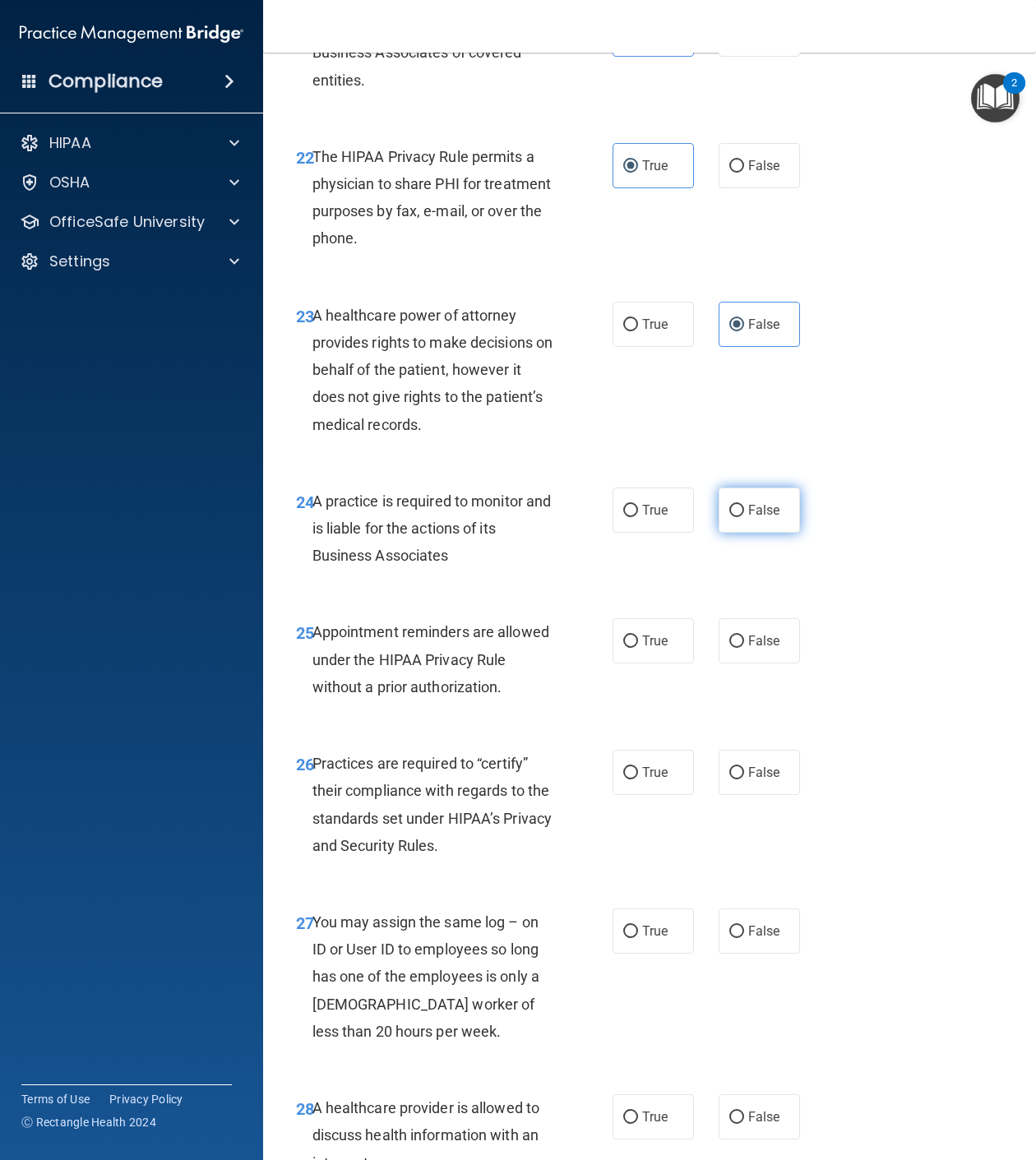
click at [758, 533] on label "False" at bounding box center [759, 510] width 82 height 45
click at [744, 517] on input "False" at bounding box center [736, 511] width 15 height 12
radio input "true"
click at [642, 649] on span "True" at bounding box center [654, 641] width 25 height 16
click at [638, 648] on input "True" at bounding box center [630, 641] width 15 height 12
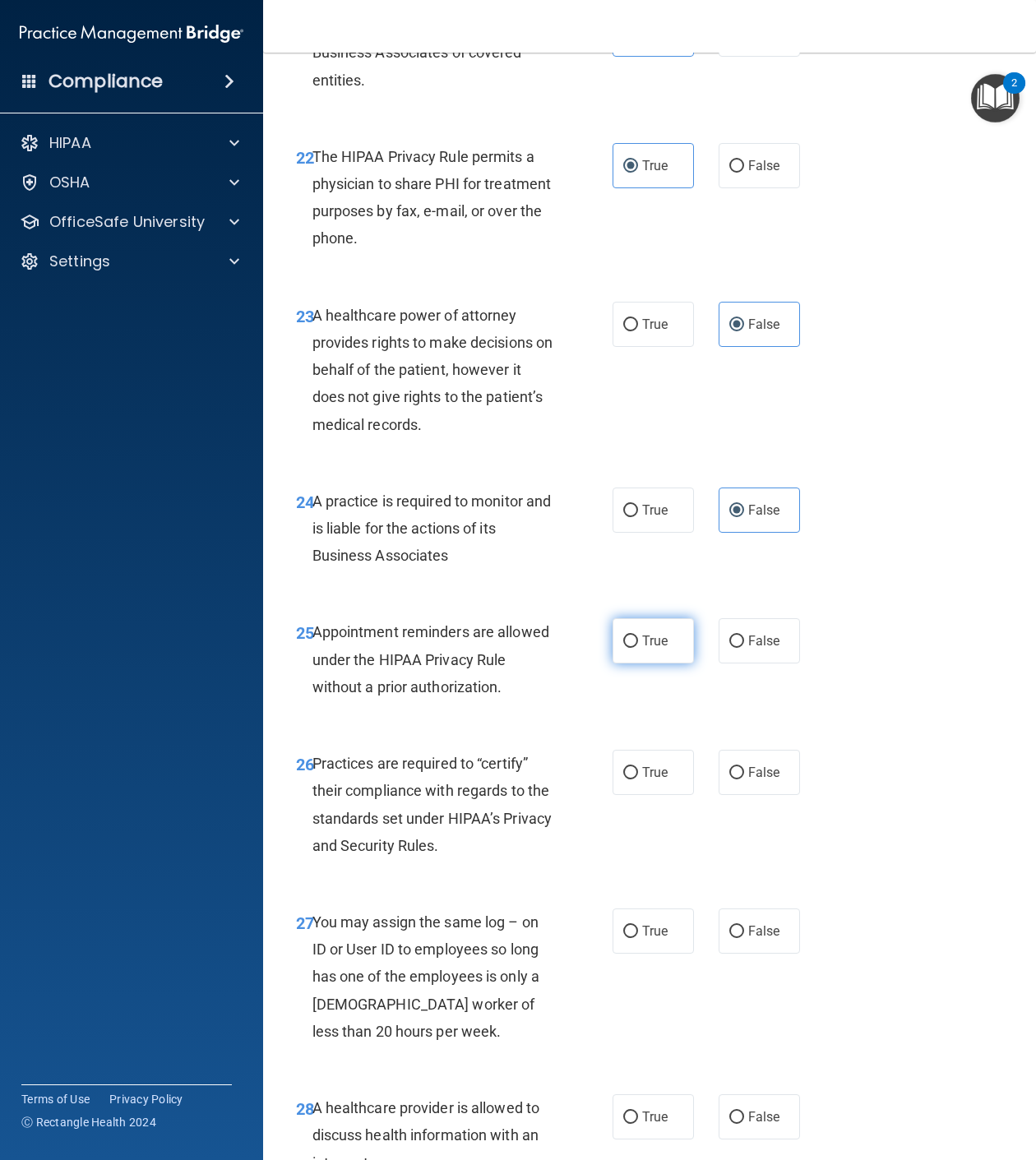
radio input "true"
click at [757, 795] on label "False" at bounding box center [759, 773] width 82 height 45
click at [744, 780] on input "False" at bounding box center [736, 774] width 15 height 12
radio input "true"
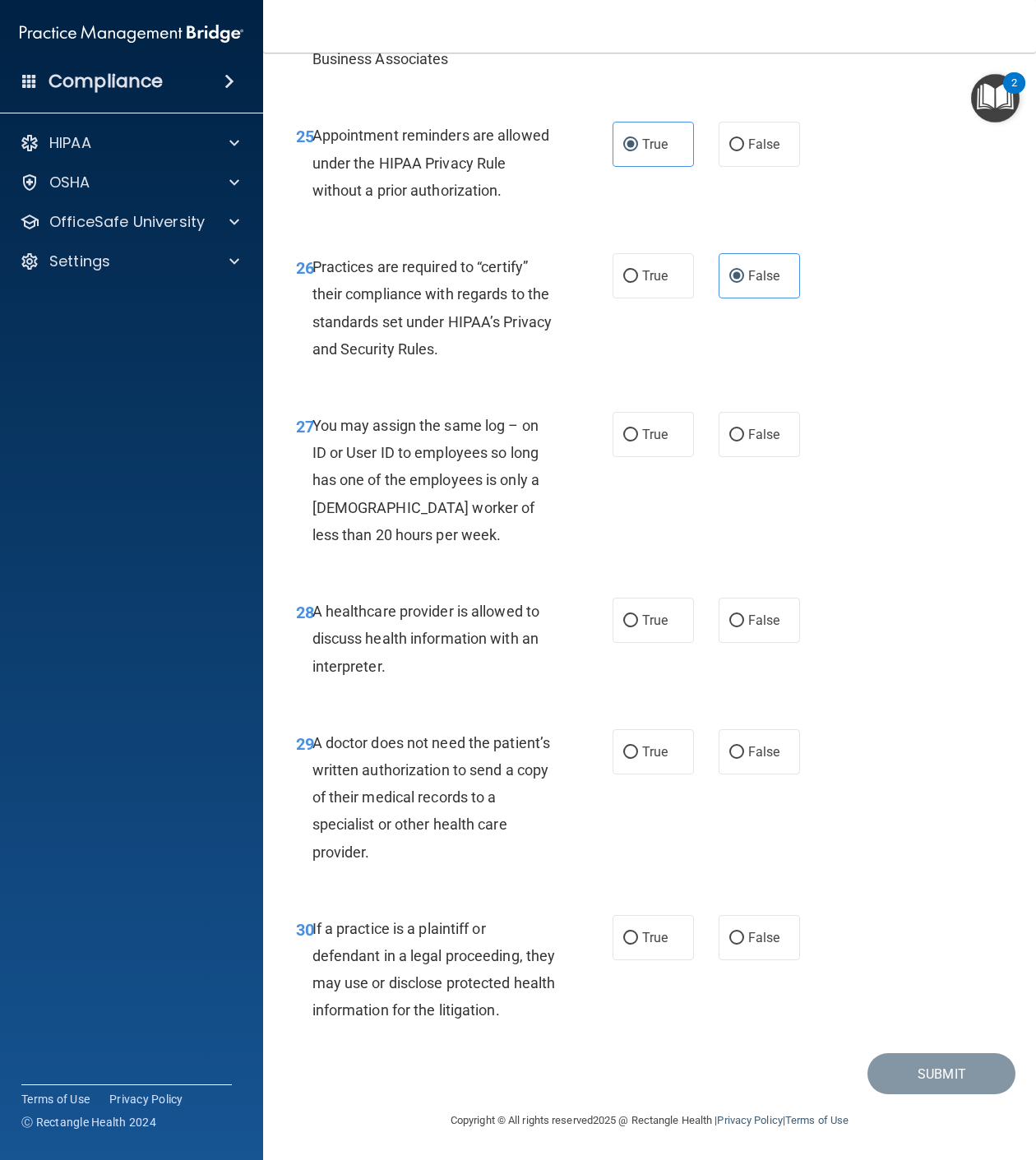
scroll to position [4469, 0]
click at [768, 426] on span "False" at bounding box center [764, 434] width 32 height 16
click at [744, 429] on input "False" at bounding box center [736, 435] width 15 height 12
radio input "true"
click at [654, 613] on span "True" at bounding box center [654, 620] width 25 height 16
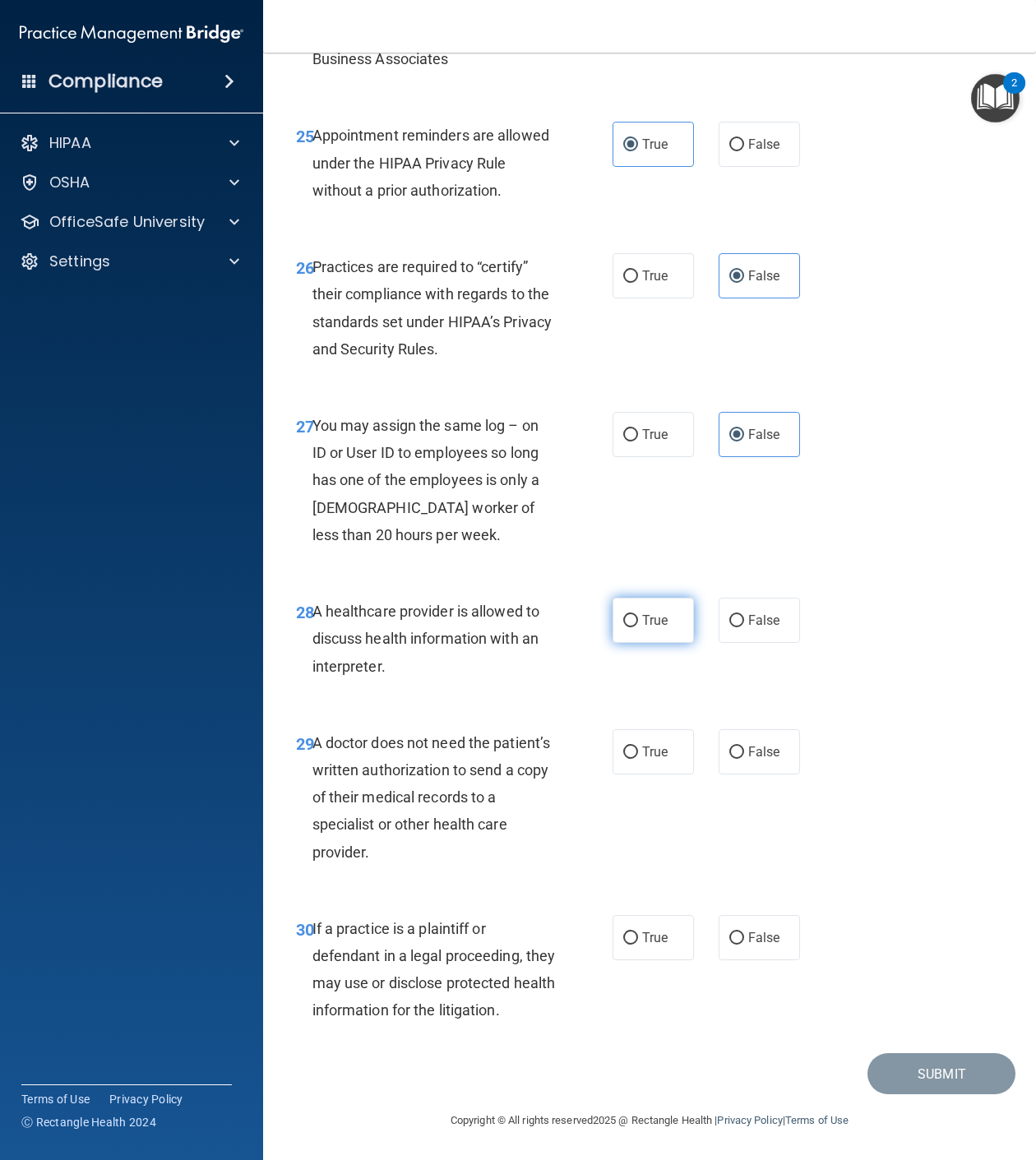
click at [638, 615] on input "True" at bounding box center [630, 621] width 15 height 12
radio input "true"
click at [652, 744] on span "True" at bounding box center [654, 752] width 25 height 16
click at [638, 747] on input "True" at bounding box center [630, 753] width 15 height 12
radio input "true"
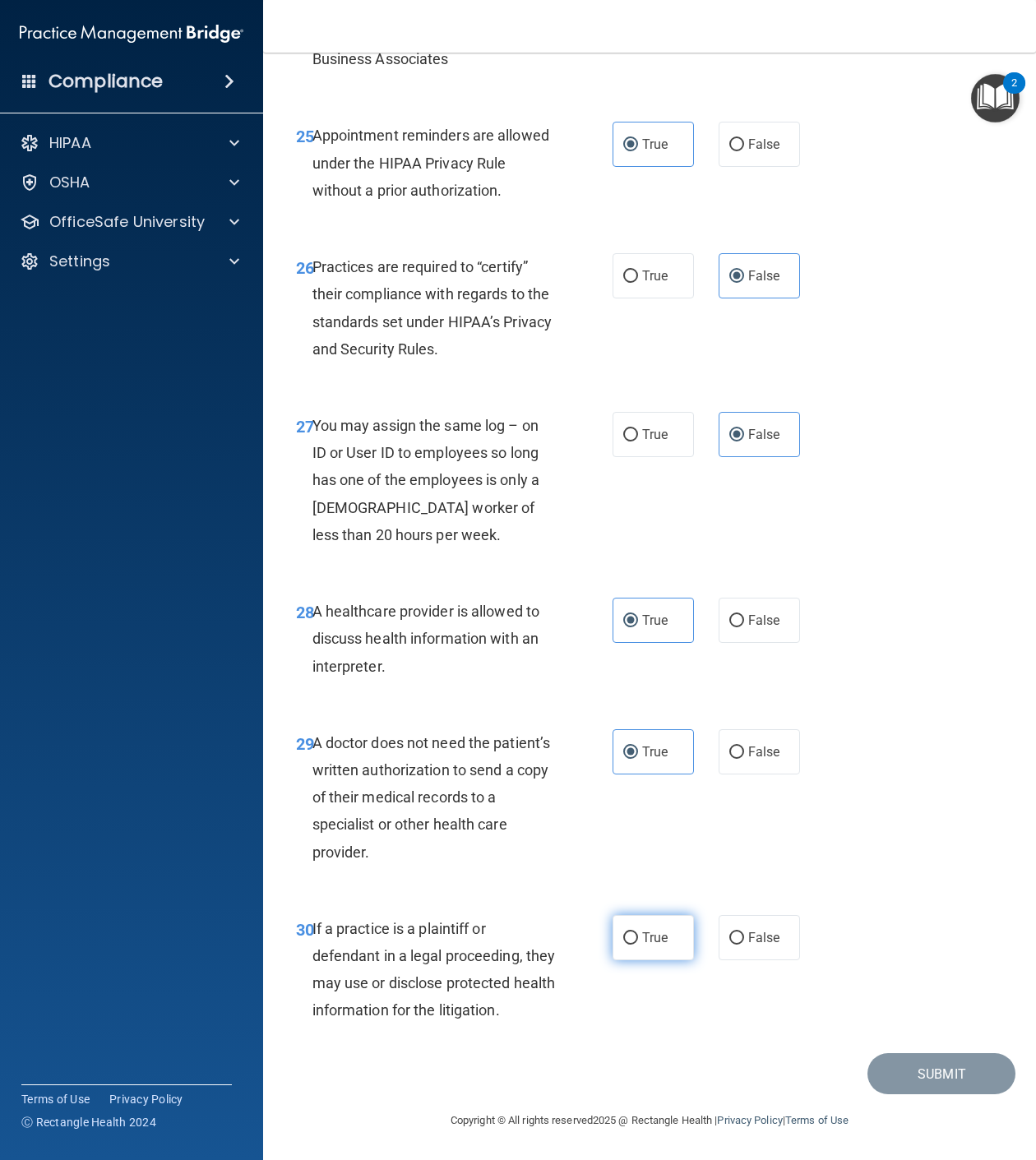
click at [652, 915] on label "True" at bounding box center [653, 938] width 82 height 45
click at [638, 933] on input "True" at bounding box center [630, 939] width 15 height 12
radio input "true"
click at [925, 1078] on button "Submit" at bounding box center [941, 1074] width 148 height 42
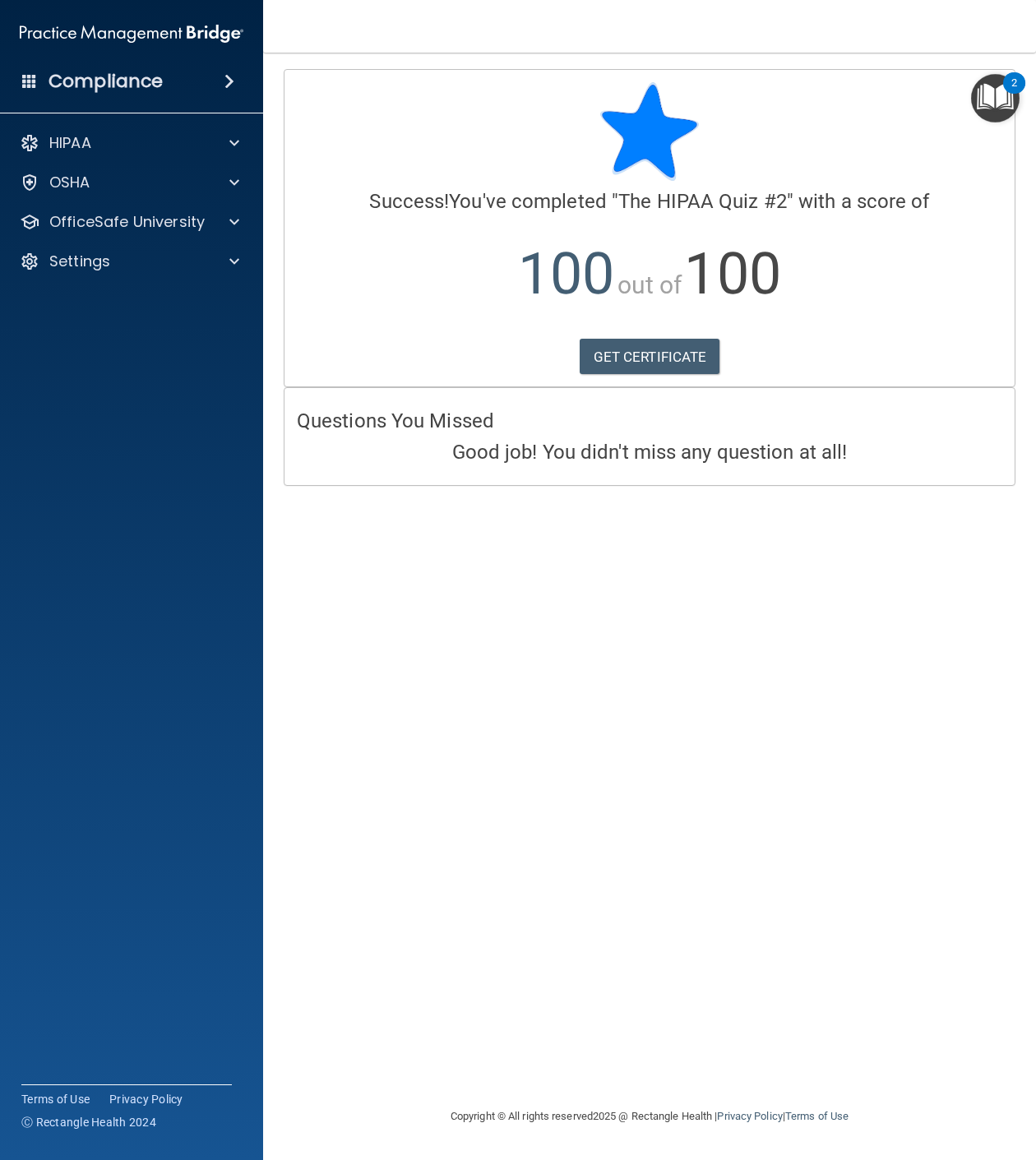
drag, startPoint x: 866, startPoint y: 444, endPoint x: 459, endPoint y: 432, distance: 407.2
click at [461, 432] on div "Questions You Missed Good job! You didn't miss any question at all!" at bounding box center [649, 436] width 730 height 97
click at [455, 485] on div "Questions You Missed Good job! You didn't miss any question at all!" at bounding box center [649, 436] width 730 height 97
click at [160, 215] on p "OfficeSafe University" at bounding box center [127, 222] width 156 height 20
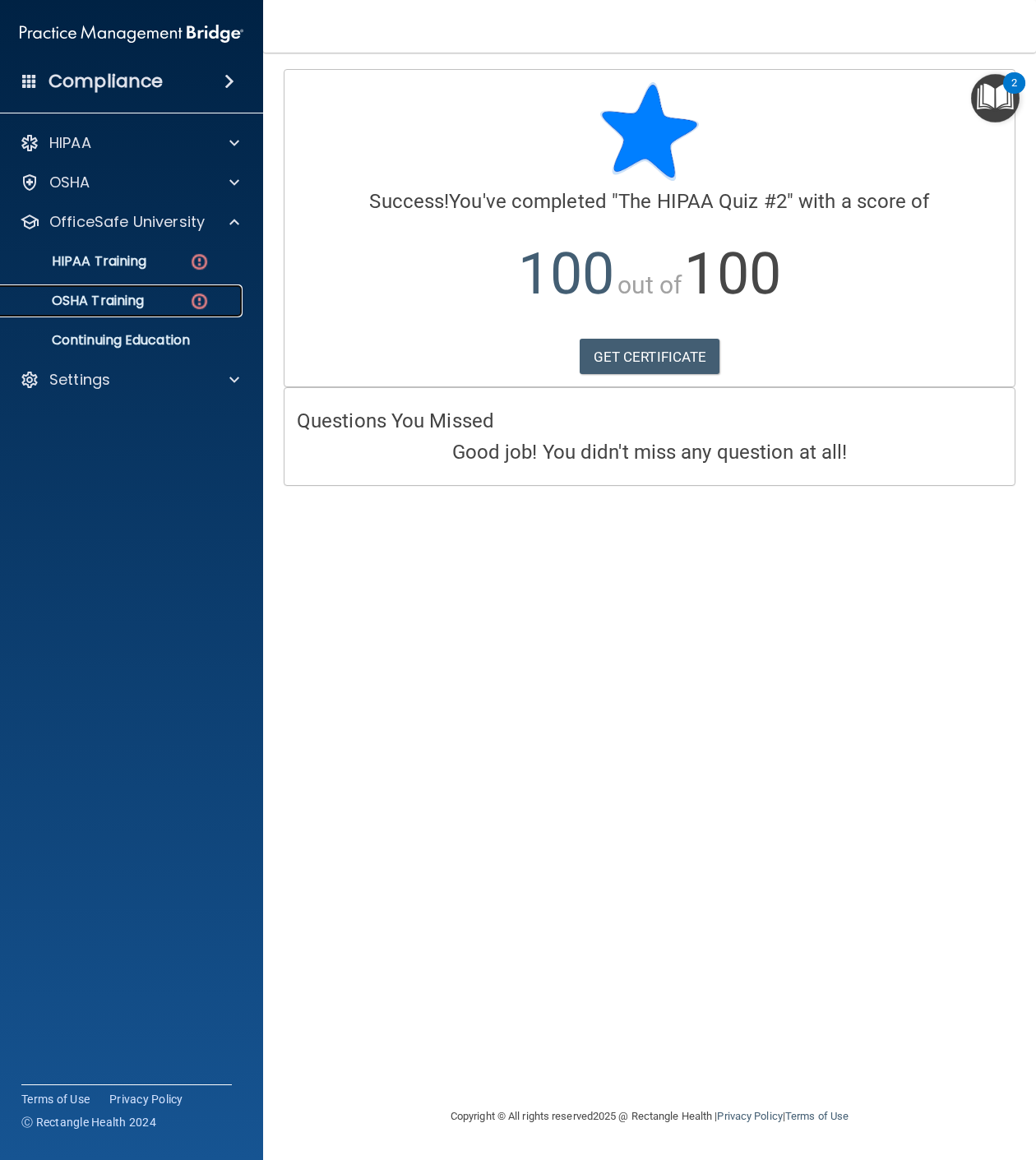
click at [171, 299] on div "OSHA Training" at bounding box center [123, 300] width 224 height 17
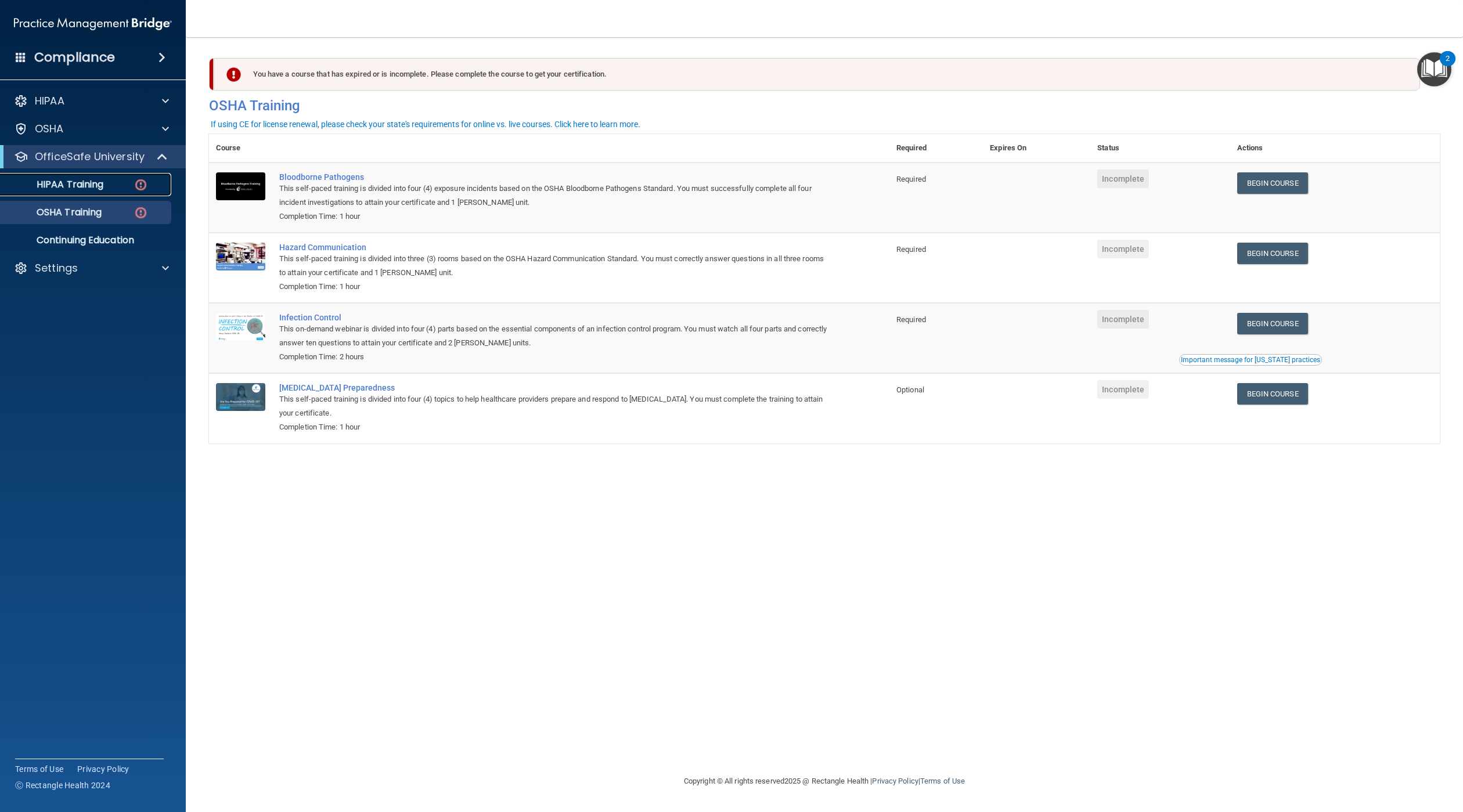
click at [39, 184] on p "HIPAA Training" at bounding box center [55, 184] width 96 height 12
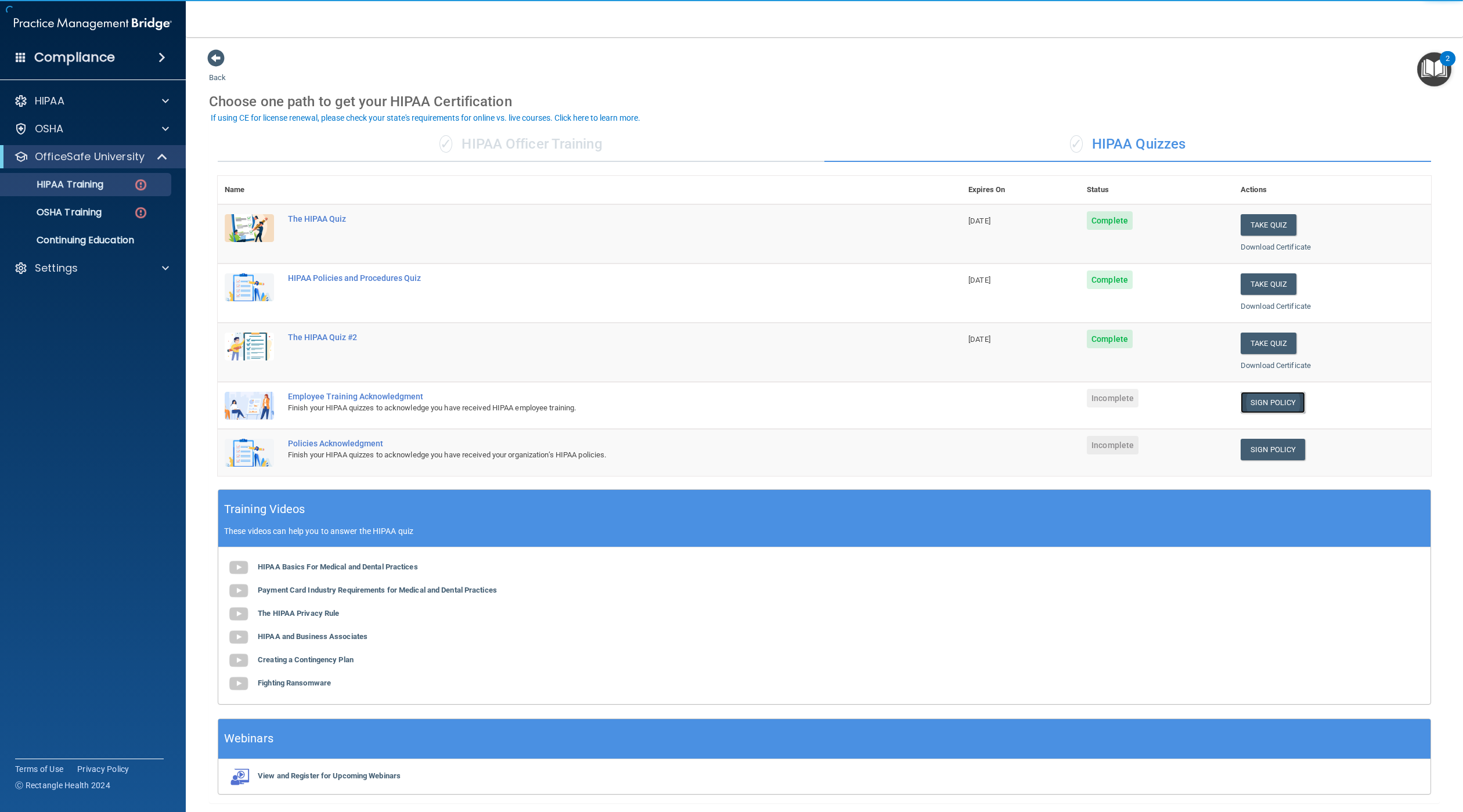
click at [1273, 405] on link "Sign Policy" at bounding box center [1273, 402] width 65 height 21
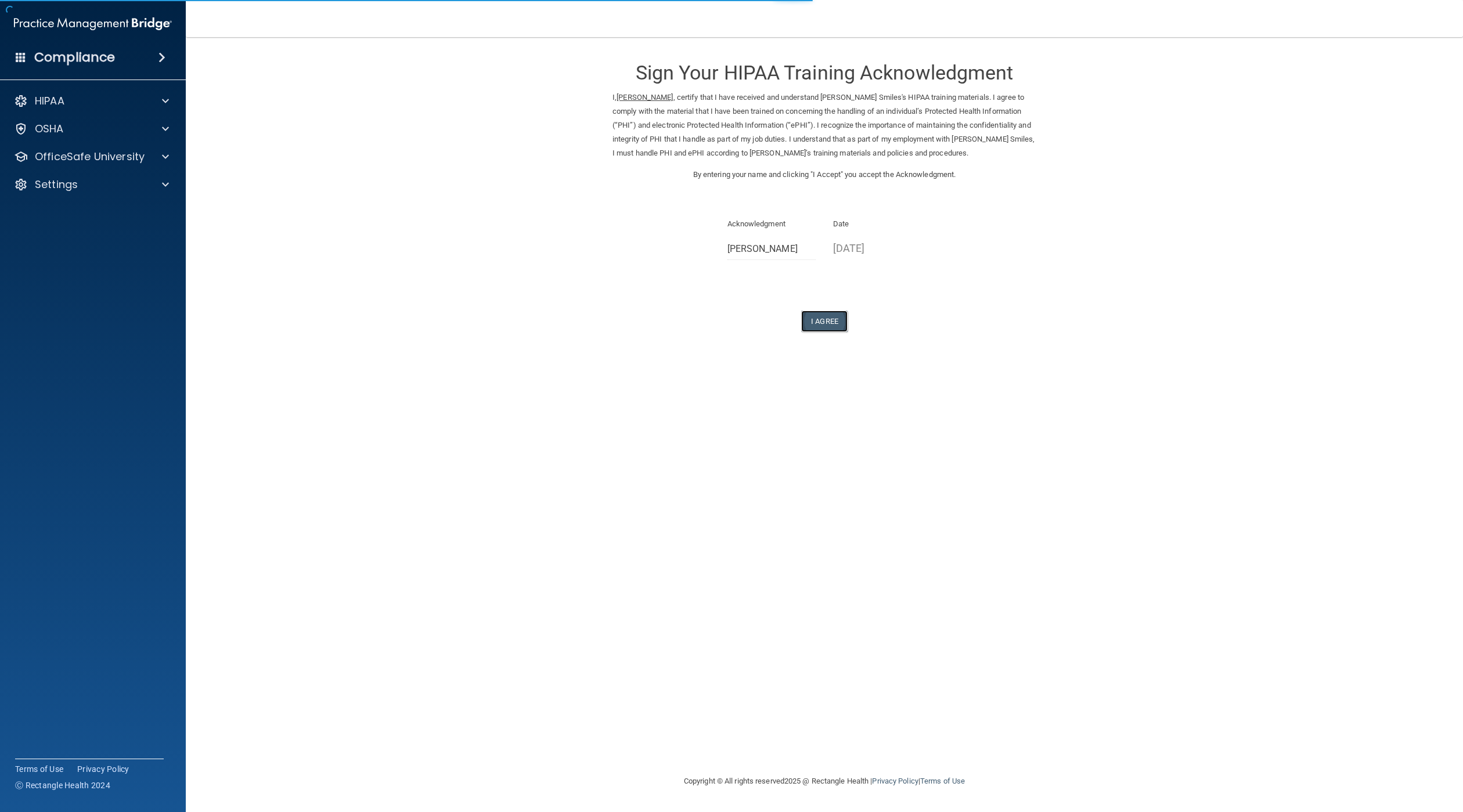
click at [808, 321] on button "I Agree" at bounding box center [825, 321] width 47 height 21
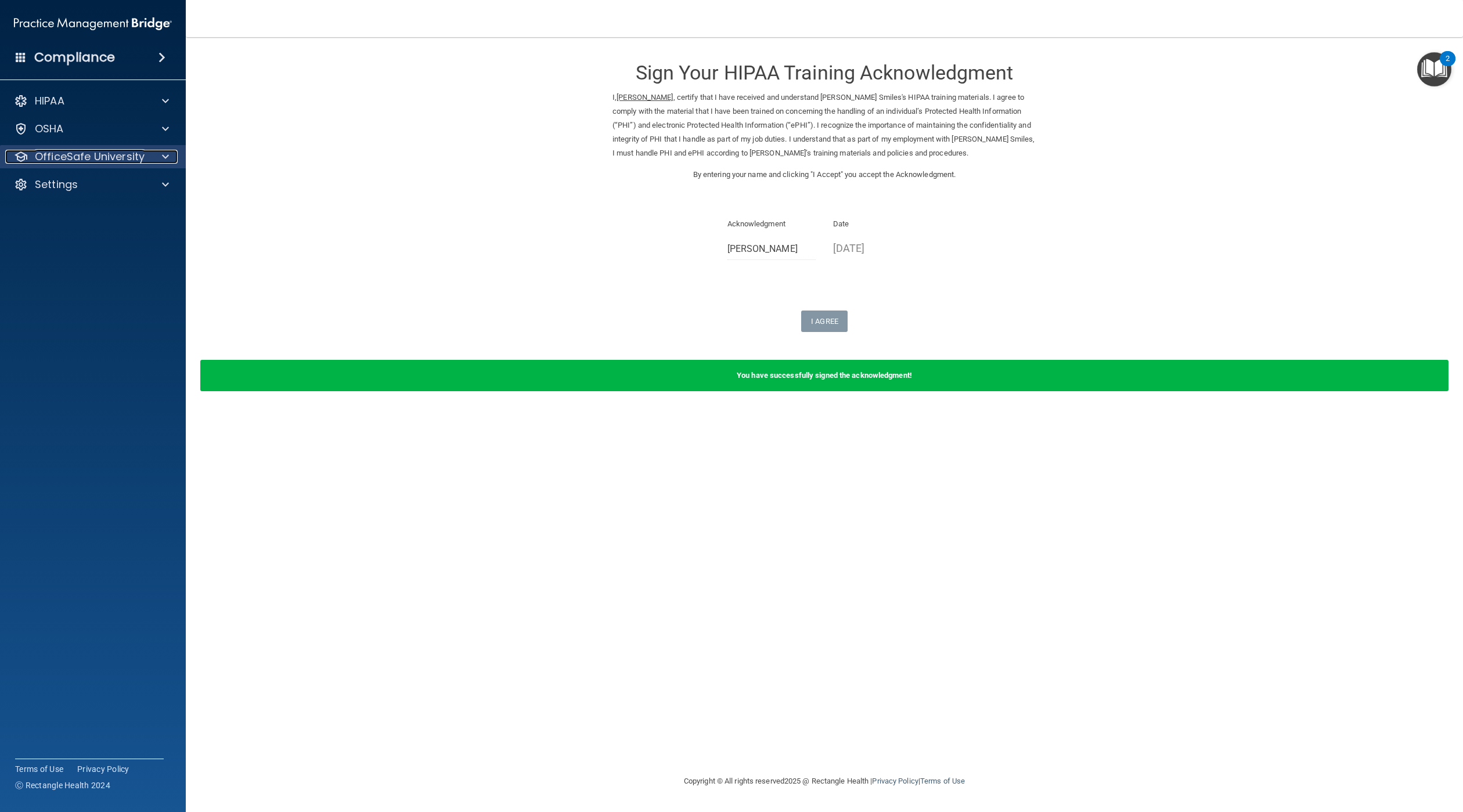
click at [74, 155] on p "OfficeSafe University" at bounding box center [90, 157] width 110 height 14
click at [84, 185] on p "HIPAA Training" at bounding box center [55, 184] width 96 height 12
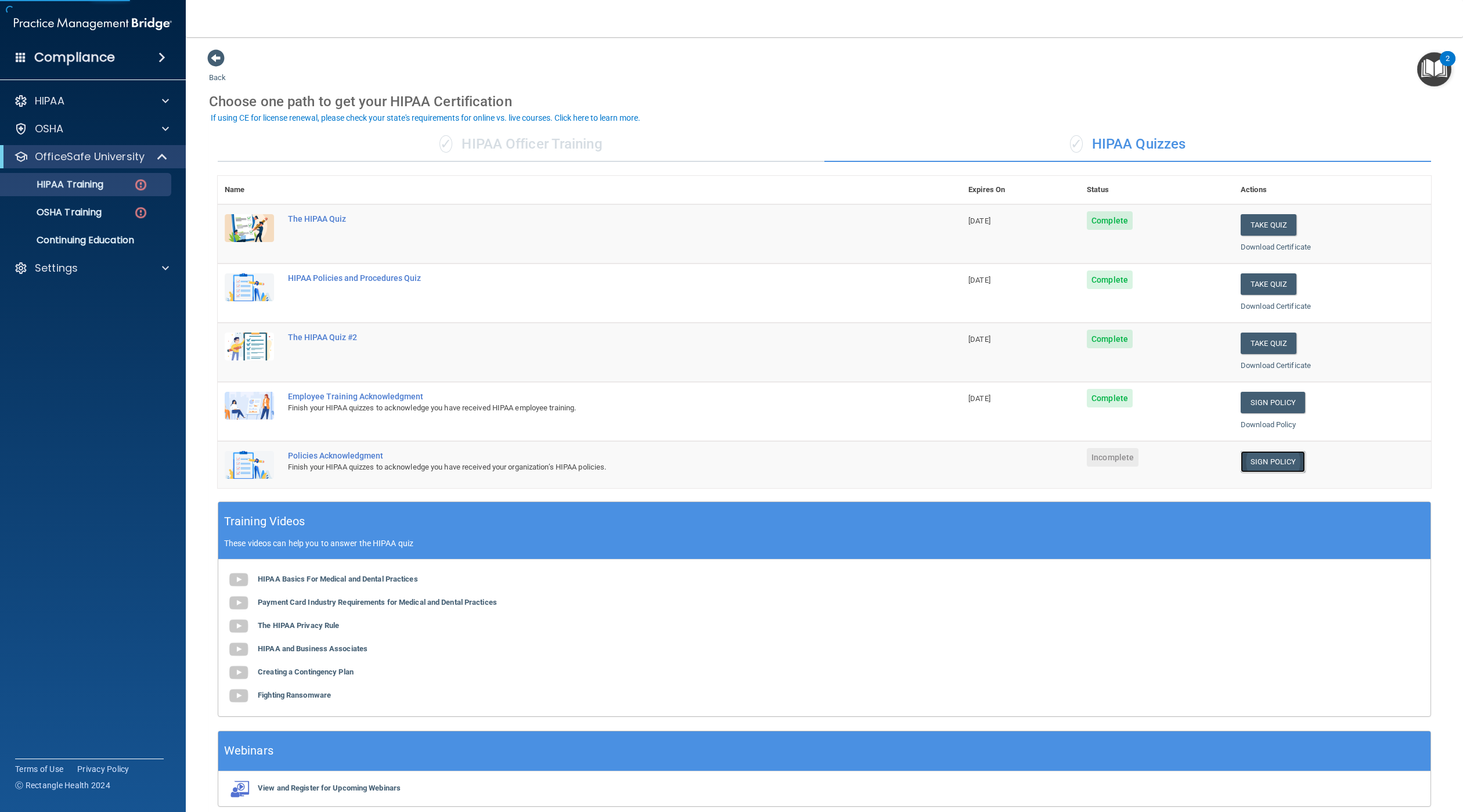
click at [1251, 465] on link "Sign Policy" at bounding box center [1273, 461] width 65 height 21
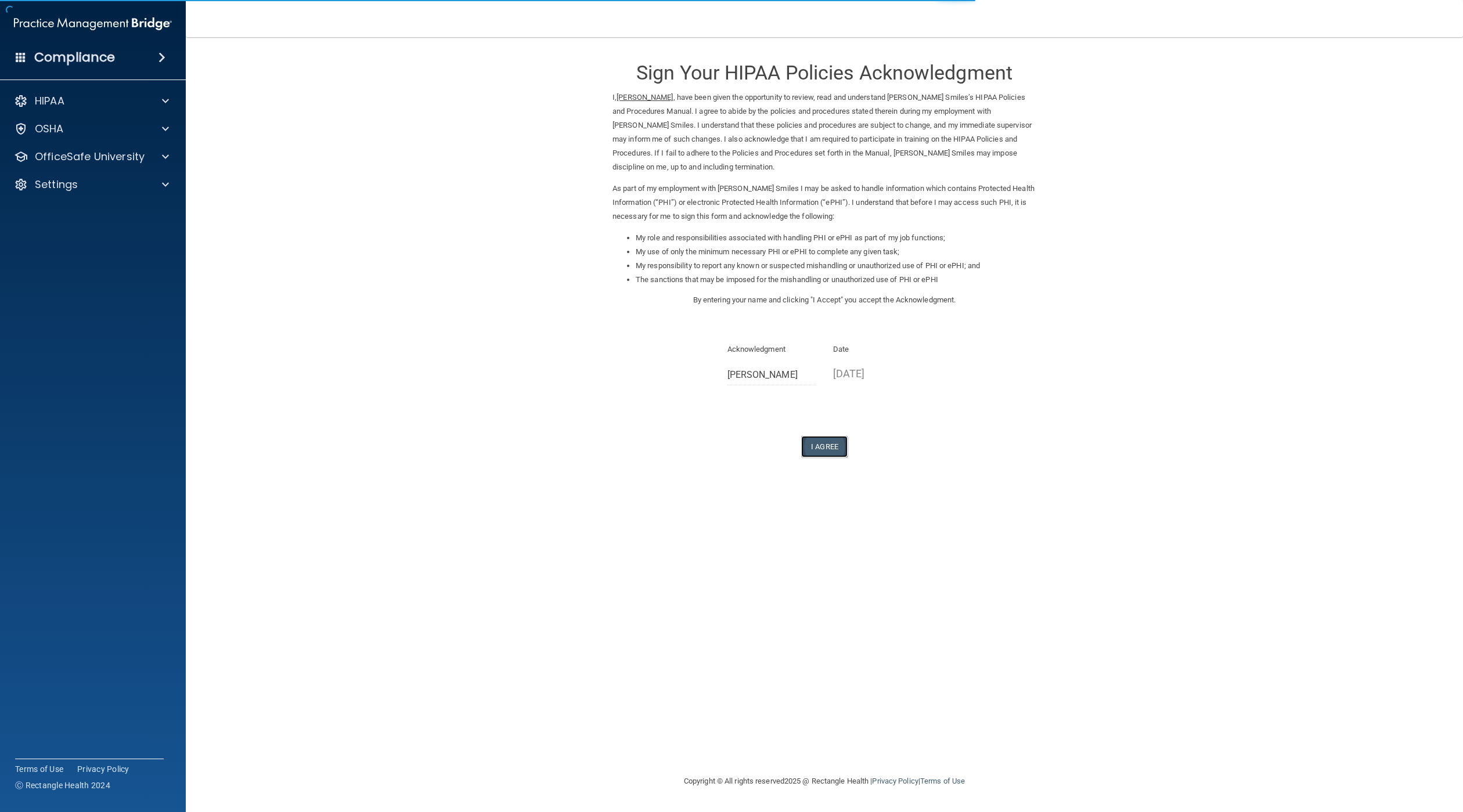
click at [826, 447] on button "I Agree" at bounding box center [825, 447] width 47 height 21
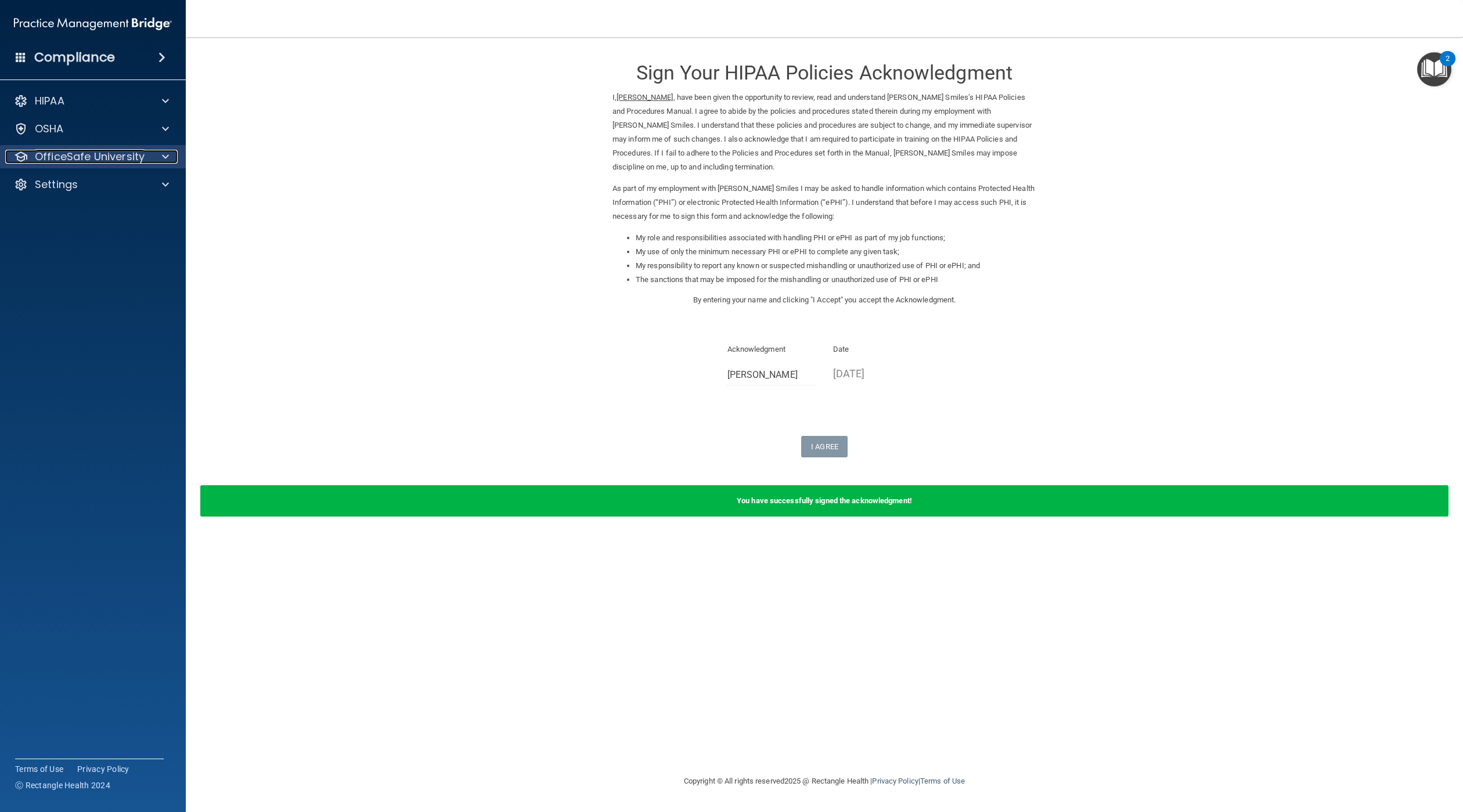
click at [37, 153] on p "OfficeSafe University" at bounding box center [90, 157] width 110 height 14
click at [100, 185] on p "HIPAA Training" at bounding box center [55, 184] width 96 height 12
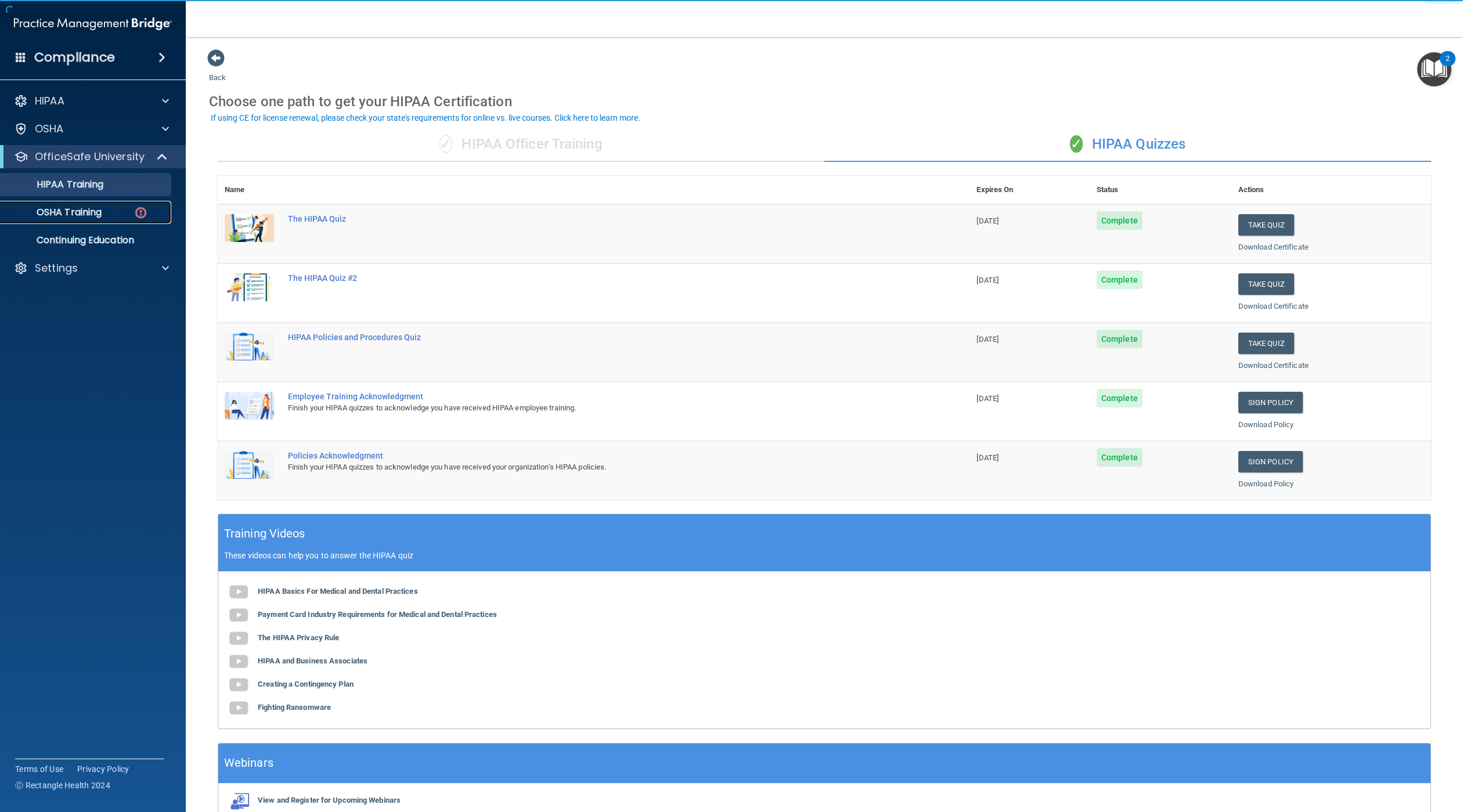
click at [122, 216] on div "OSHA Training" at bounding box center [87, 212] width 159 height 12
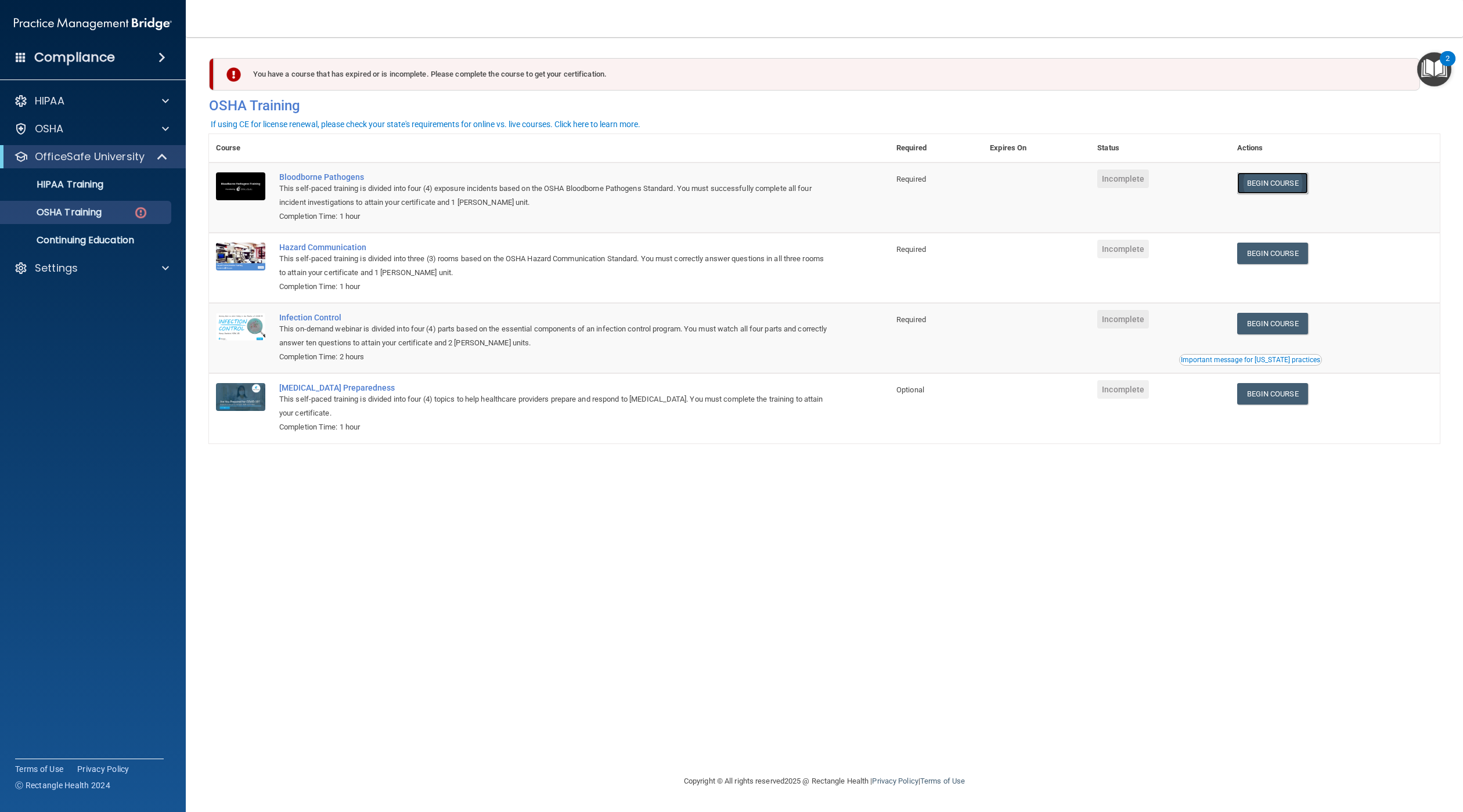
click at [1271, 181] on link "Begin Course" at bounding box center [1273, 183] width 71 height 21
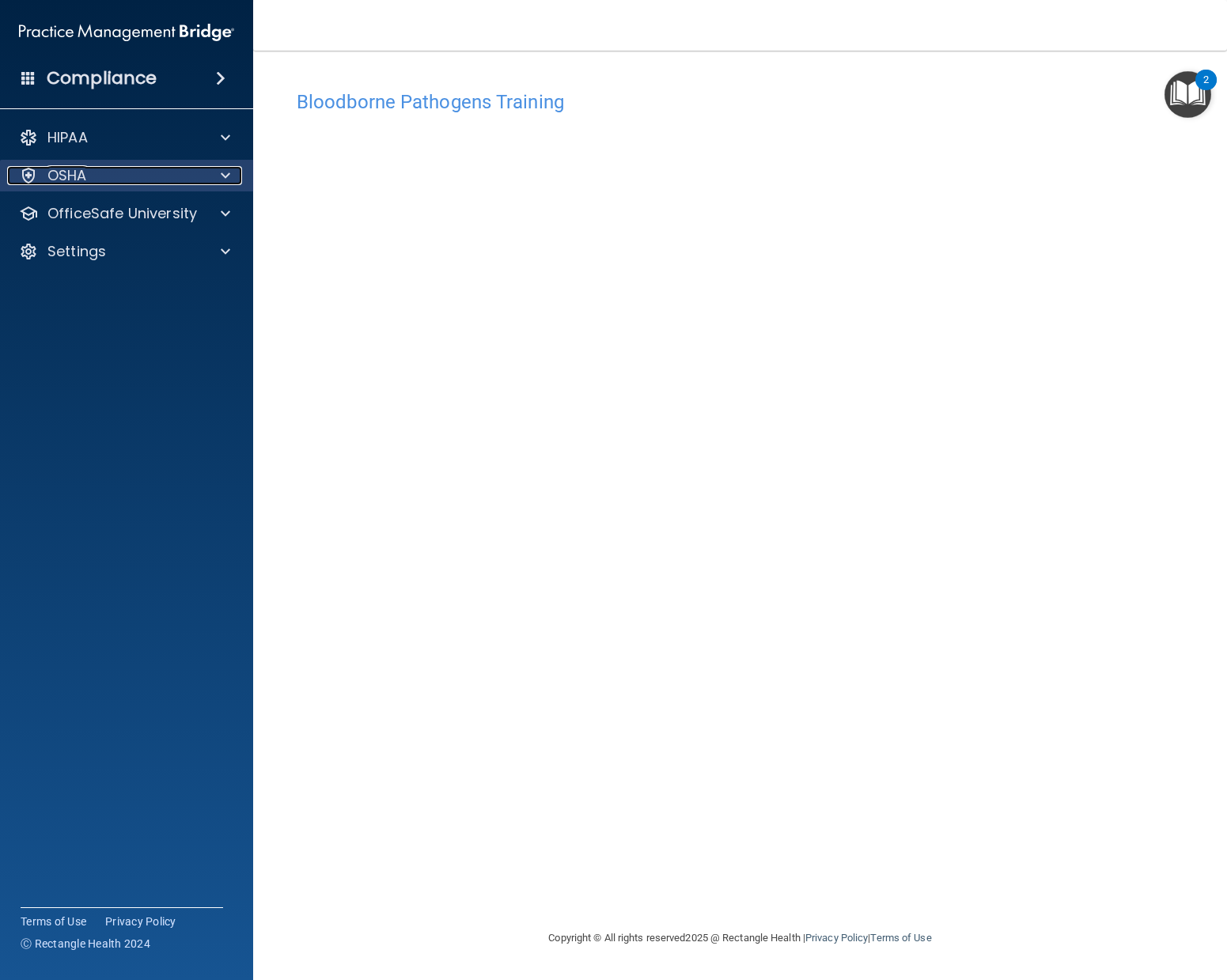
click at [93, 178] on div "OSHA" at bounding box center [105, 175] width 196 height 19
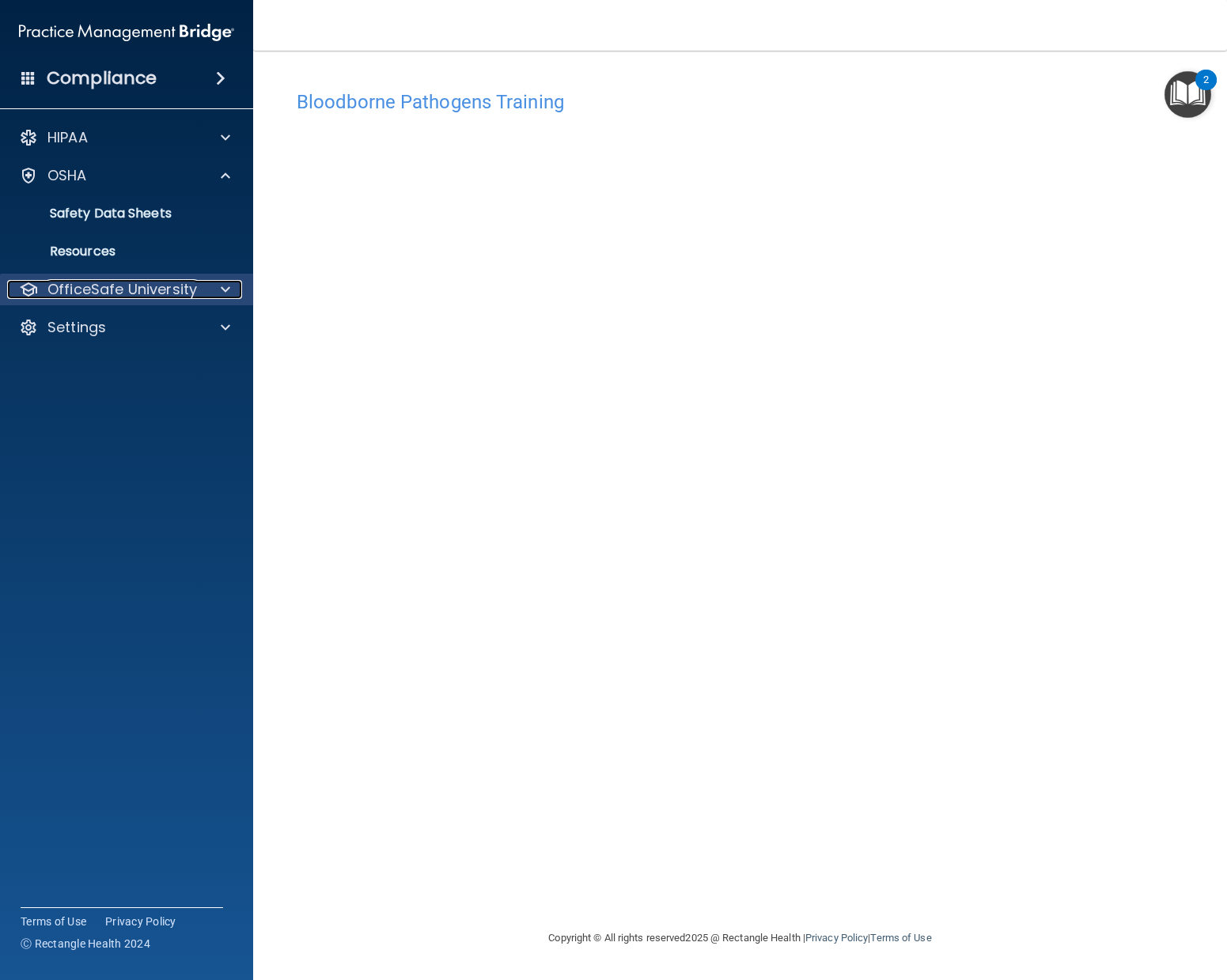
click at [126, 280] on p "OfficeSafe University" at bounding box center [122, 290] width 150 height 19
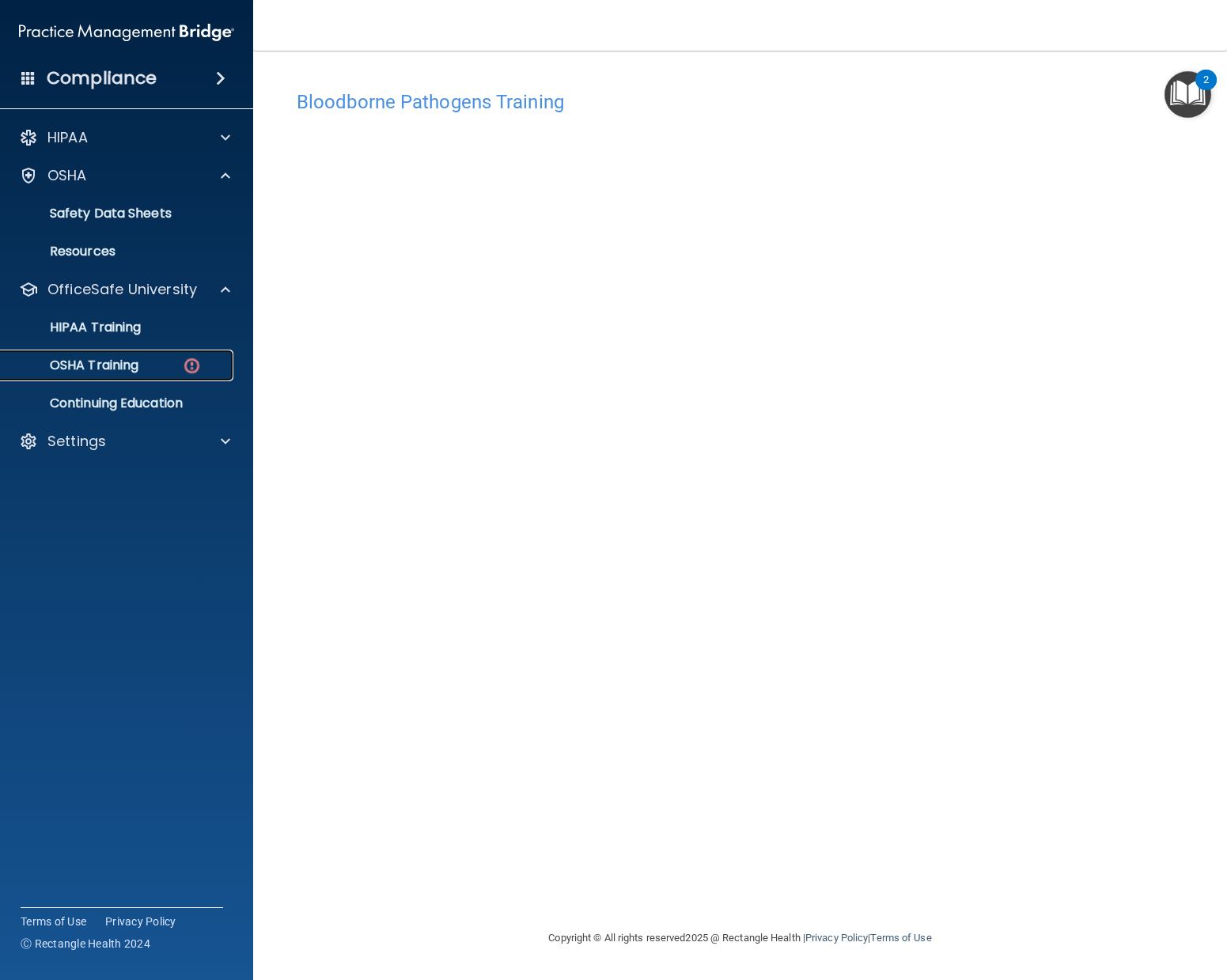
click at [160, 366] on div "OSHA Training" at bounding box center [118, 365] width 216 height 16
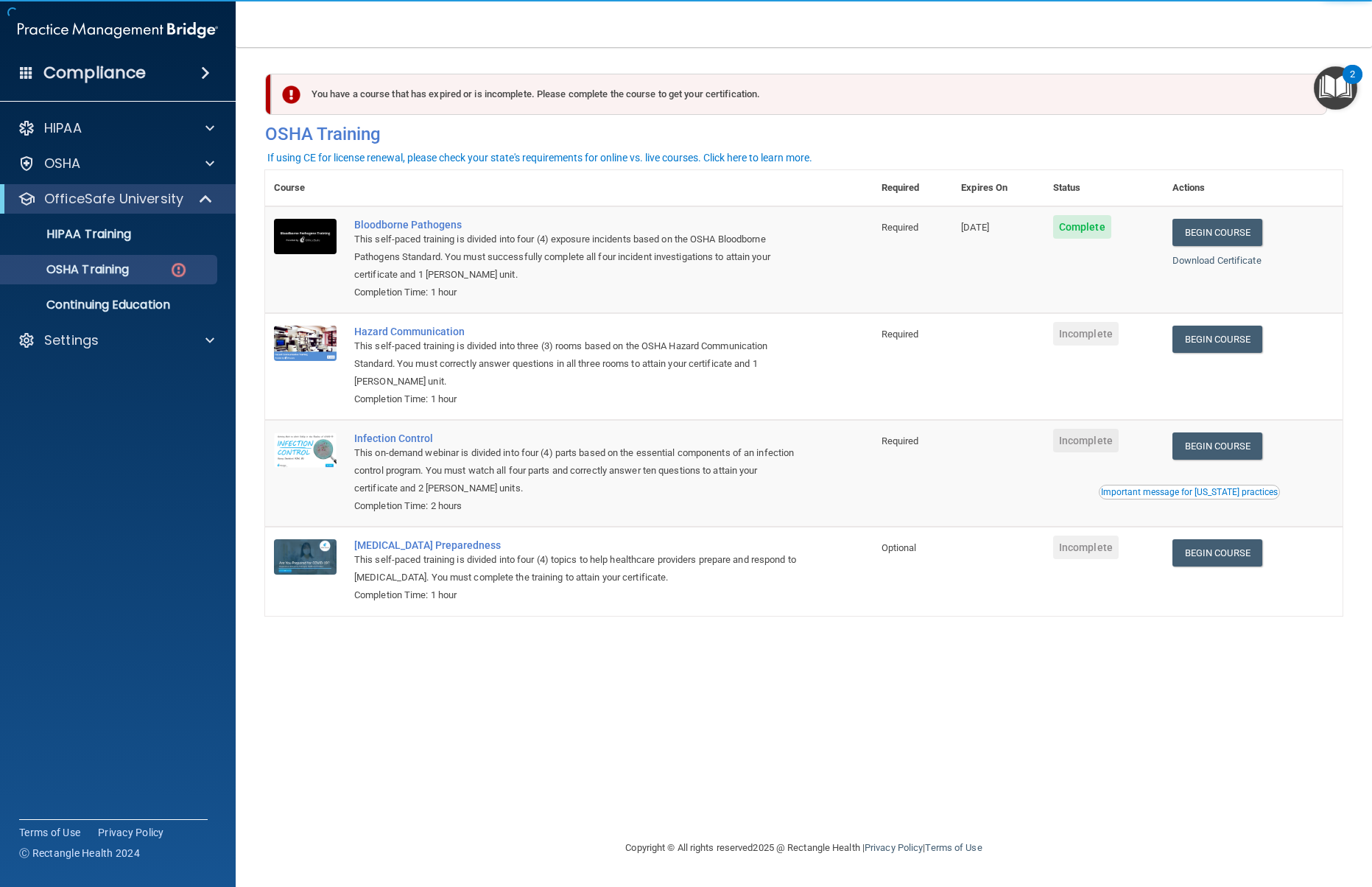
click at [1059, 358] on td "Incomplete" at bounding box center [1104, 366] width 119 height 107
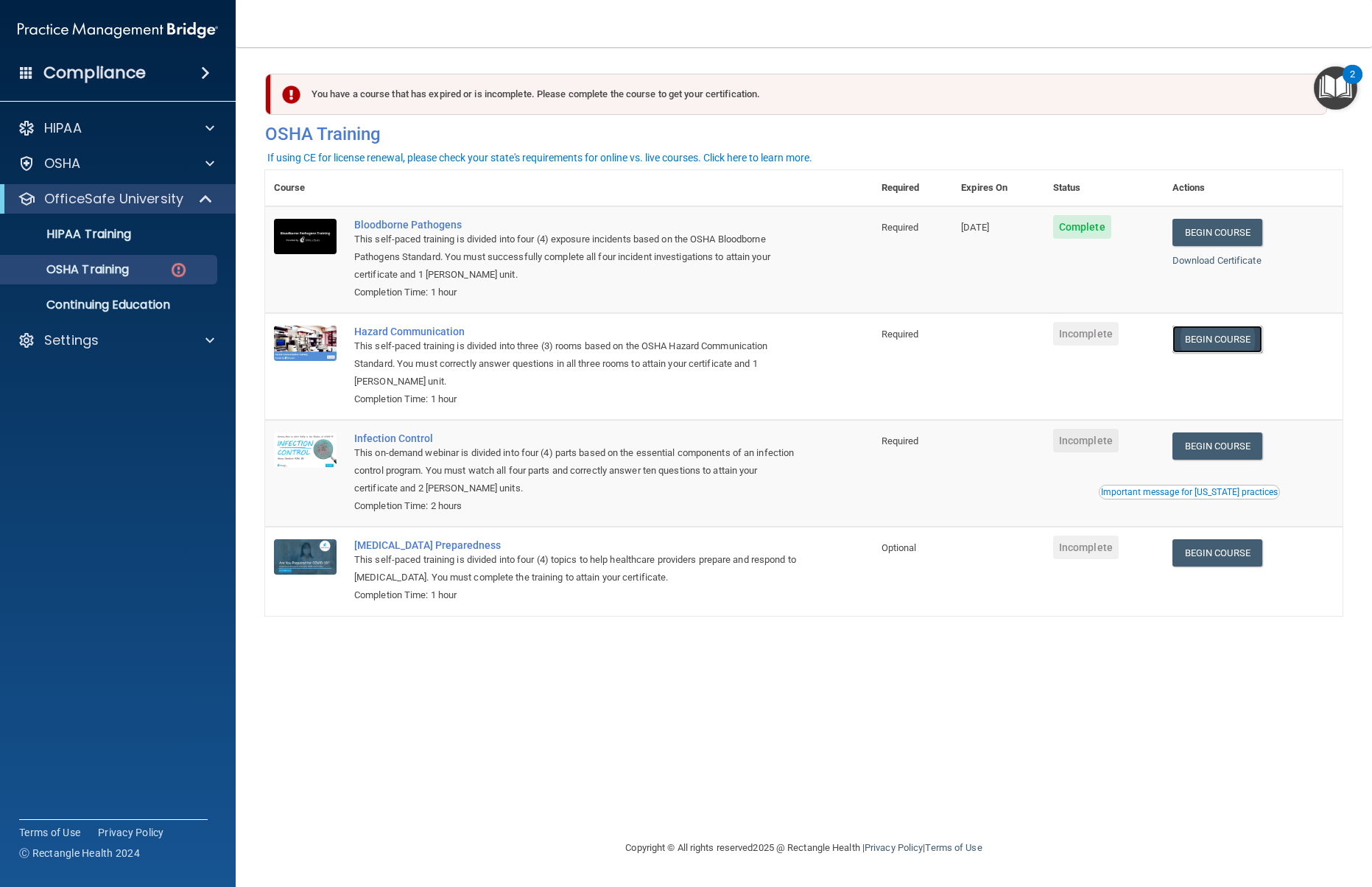
click at [1211, 327] on link "Begin Course" at bounding box center [1217, 339] width 90 height 27
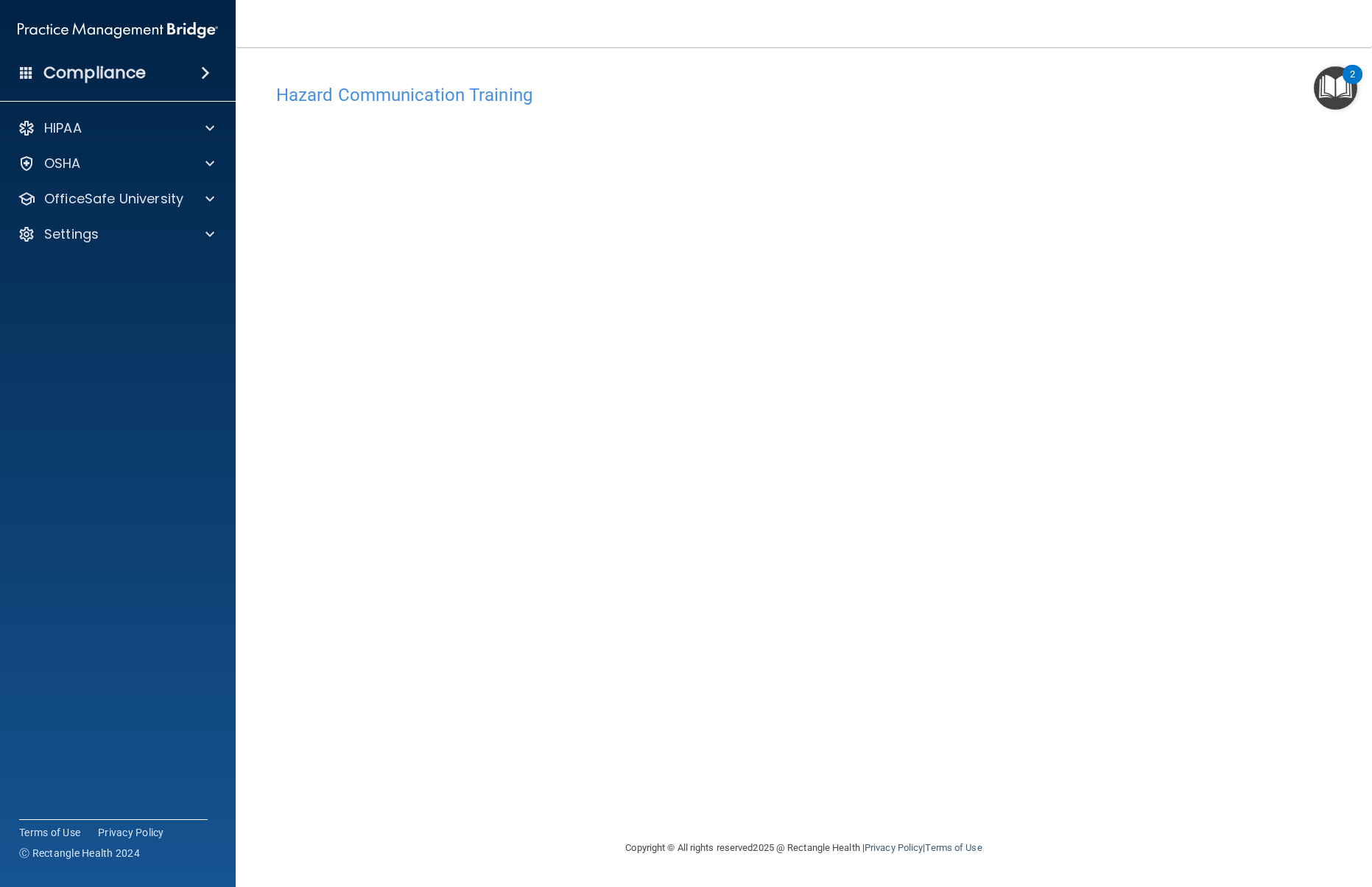
click at [495, 101] on h4 "Hazard Communication Training" at bounding box center [804, 95] width 1056 height 19
click at [458, 86] on h4 "Hazard Communication Training" at bounding box center [804, 95] width 1056 height 19
click at [440, 111] on div "Hazard Communication Training" at bounding box center [804, 94] width 1077 height 36
